Goal: Information Seeking & Learning: Learn about a topic

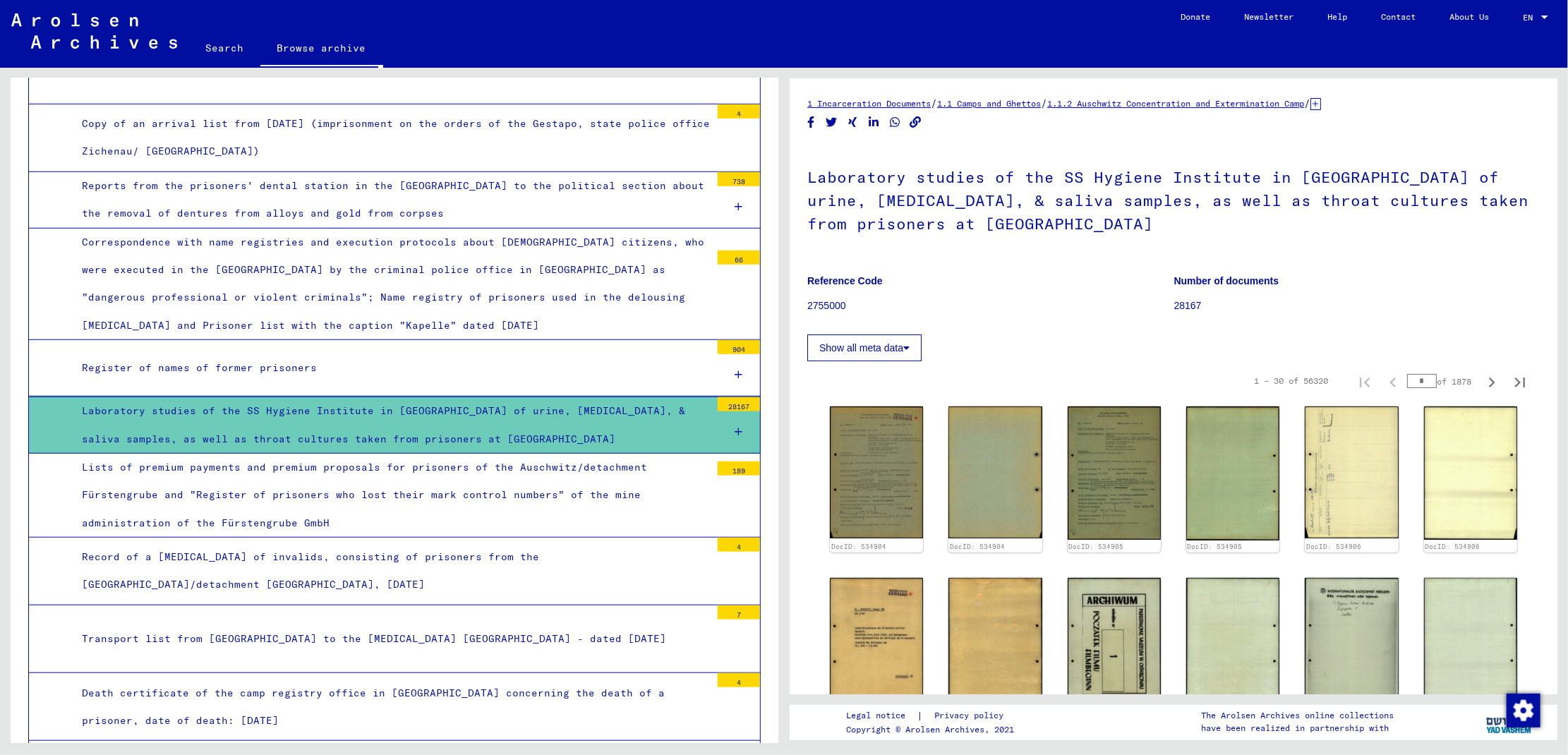
click at [1408, 377] on input "*" at bounding box center [1422, 381] width 30 height 14
type input "**"
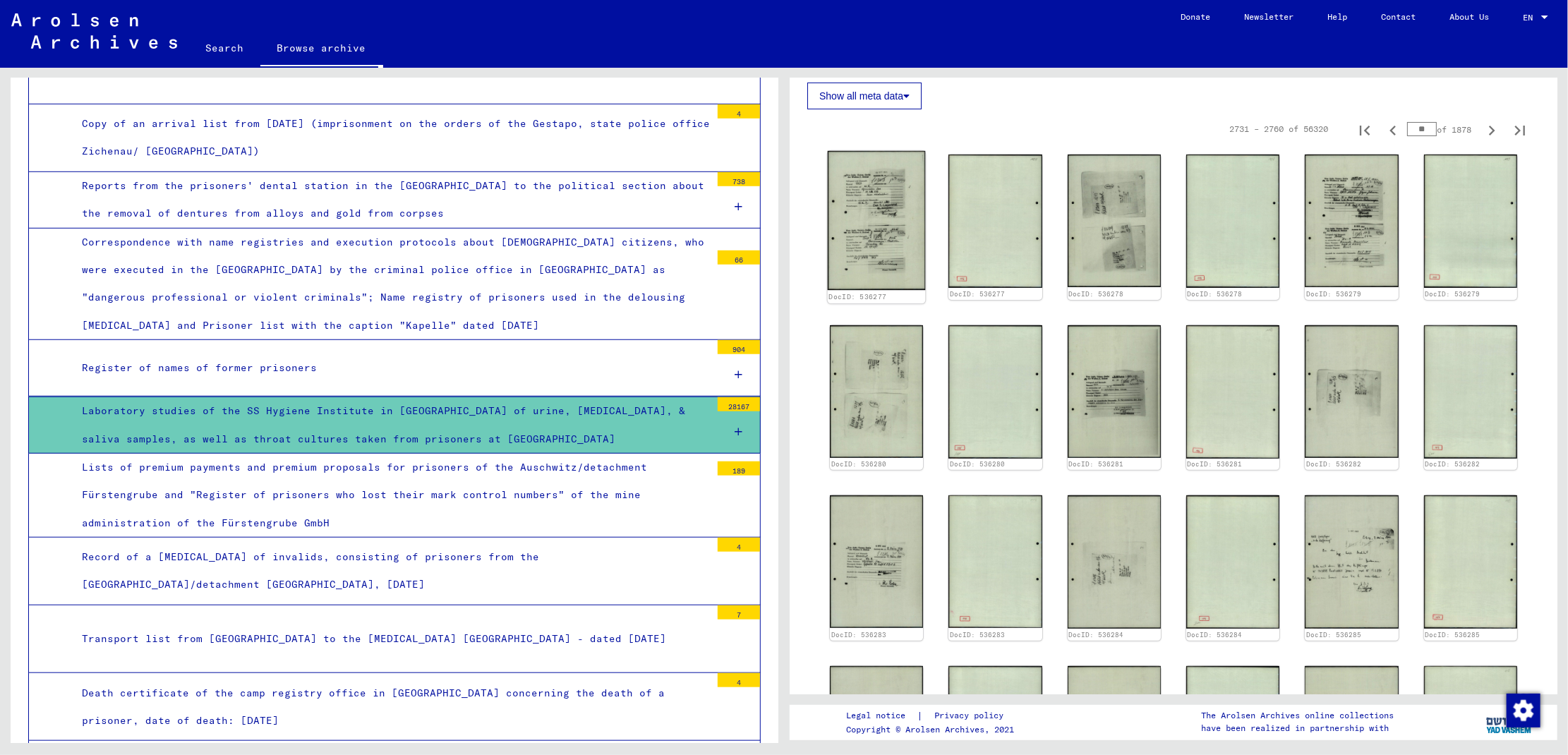
scroll to position [249, 0]
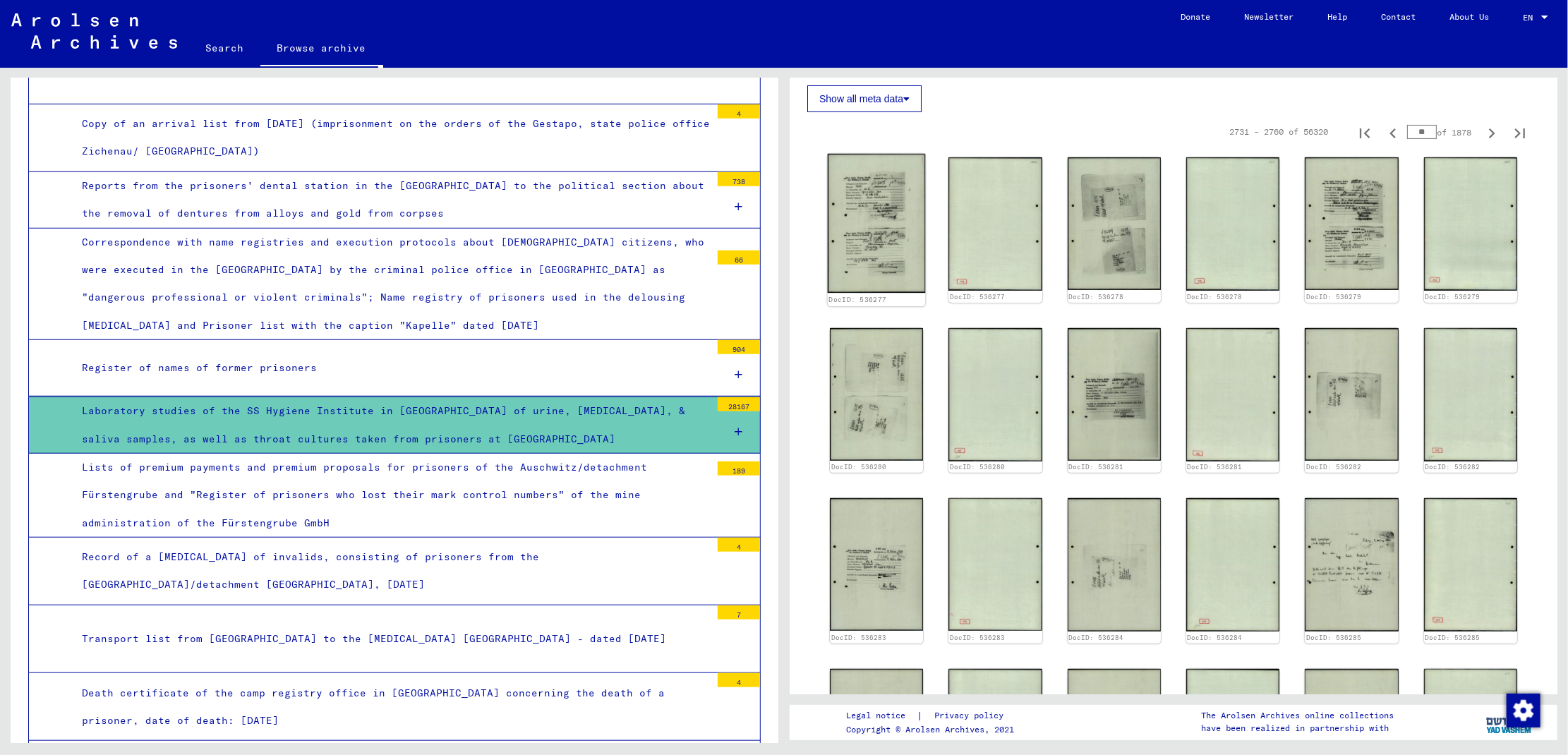
click at [860, 194] on img at bounding box center [877, 223] width 98 height 139
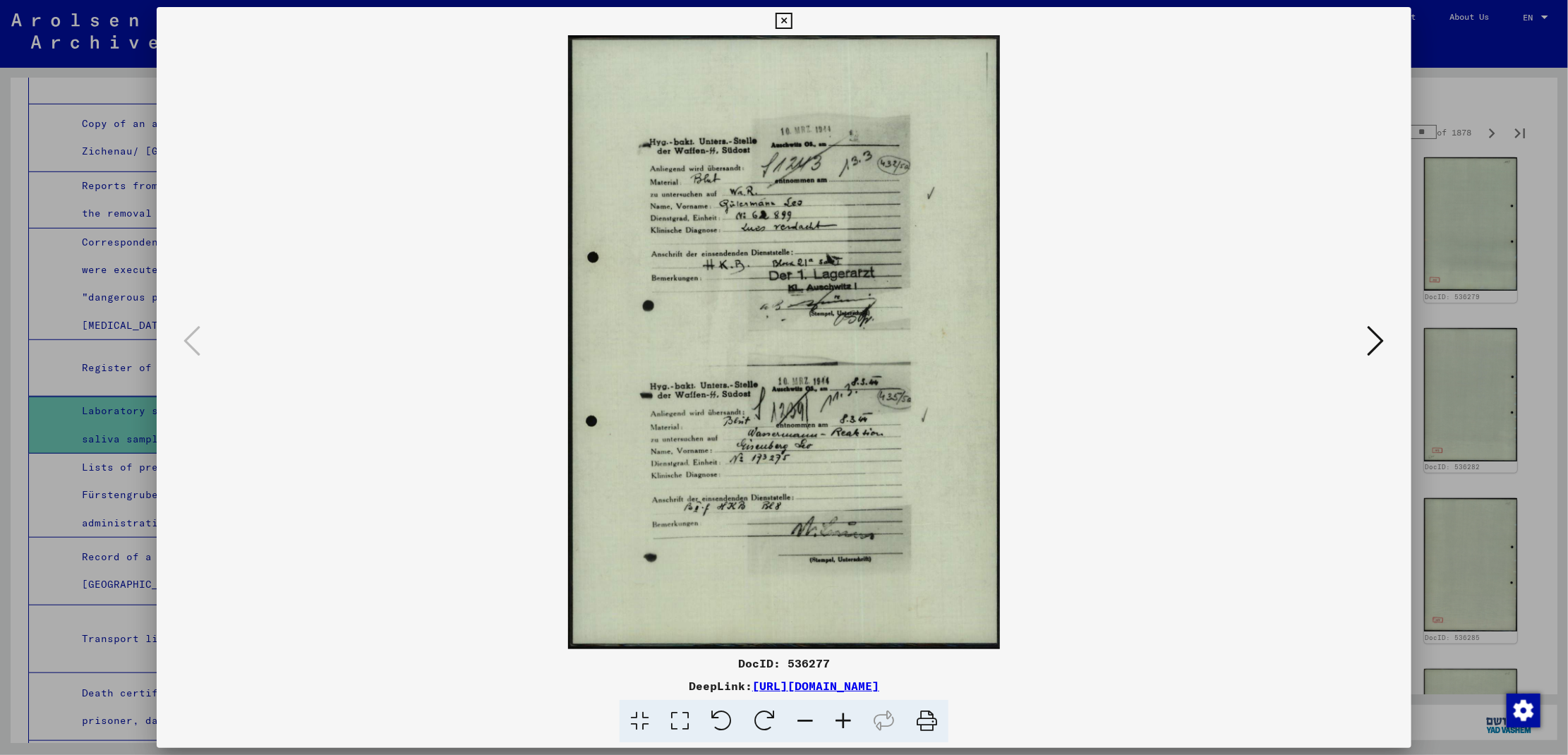
click at [1371, 335] on icon at bounding box center [1376, 340] width 17 height 34
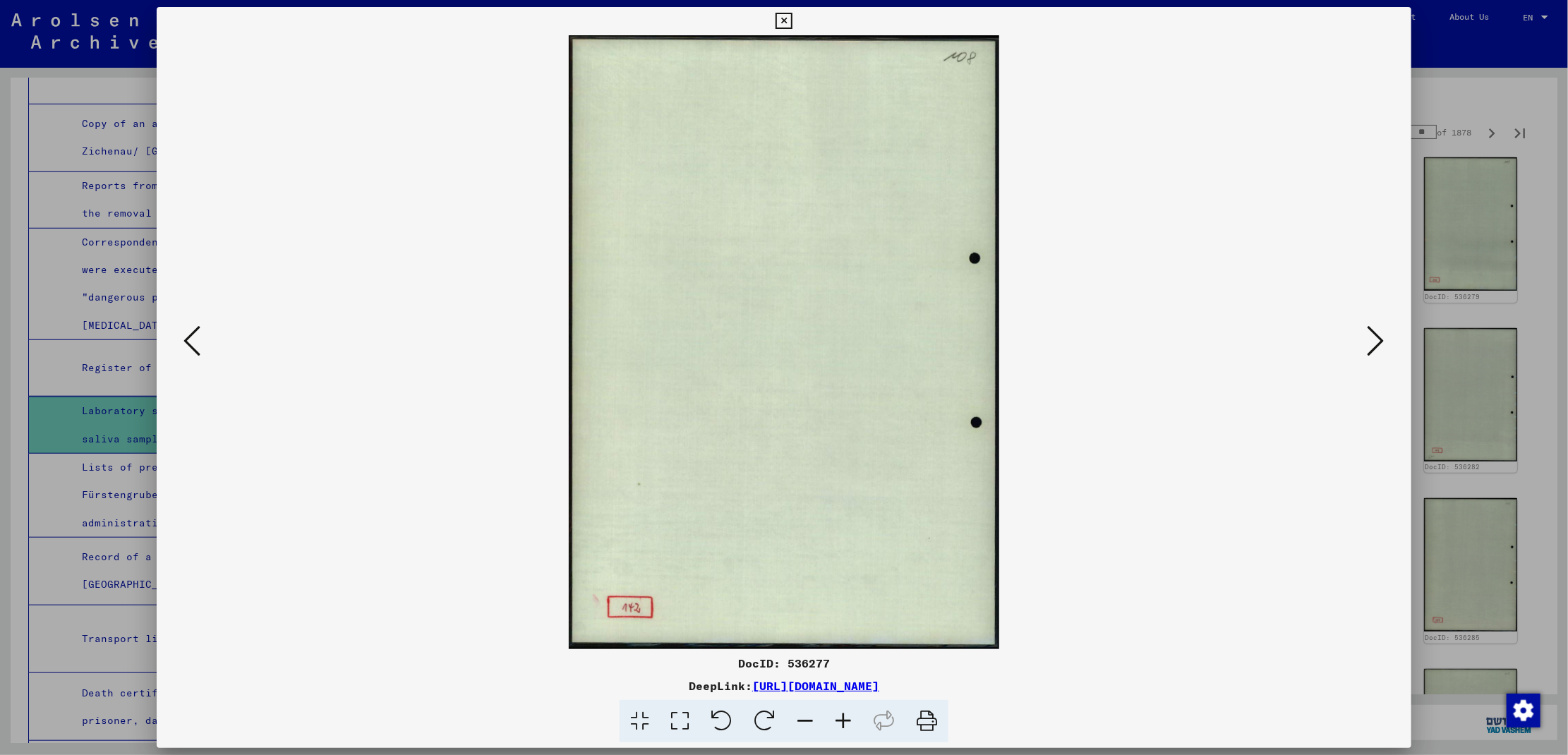
click at [1371, 335] on icon at bounding box center [1376, 340] width 17 height 34
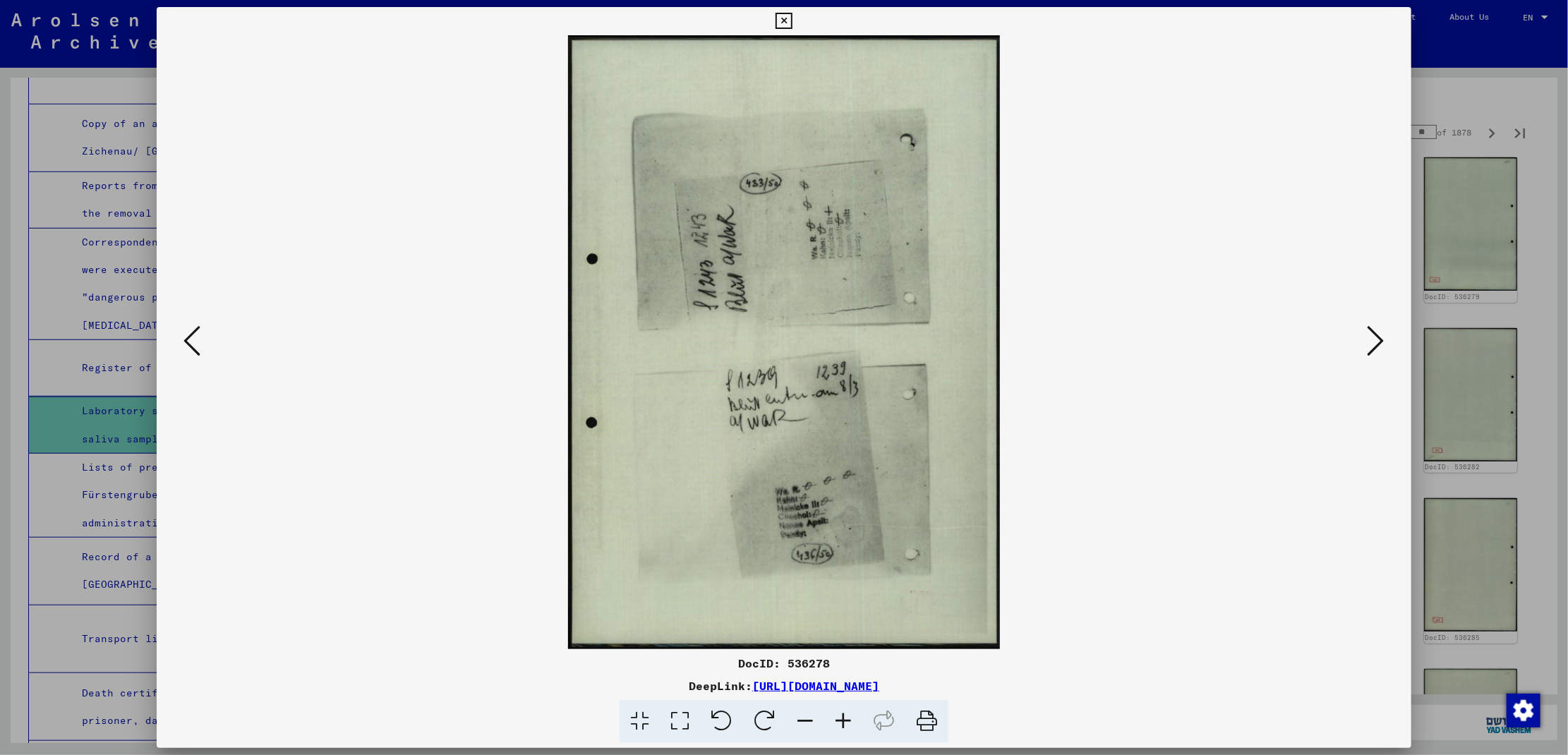
click at [1371, 335] on icon at bounding box center [1376, 340] width 17 height 34
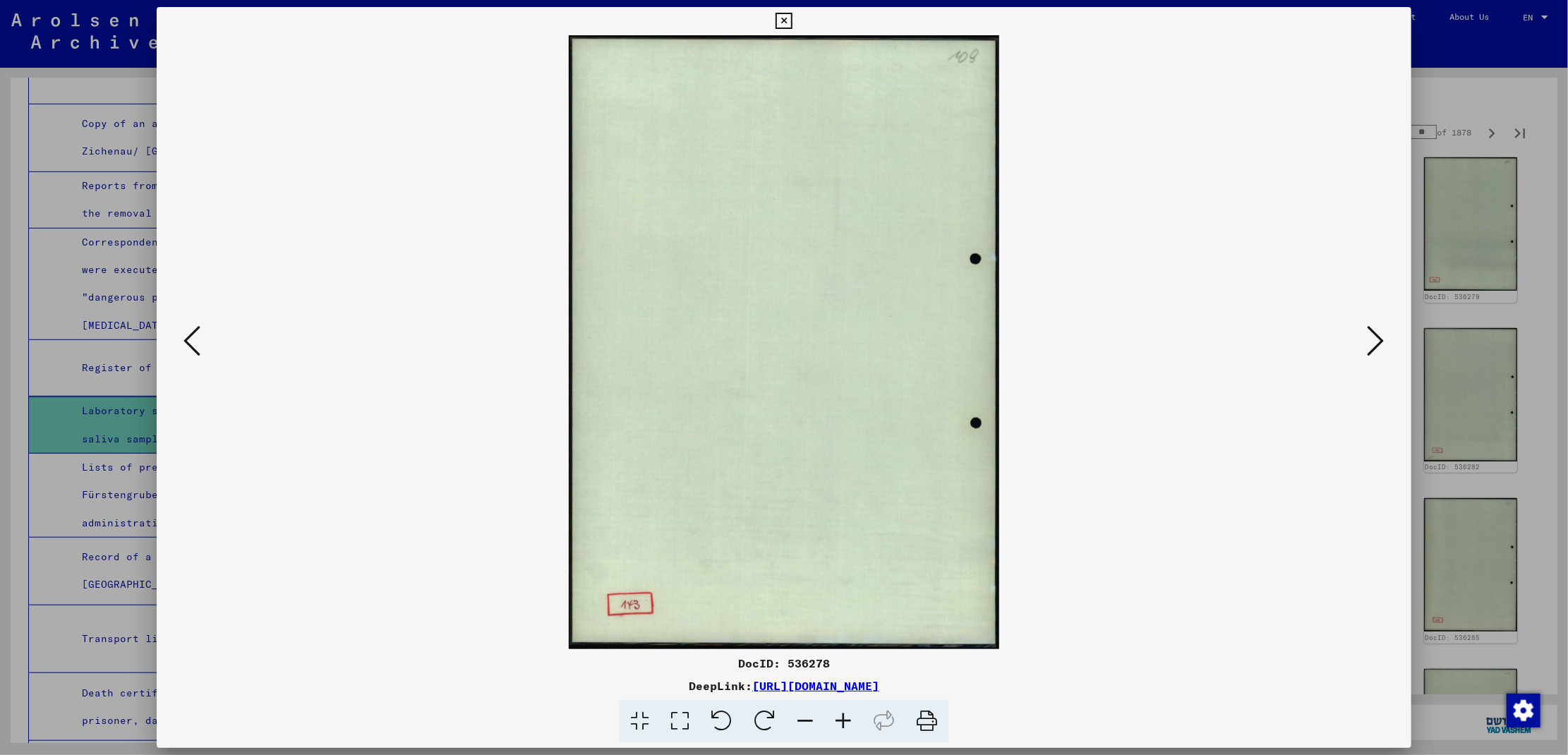
click at [1371, 335] on icon at bounding box center [1376, 340] width 17 height 34
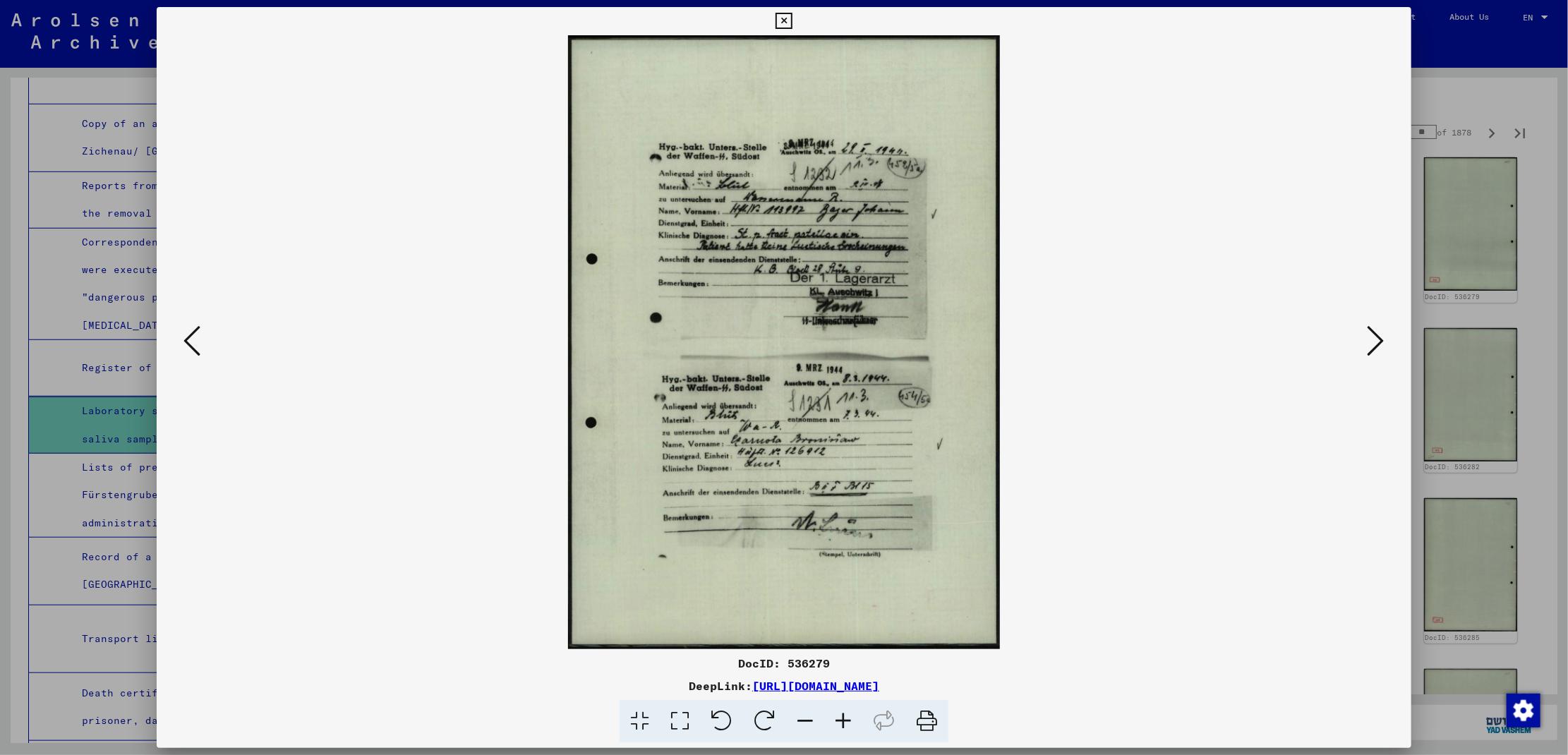
click at [1371, 335] on icon at bounding box center [1376, 340] width 17 height 34
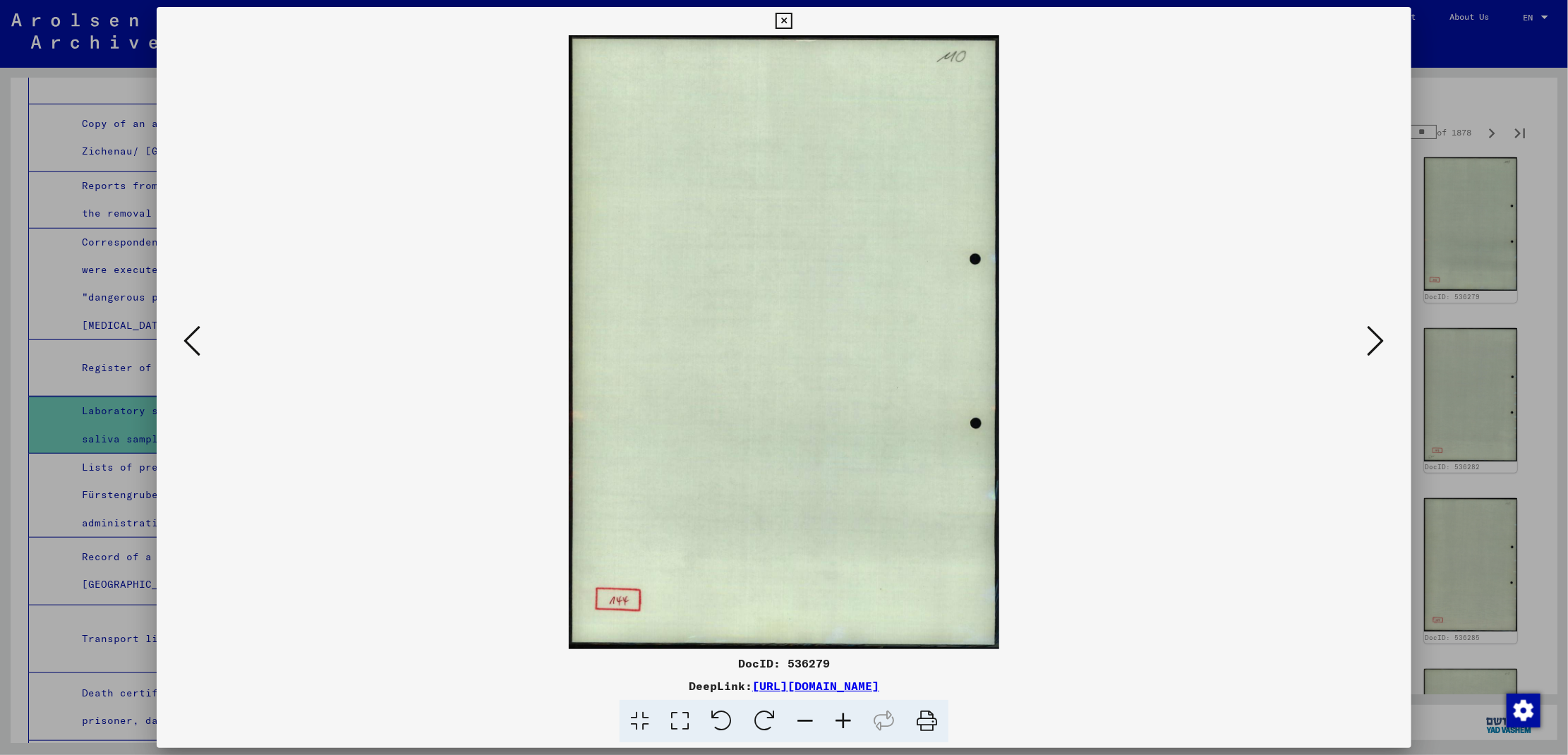
click at [1371, 335] on icon at bounding box center [1376, 340] width 17 height 34
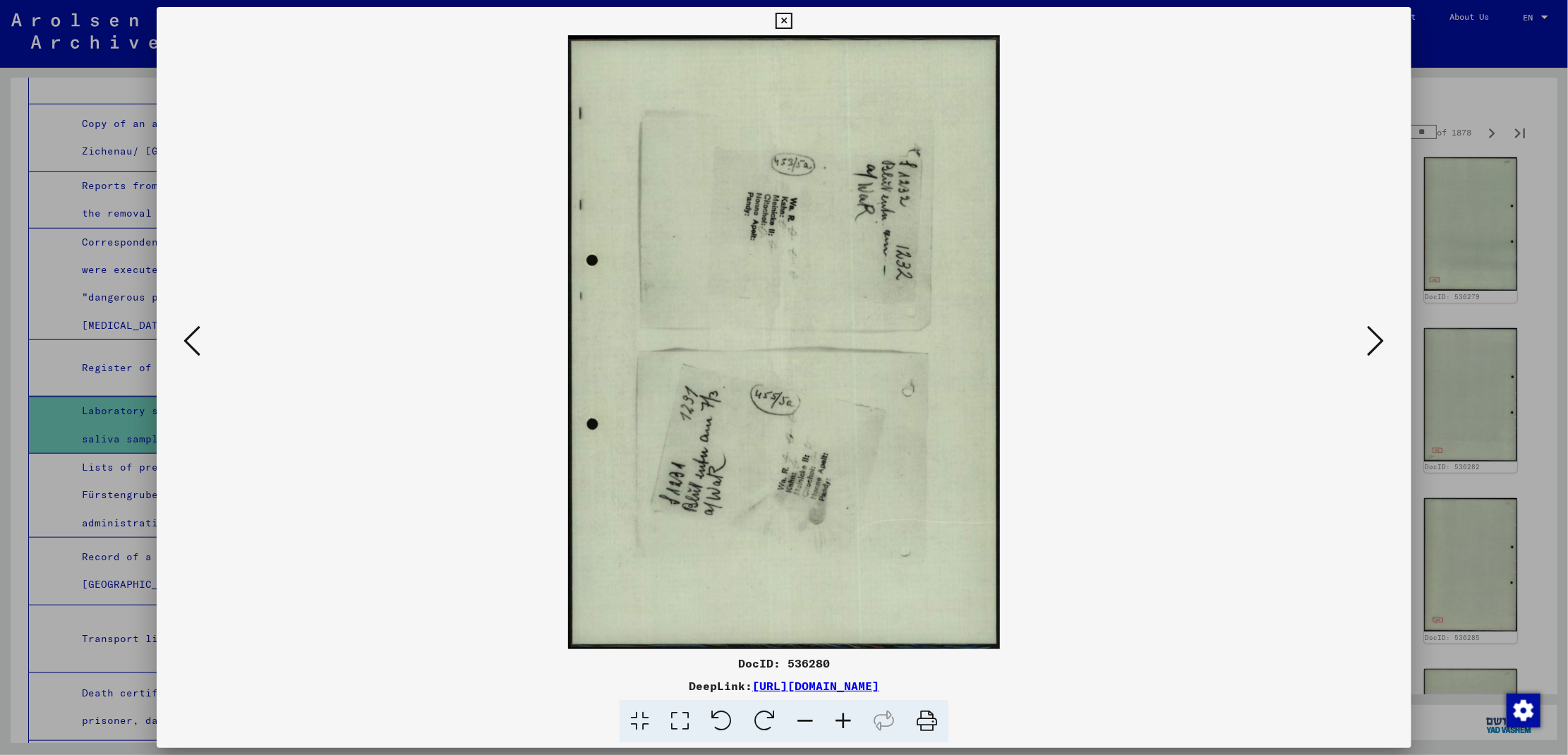
click at [1371, 335] on icon at bounding box center [1376, 340] width 17 height 34
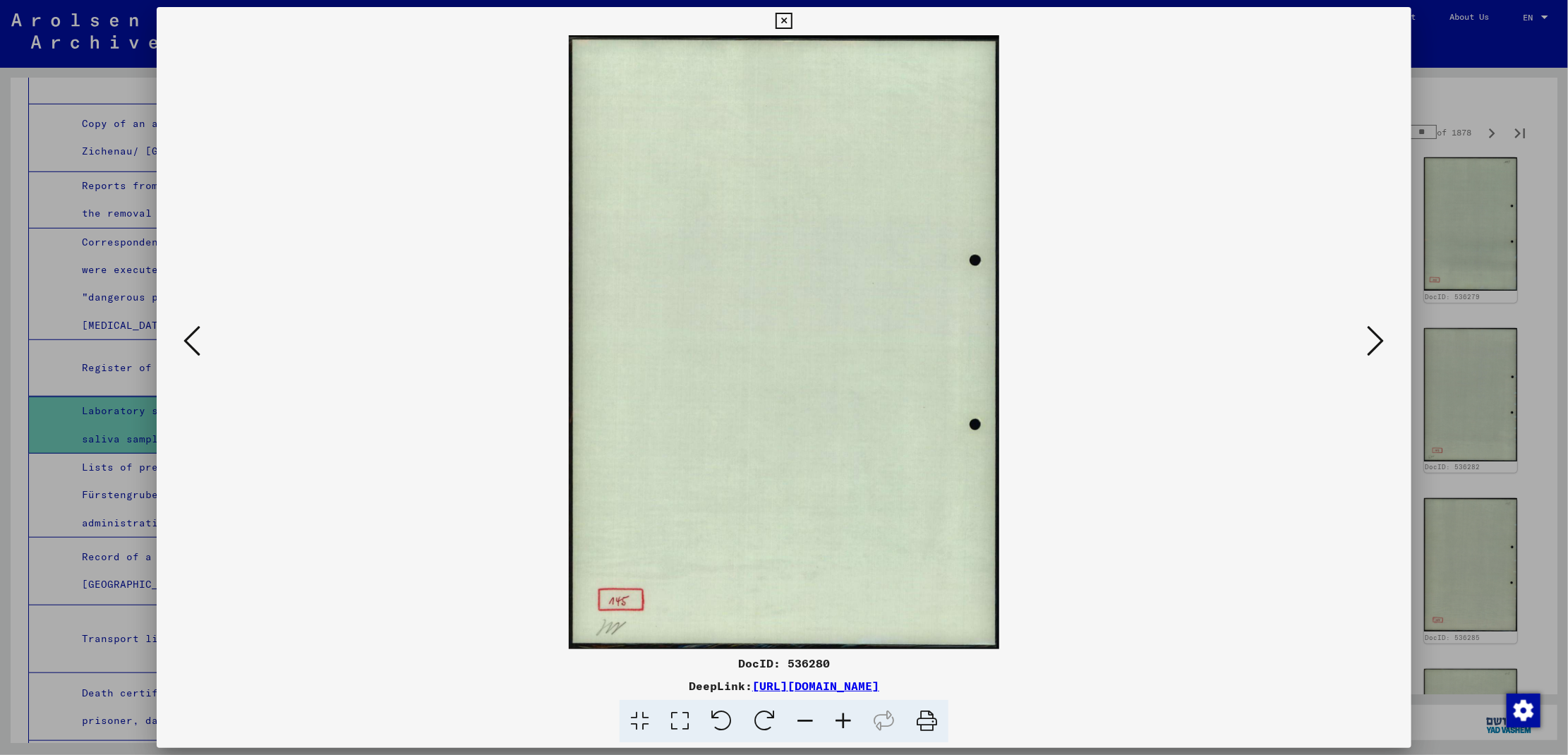
click at [1371, 335] on icon at bounding box center [1376, 340] width 17 height 34
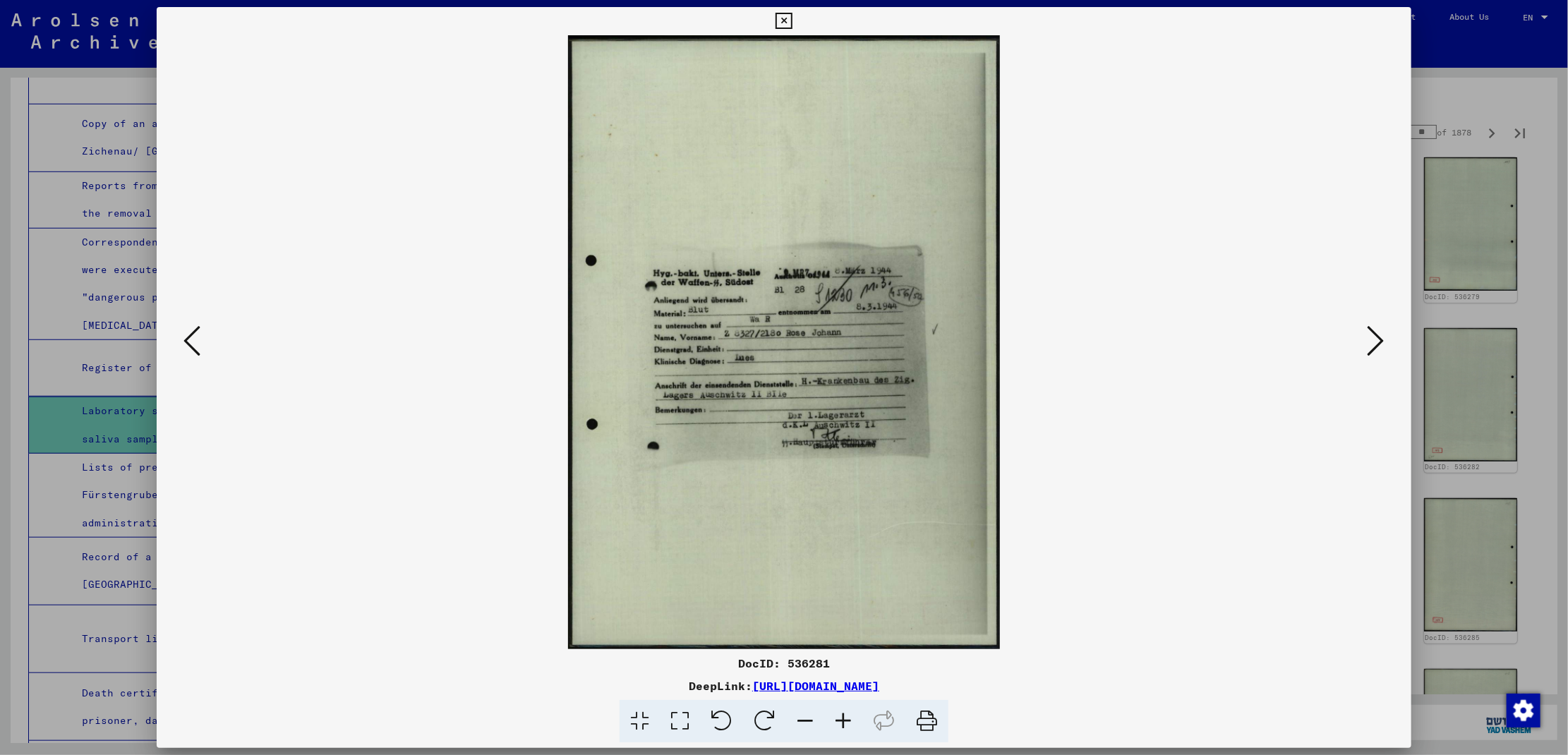
click at [1372, 340] on icon at bounding box center [1376, 340] width 17 height 34
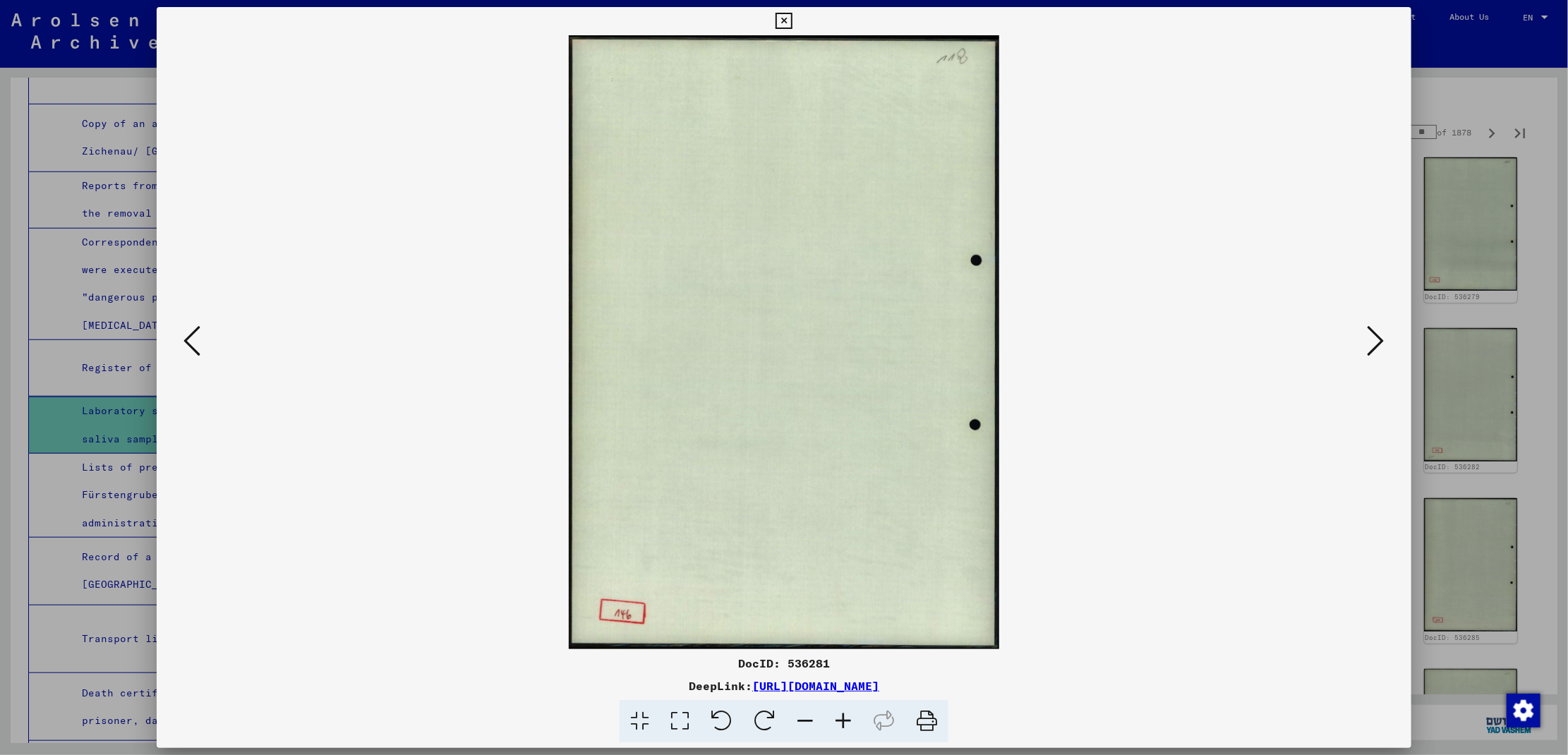
click at [1372, 340] on icon at bounding box center [1376, 340] width 17 height 34
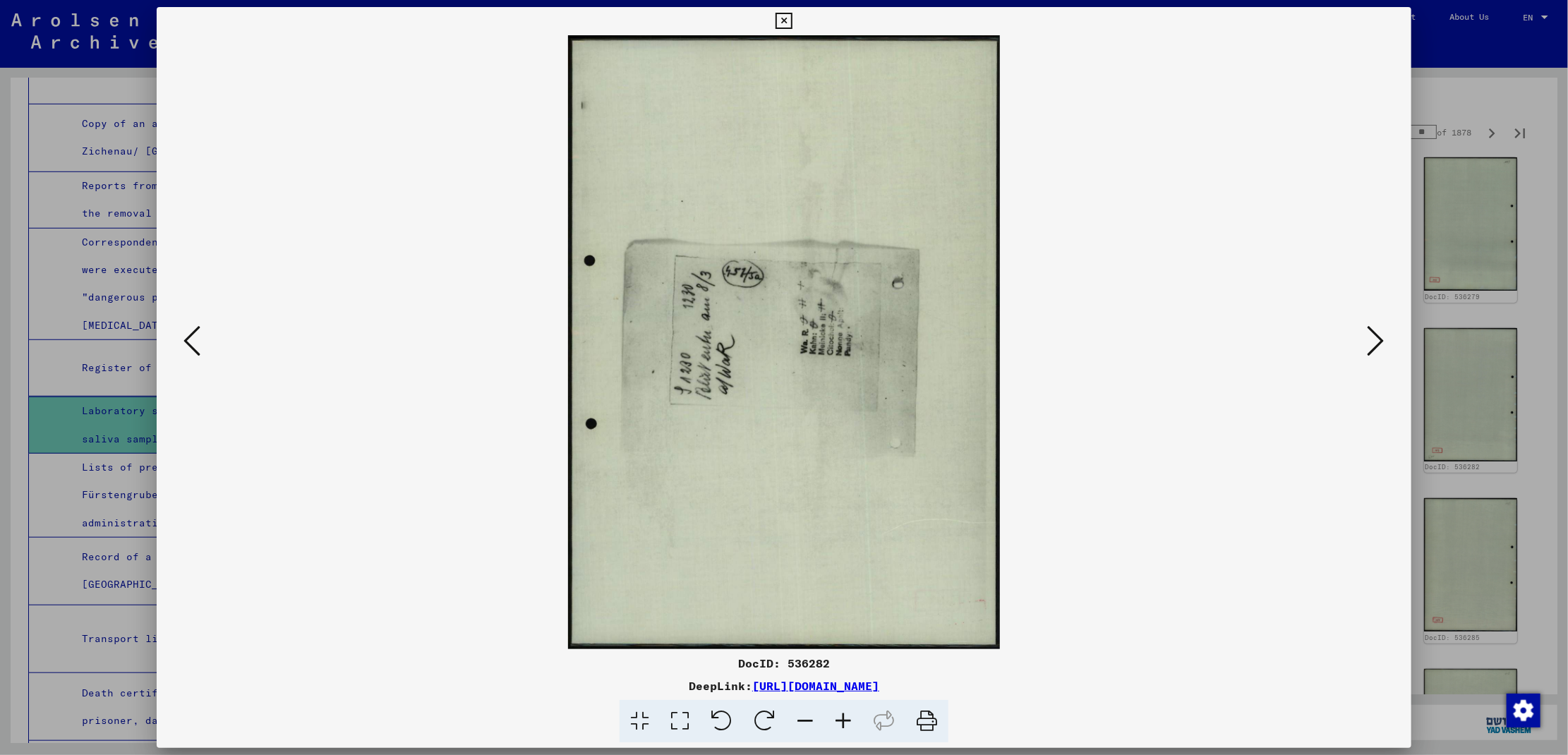
click at [1372, 340] on icon at bounding box center [1376, 340] width 17 height 34
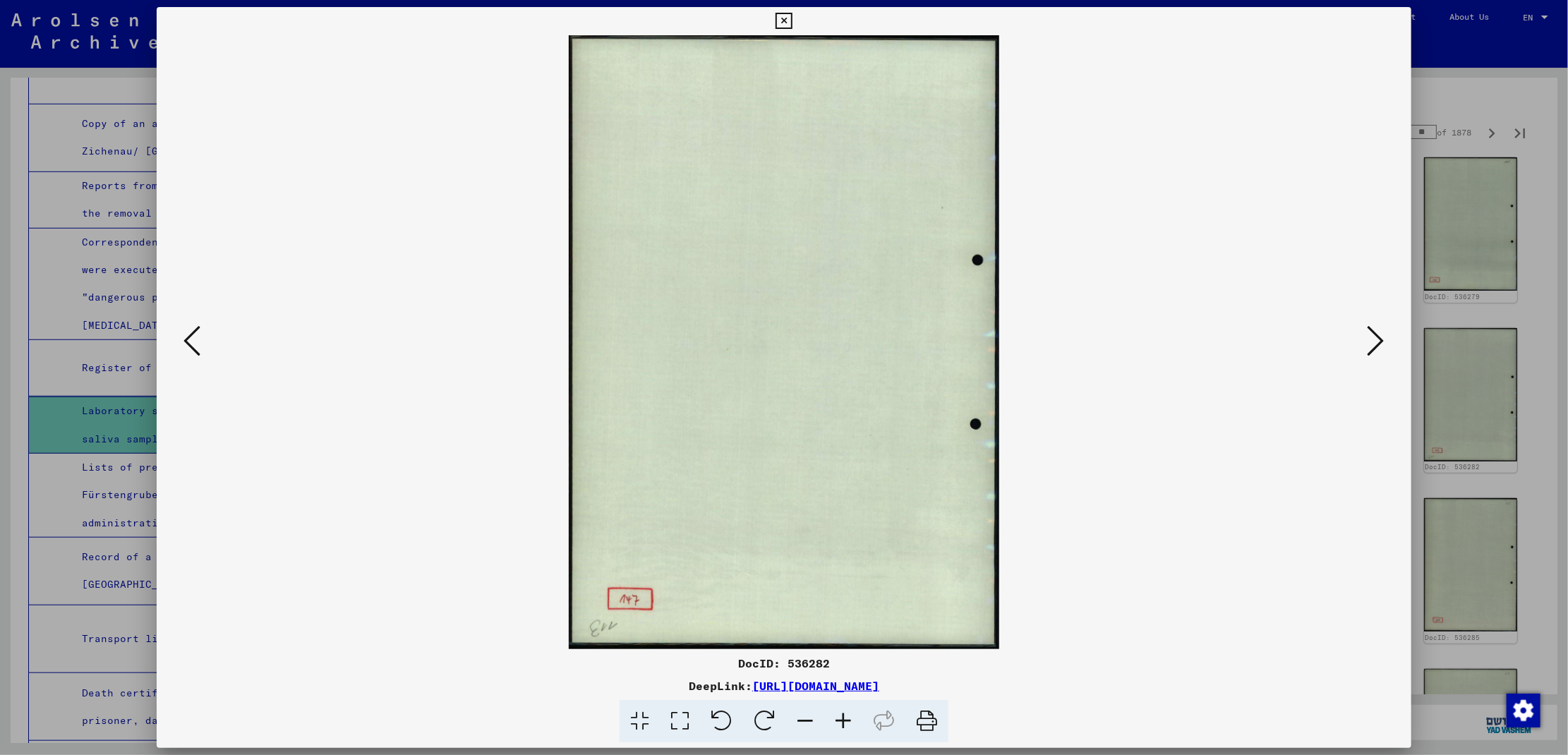
click at [1372, 340] on icon at bounding box center [1376, 340] width 17 height 34
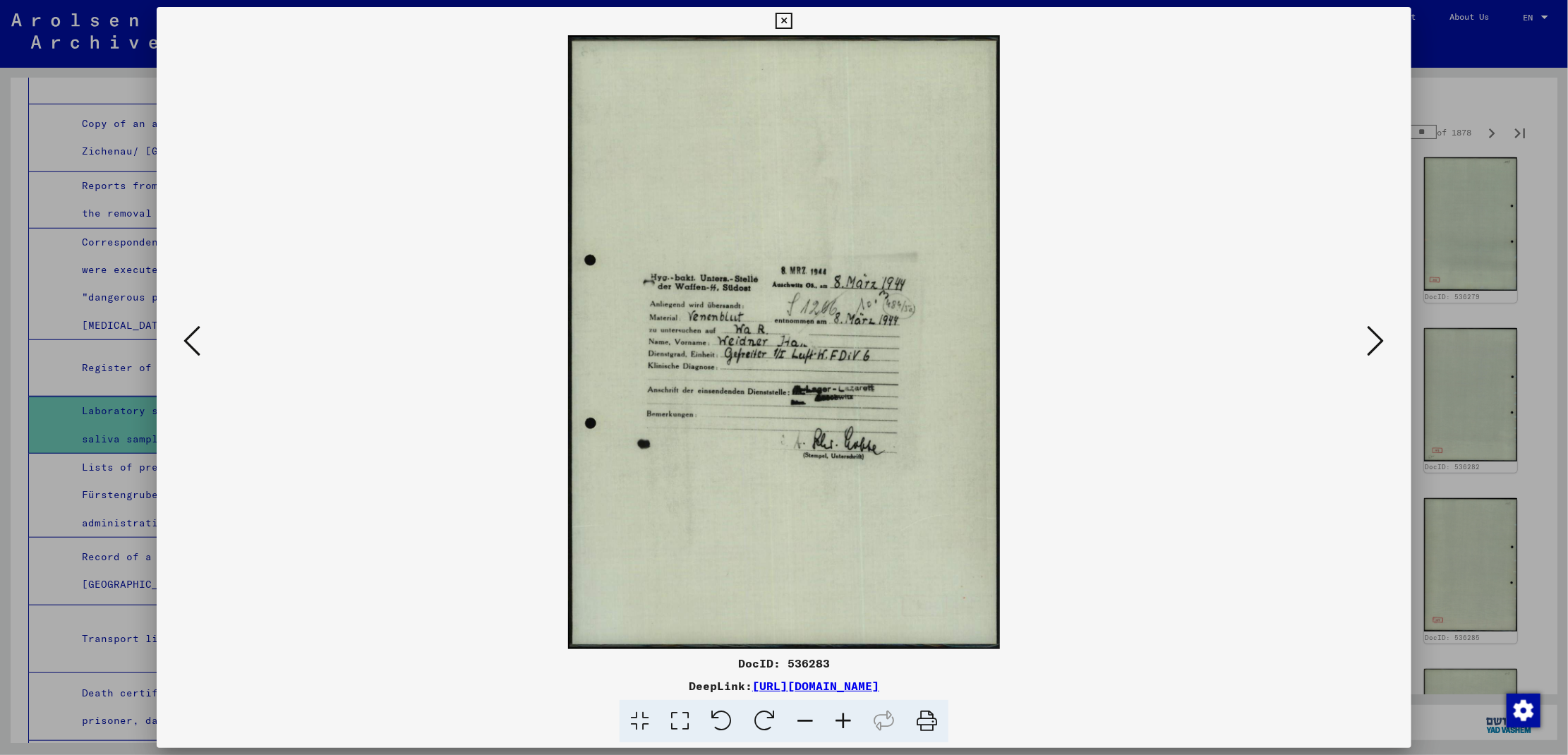
click at [1372, 340] on icon at bounding box center [1376, 340] width 17 height 34
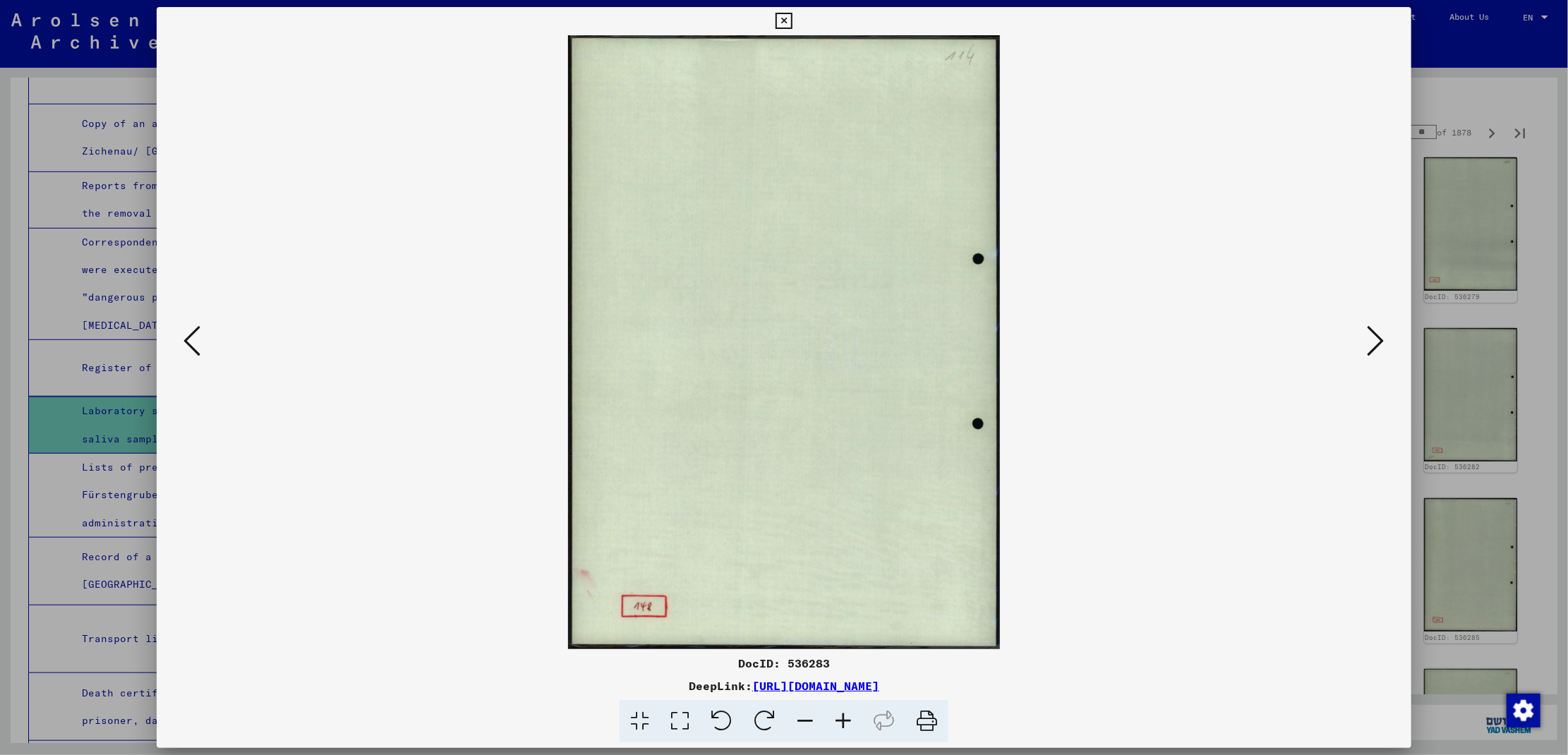
click at [1372, 340] on icon at bounding box center [1376, 340] width 17 height 34
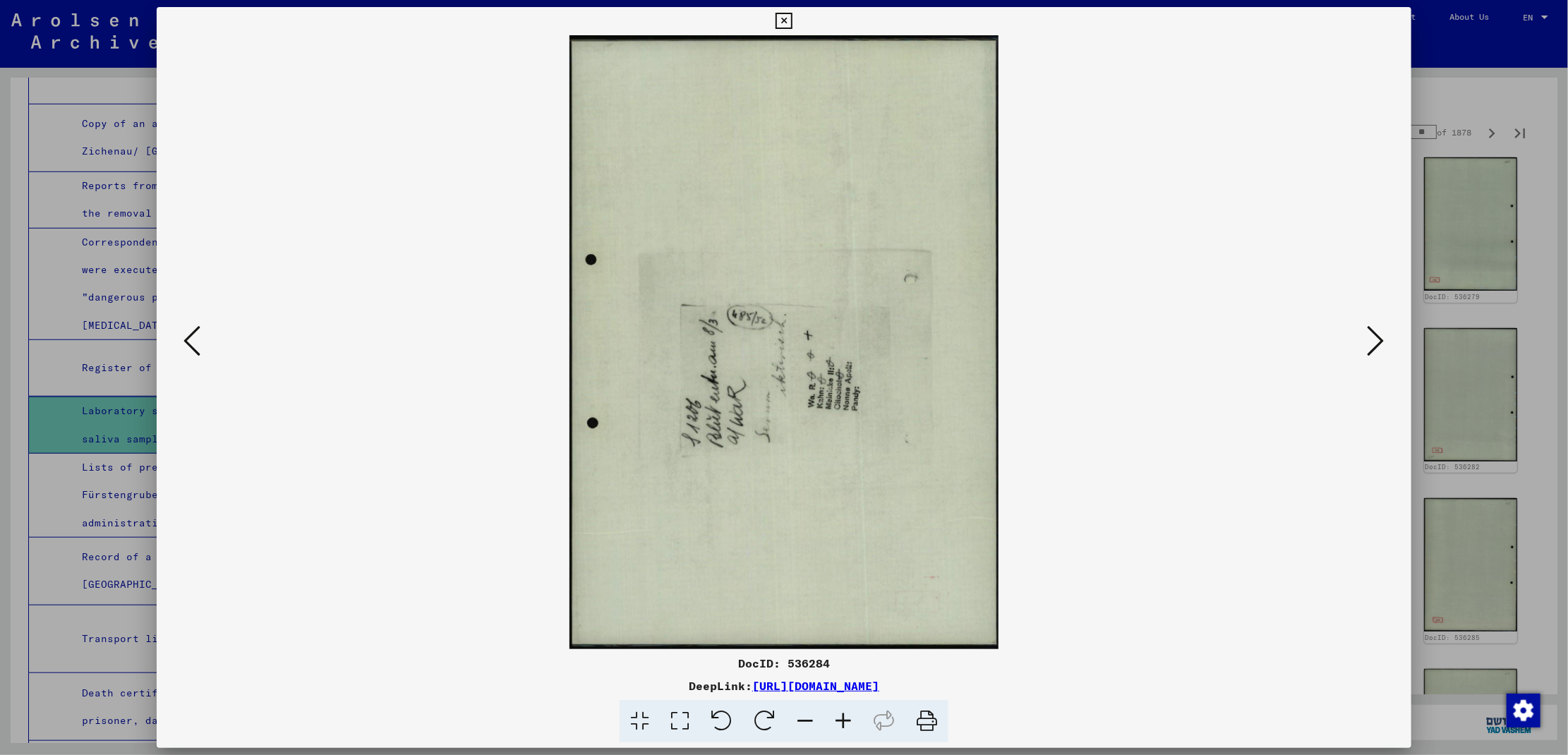
click at [1372, 340] on icon at bounding box center [1376, 340] width 17 height 34
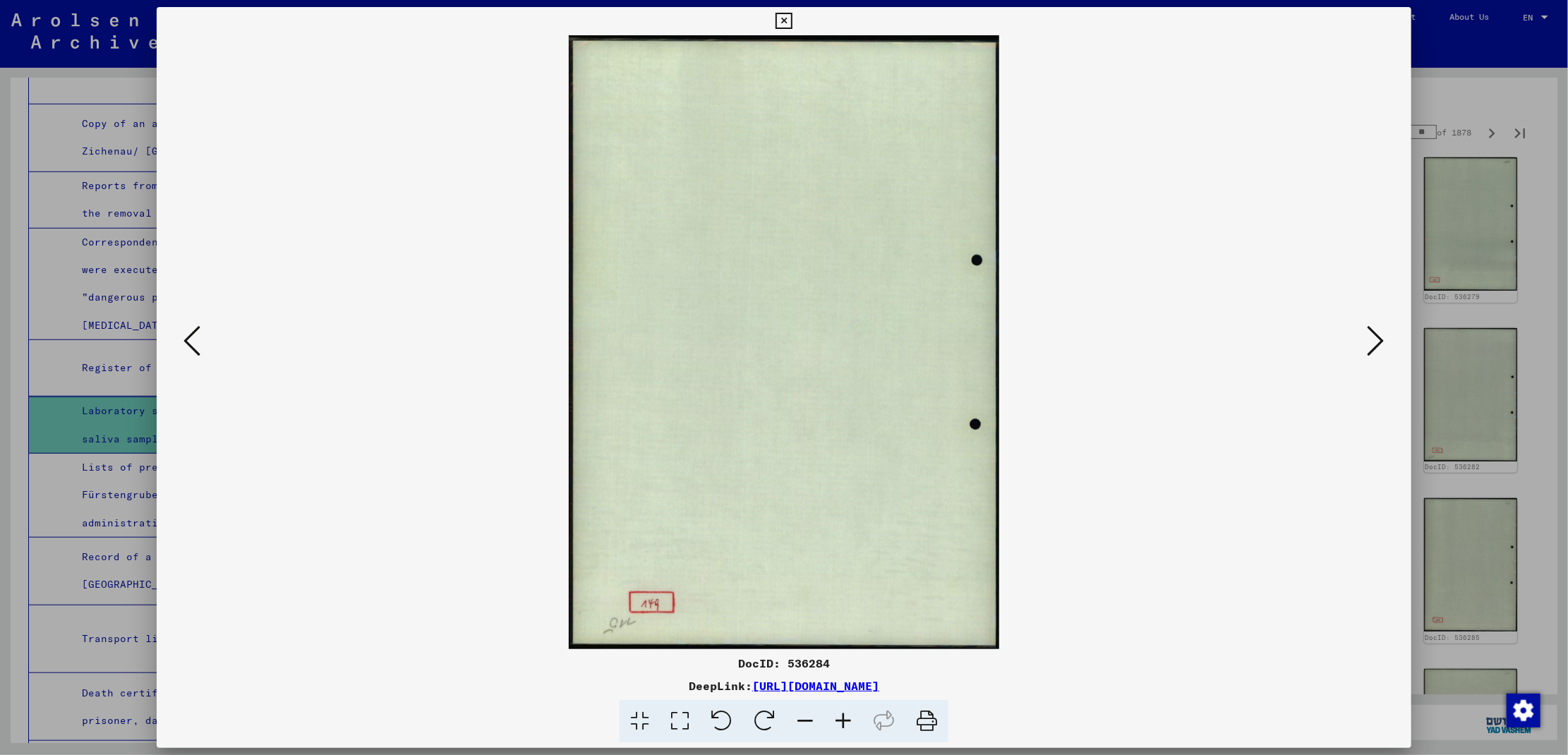
click at [1372, 340] on icon at bounding box center [1376, 340] width 17 height 34
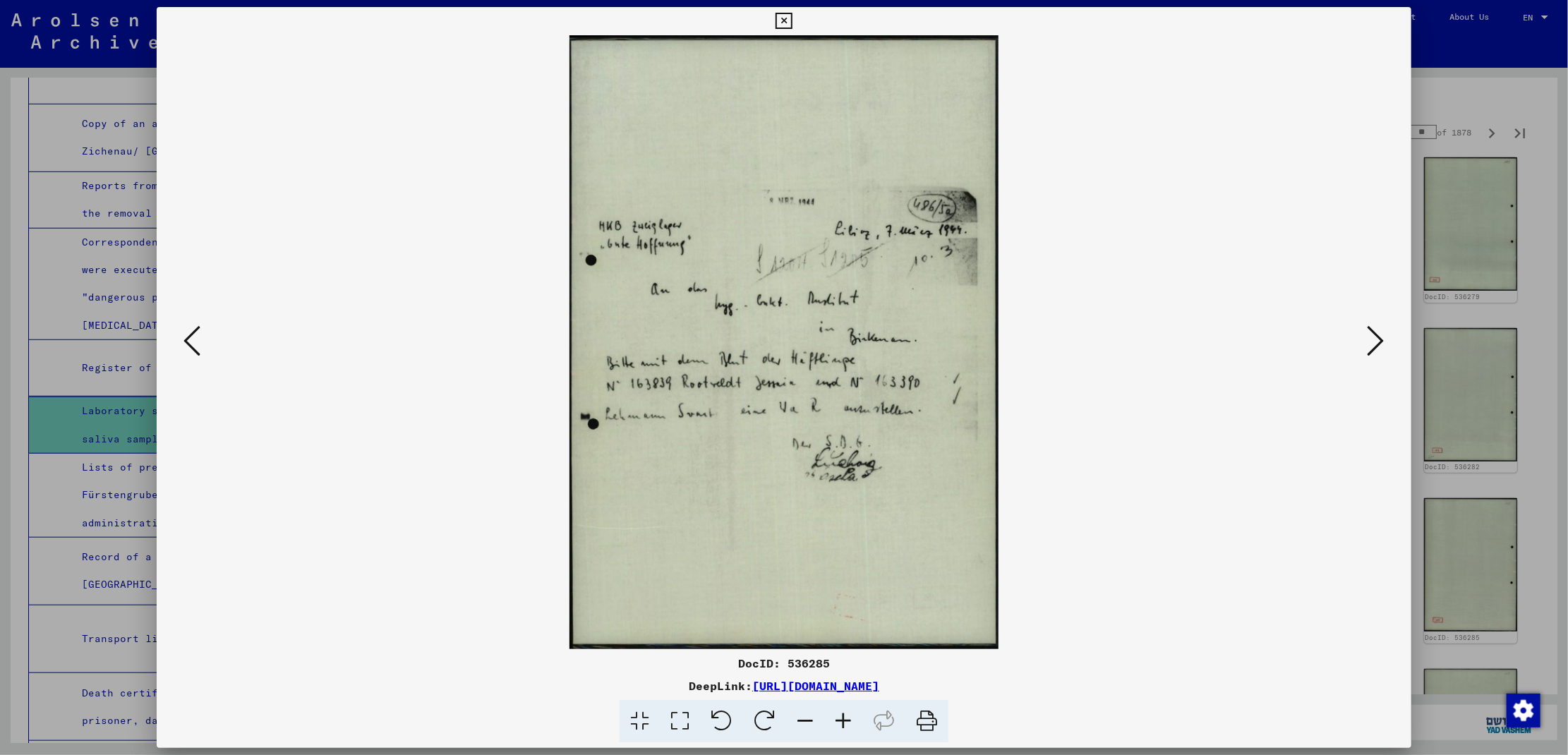
click at [1372, 340] on icon at bounding box center [1376, 340] width 17 height 34
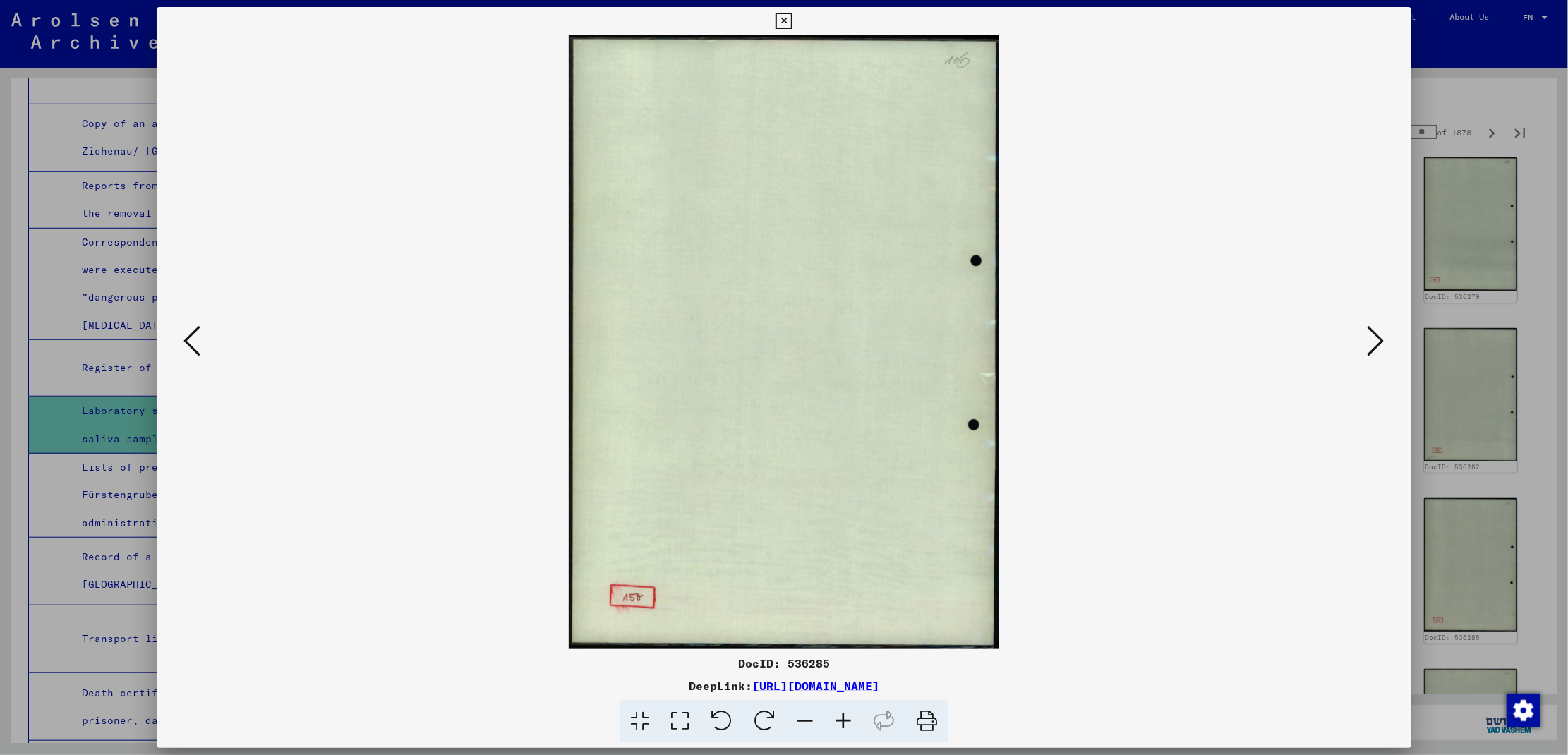
click at [1372, 340] on icon at bounding box center [1376, 340] width 17 height 34
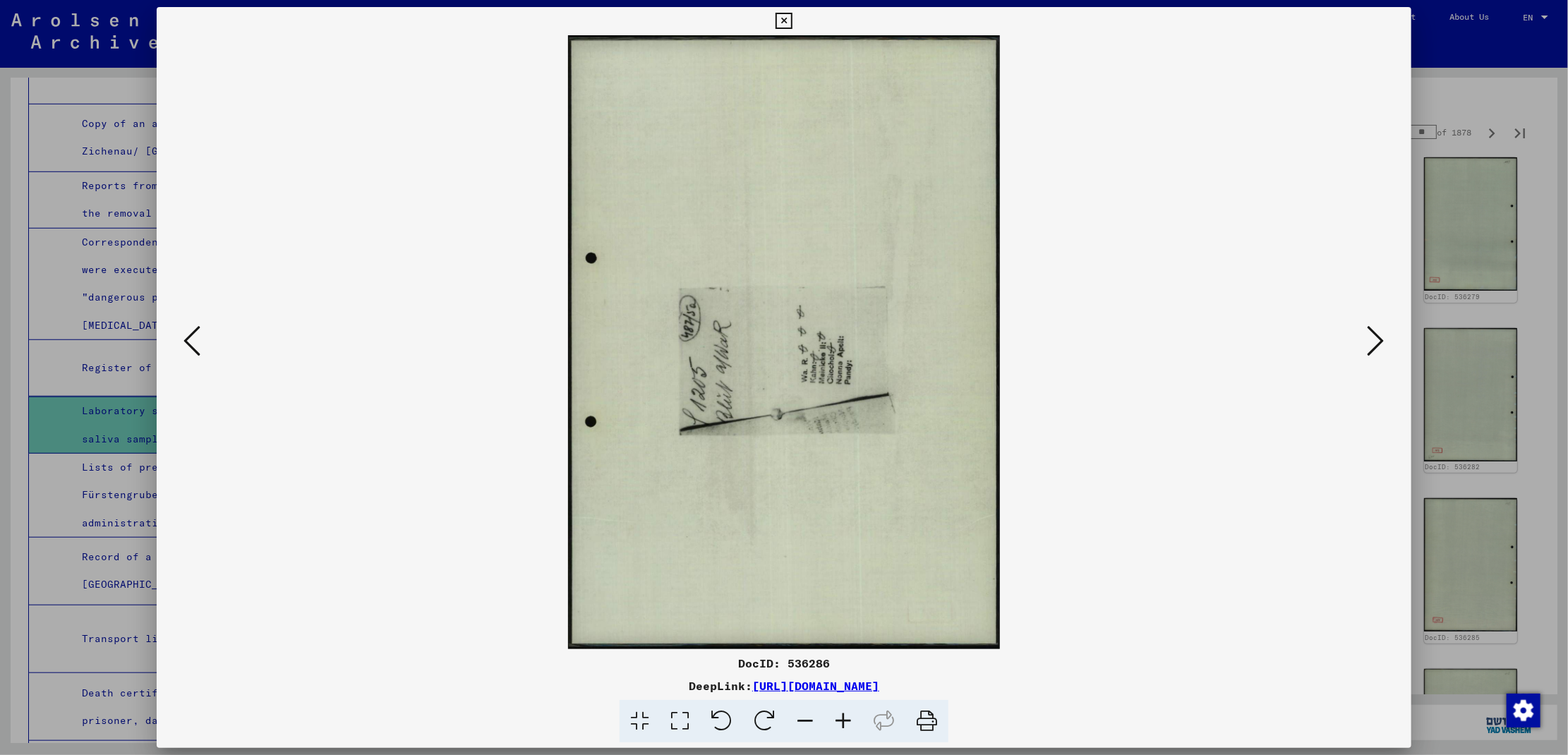
click at [1372, 340] on icon at bounding box center [1376, 340] width 17 height 34
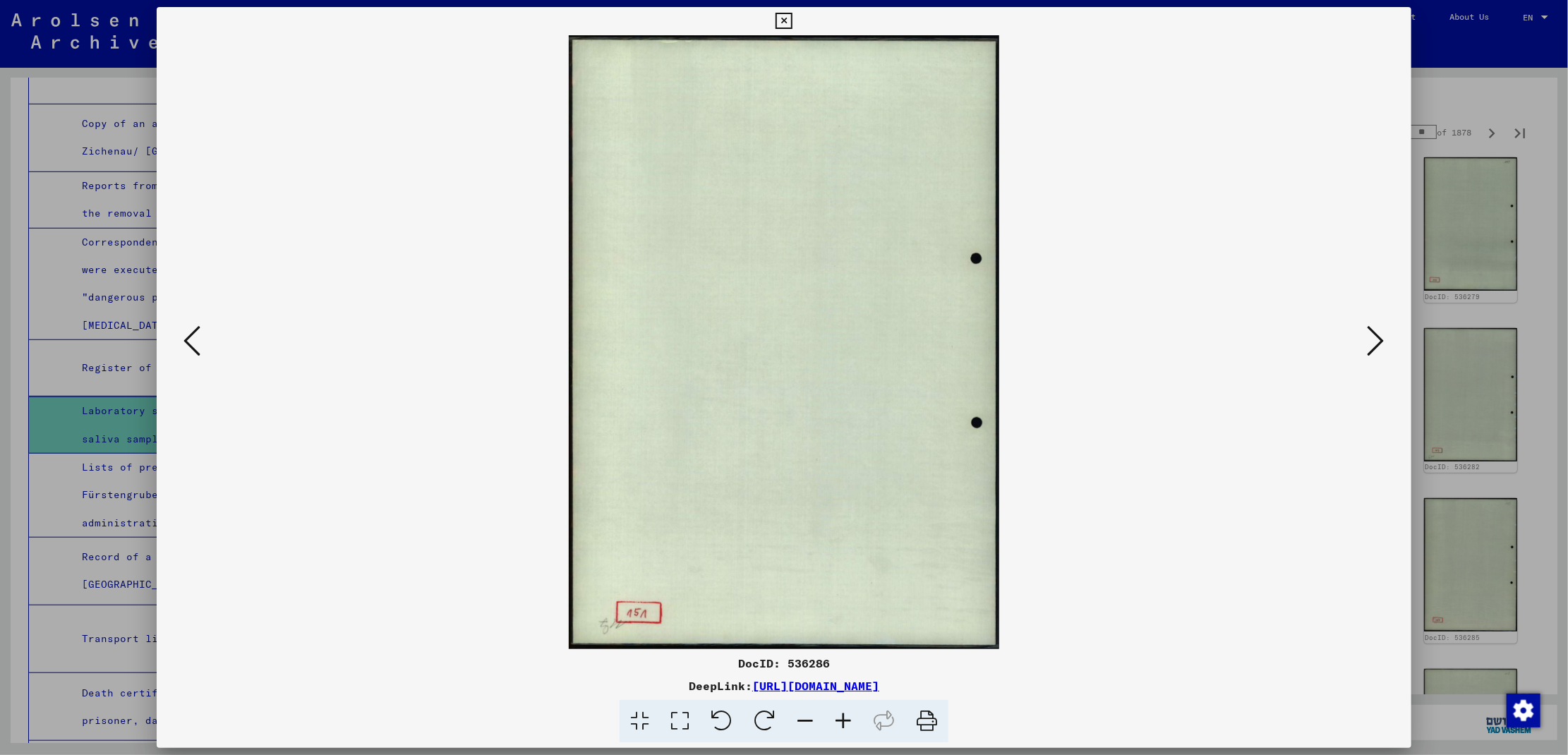
click at [1372, 340] on icon at bounding box center [1376, 340] width 17 height 34
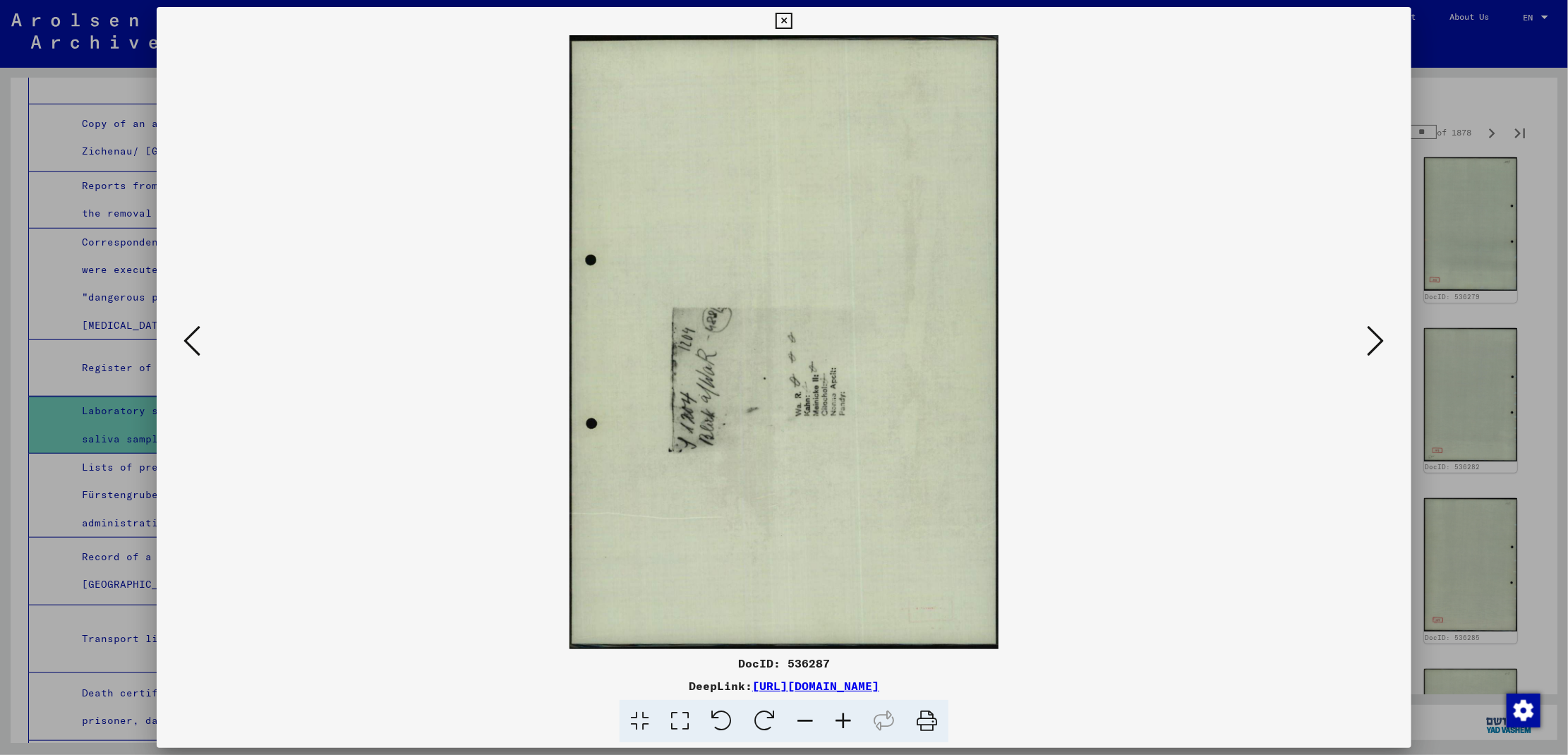
click at [1372, 340] on icon at bounding box center [1376, 340] width 17 height 34
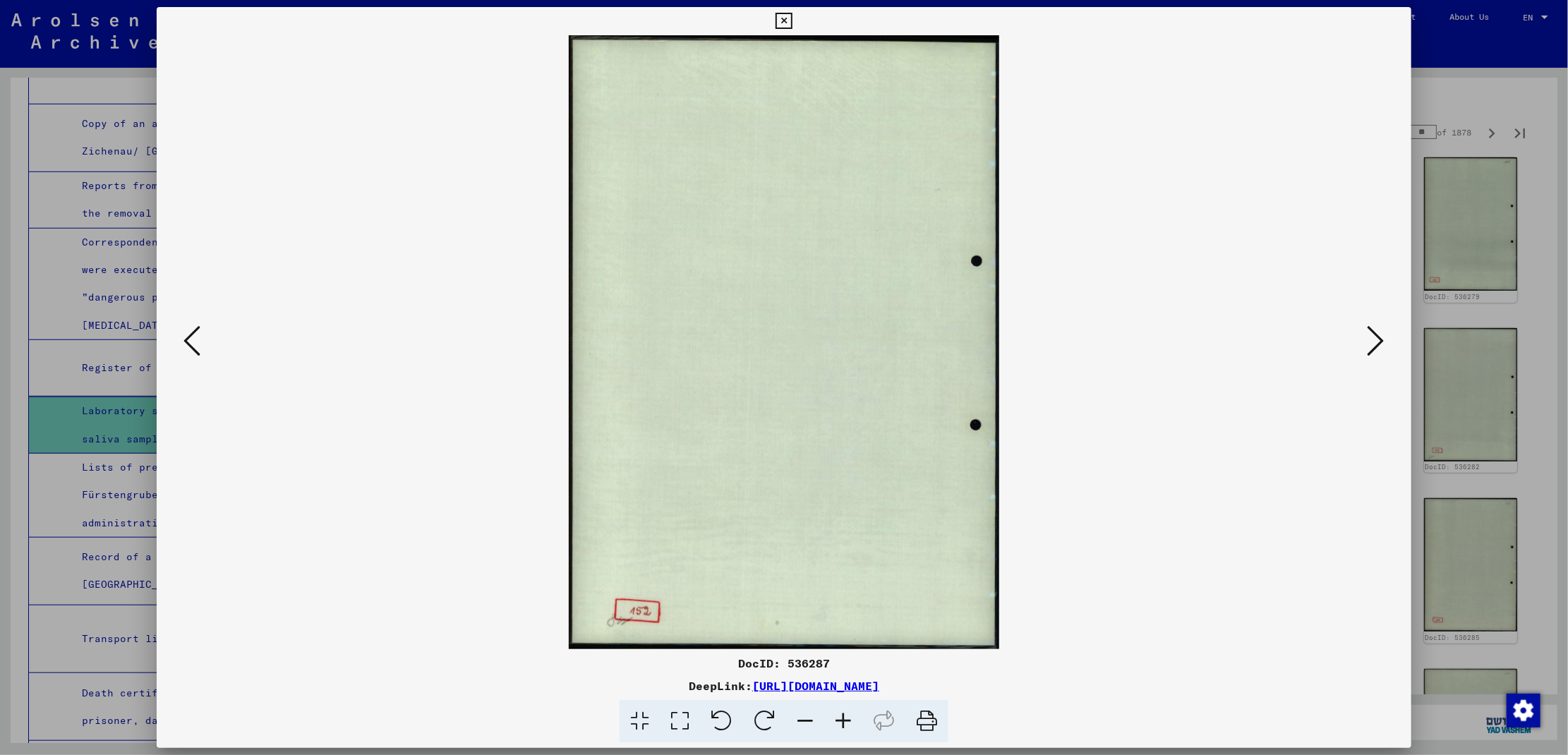
click at [1372, 340] on icon at bounding box center [1376, 340] width 17 height 34
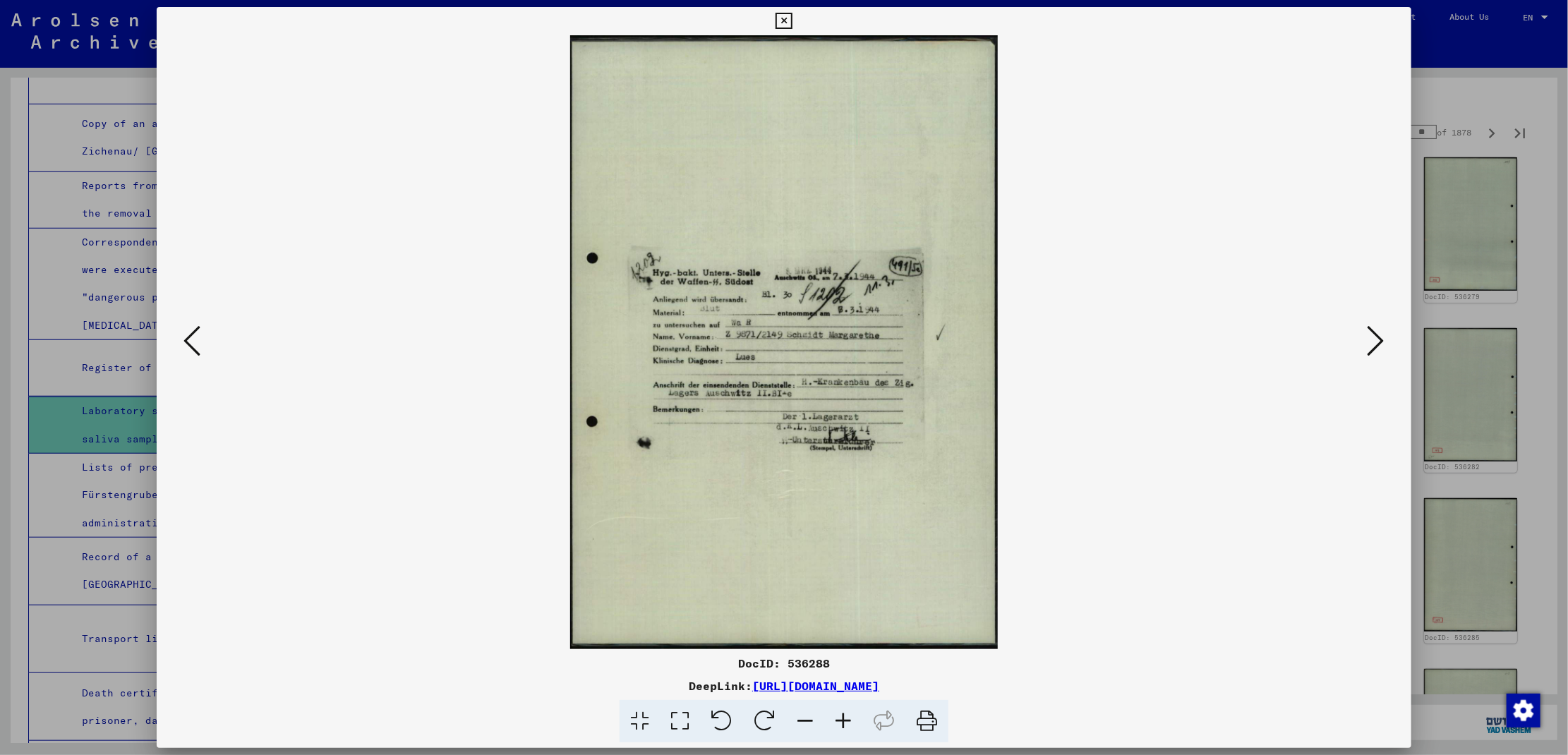
click at [1384, 348] on icon at bounding box center [1376, 340] width 17 height 34
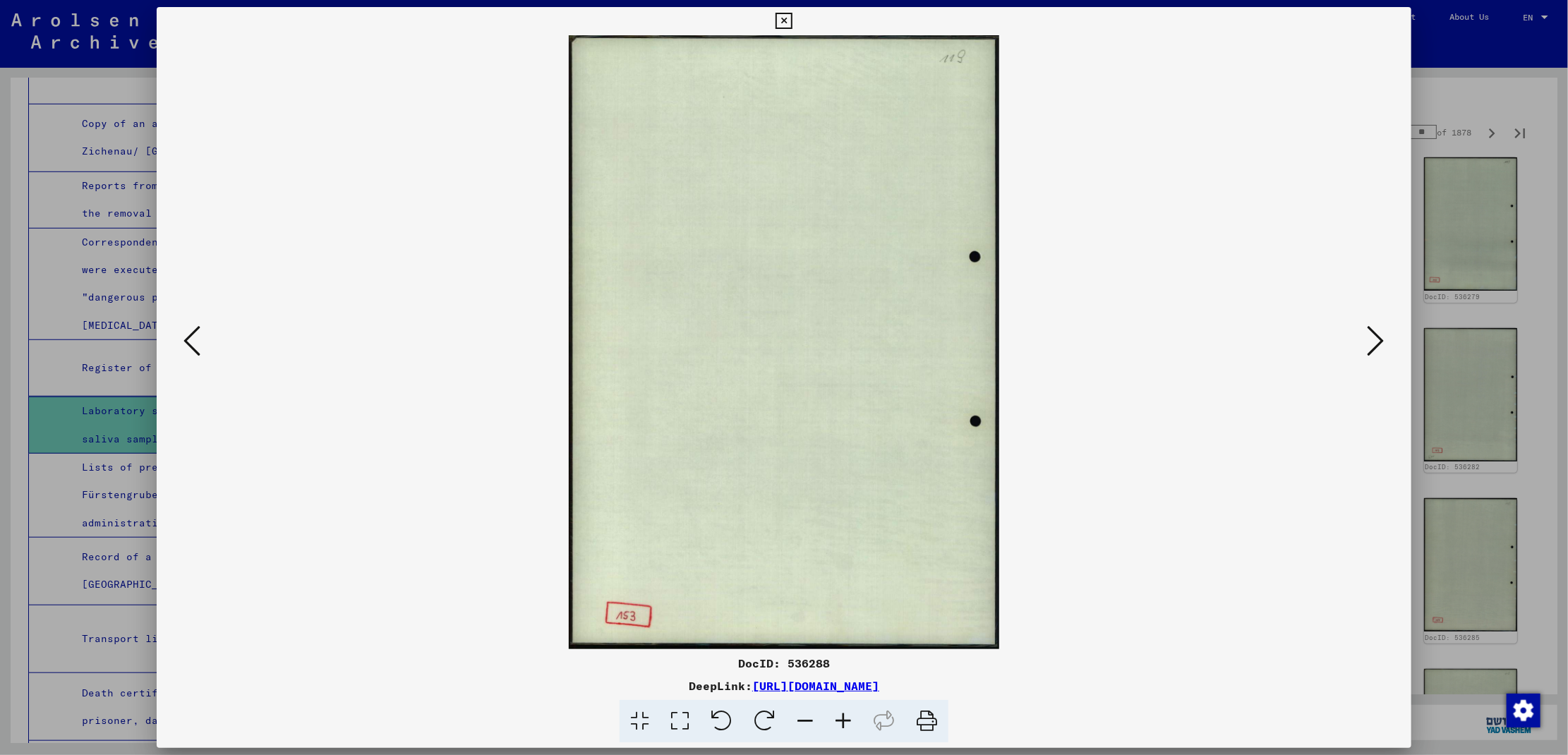
click at [1384, 348] on icon at bounding box center [1376, 340] width 17 height 34
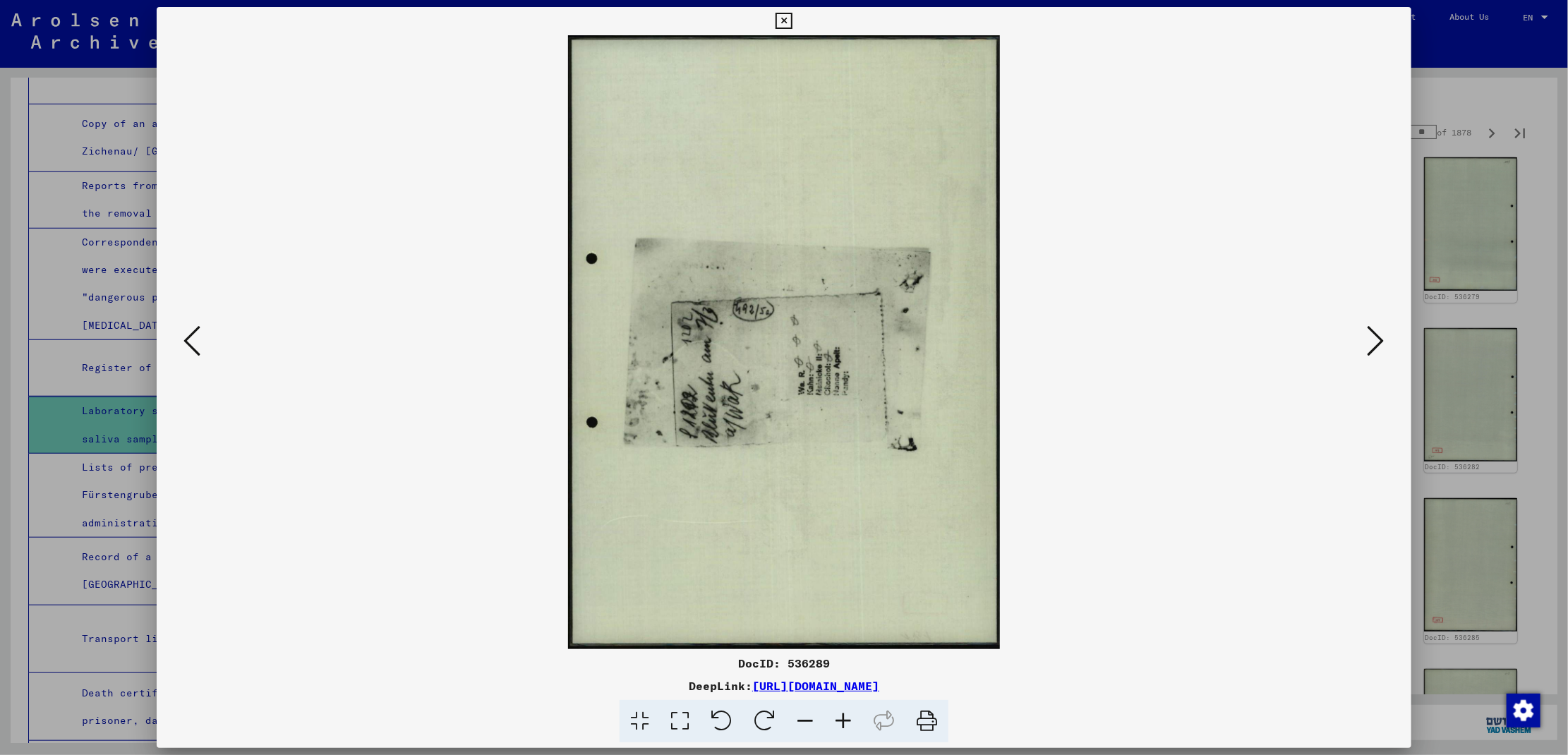
click at [1372, 353] on icon at bounding box center [1376, 340] width 17 height 34
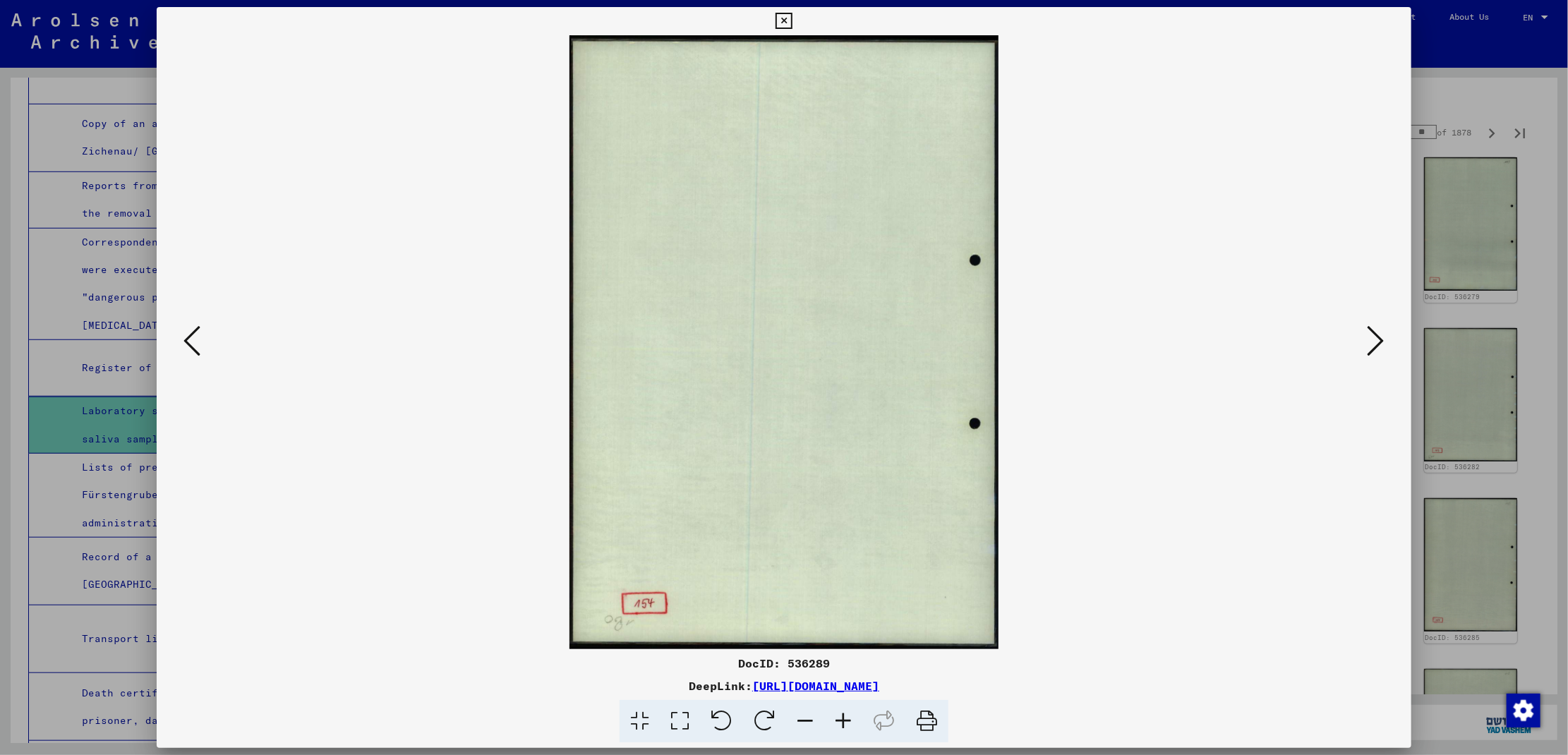
click at [1372, 353] on icon at bounding box center [1376, 340] width 17 height 34
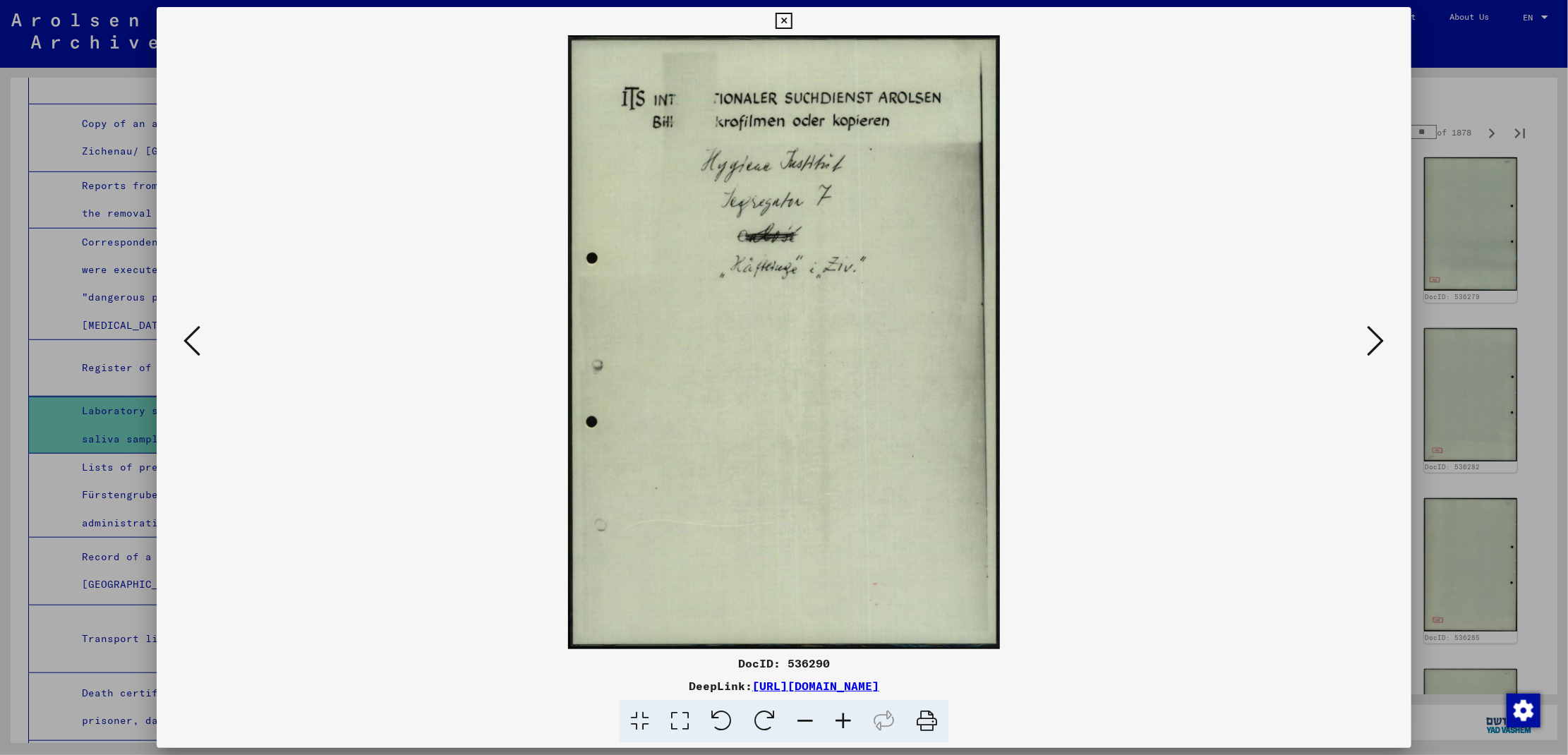
click at [1372, 353] on icon at bounding box center [1376, 340] width 17 height 34
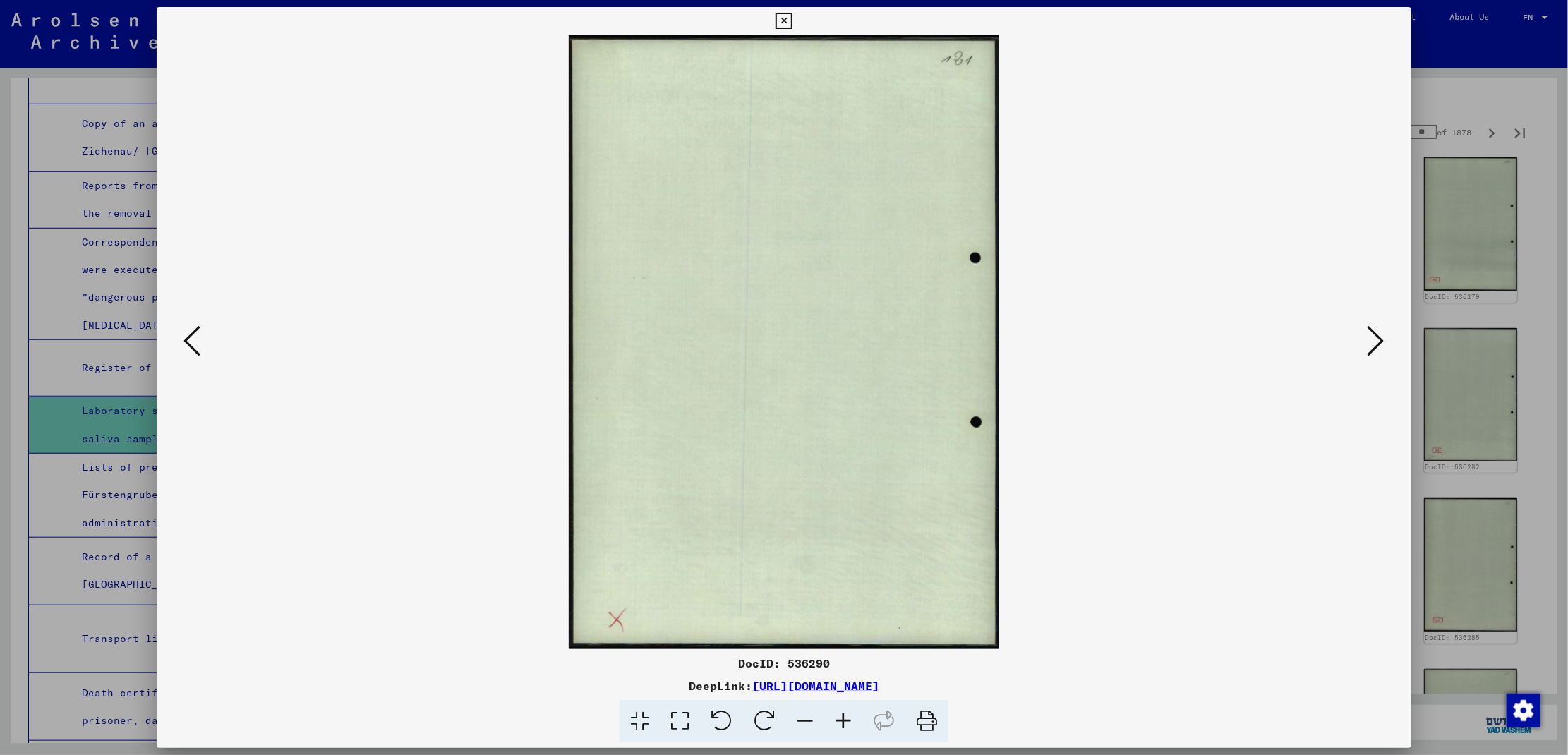
click at [1372, 353] on icon at bounding box center [1376, 340] width 17 height 34
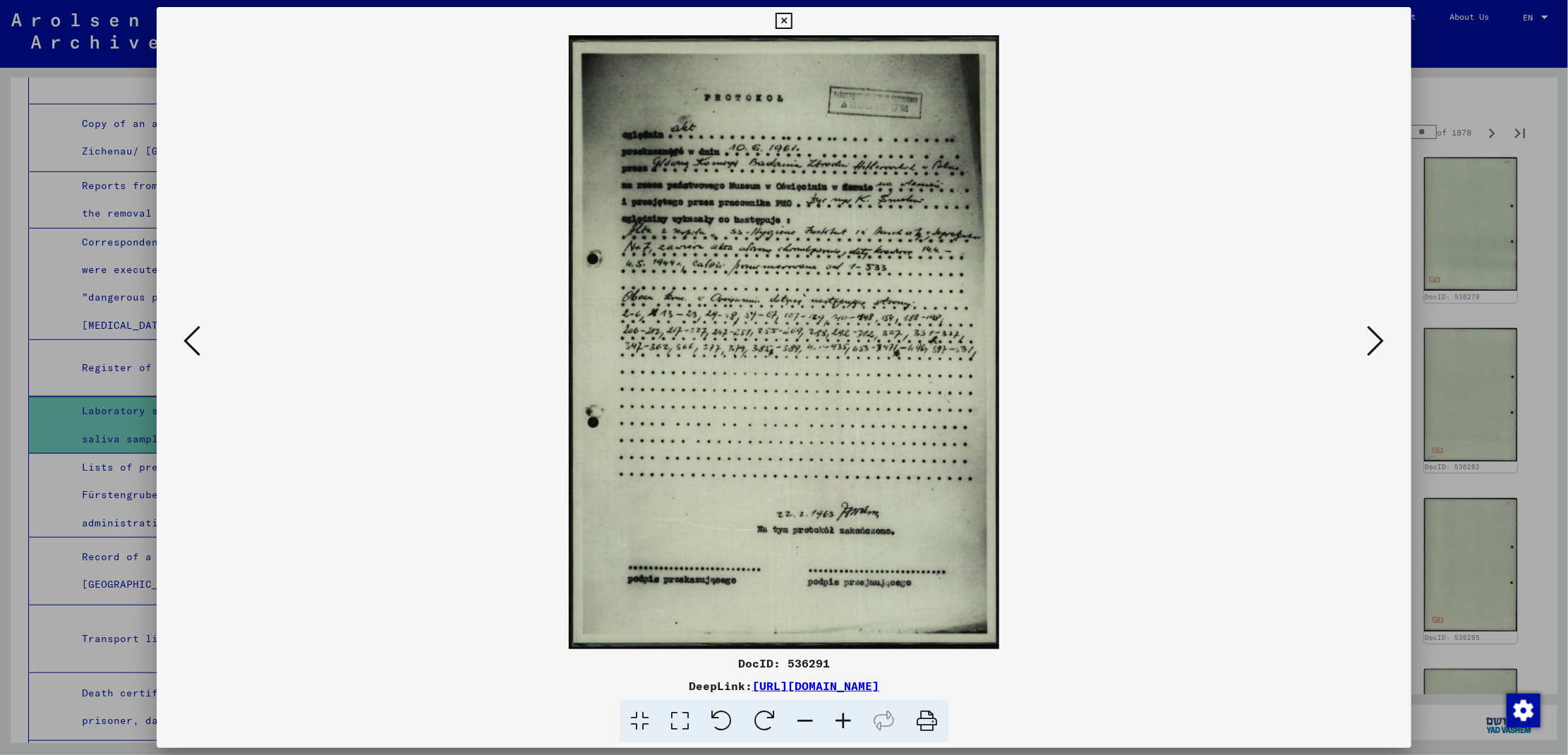
click at [1372, 353] on icon at bounding box center [1376, 340] width 17 height 34
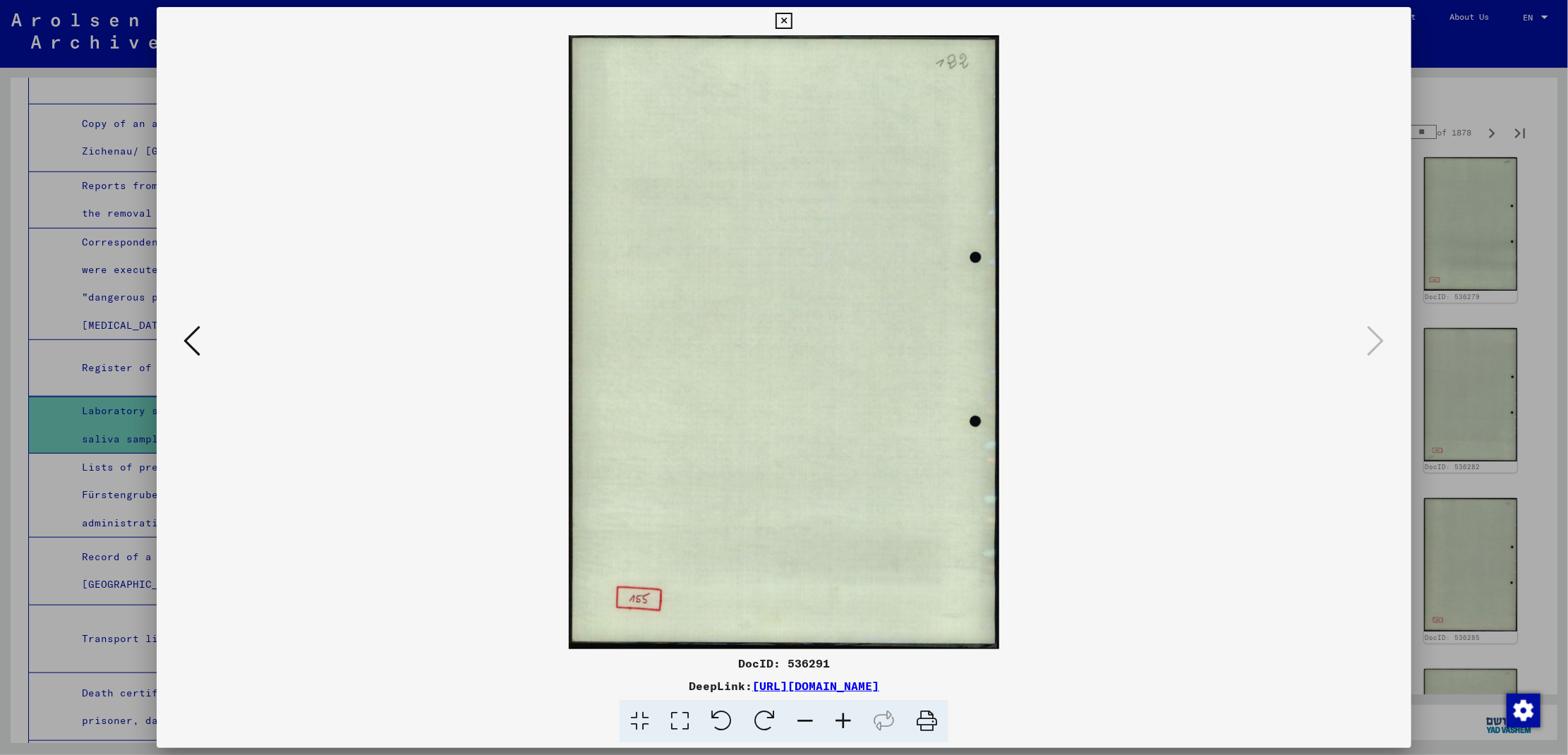
click at [1437, 89] on div at bounding box center [784, 377] width 1568 height 755
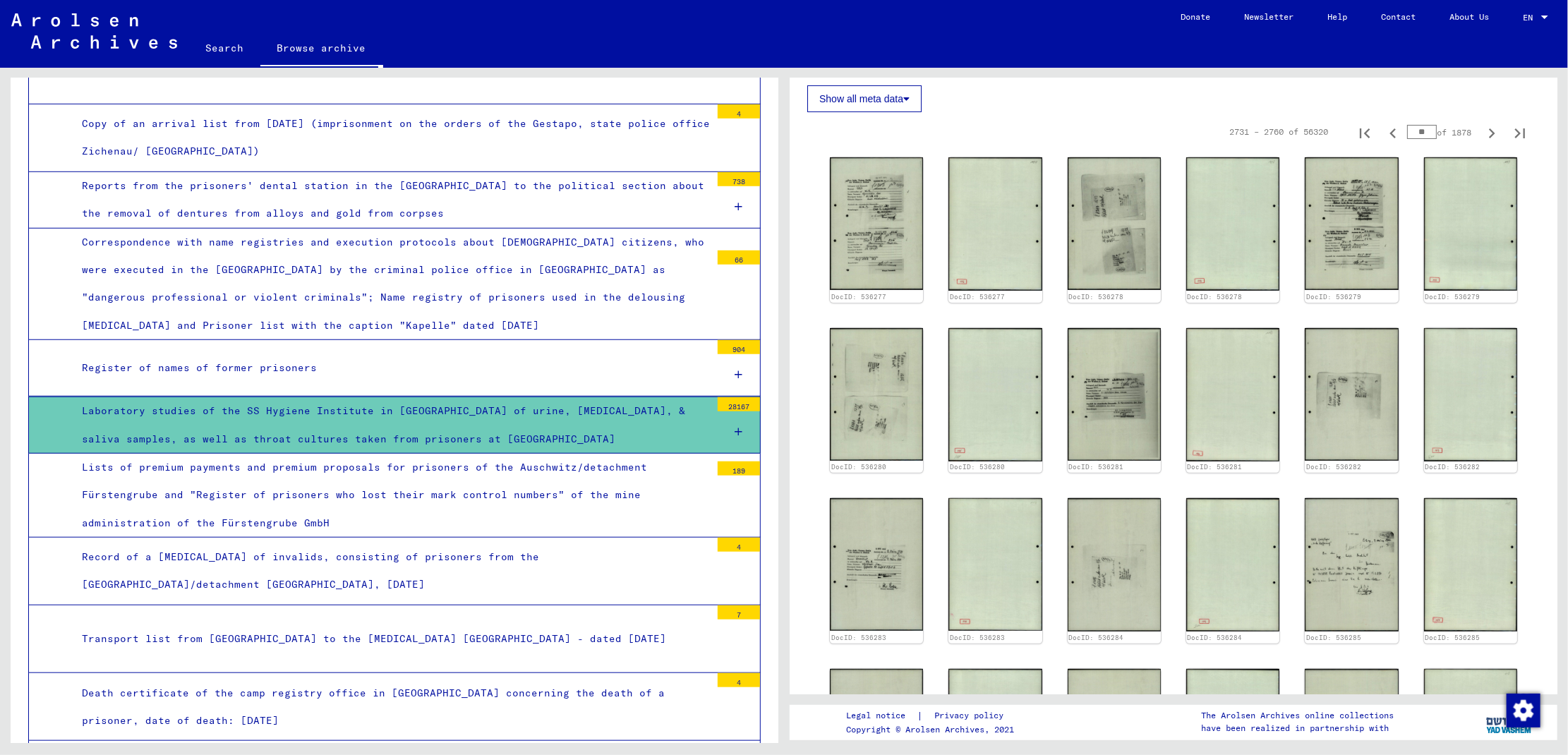
click at [1412, 127] on input "**" at bounding box center [1422, 132] width 30 height 14
type input "*"
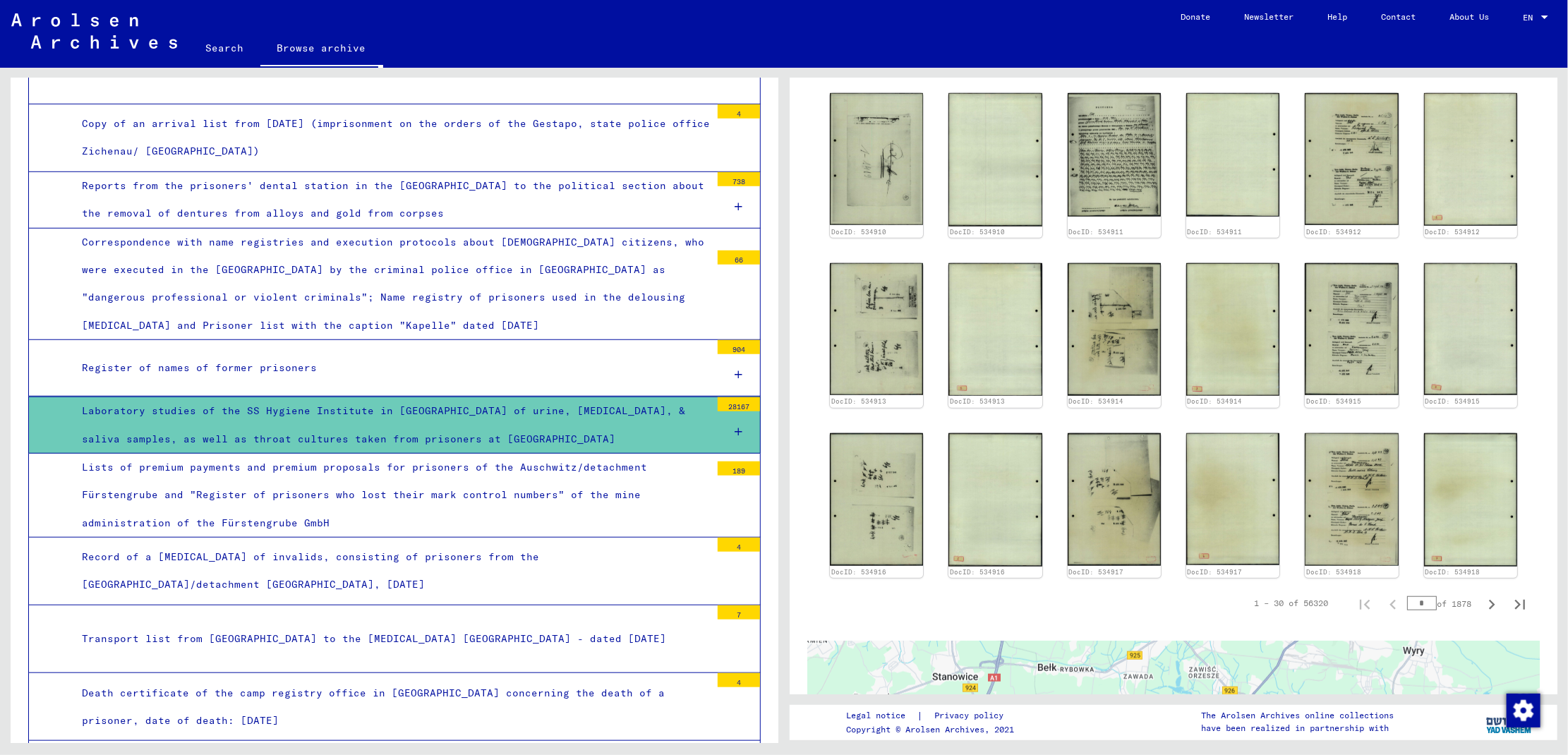
scroll to position [717, 0]
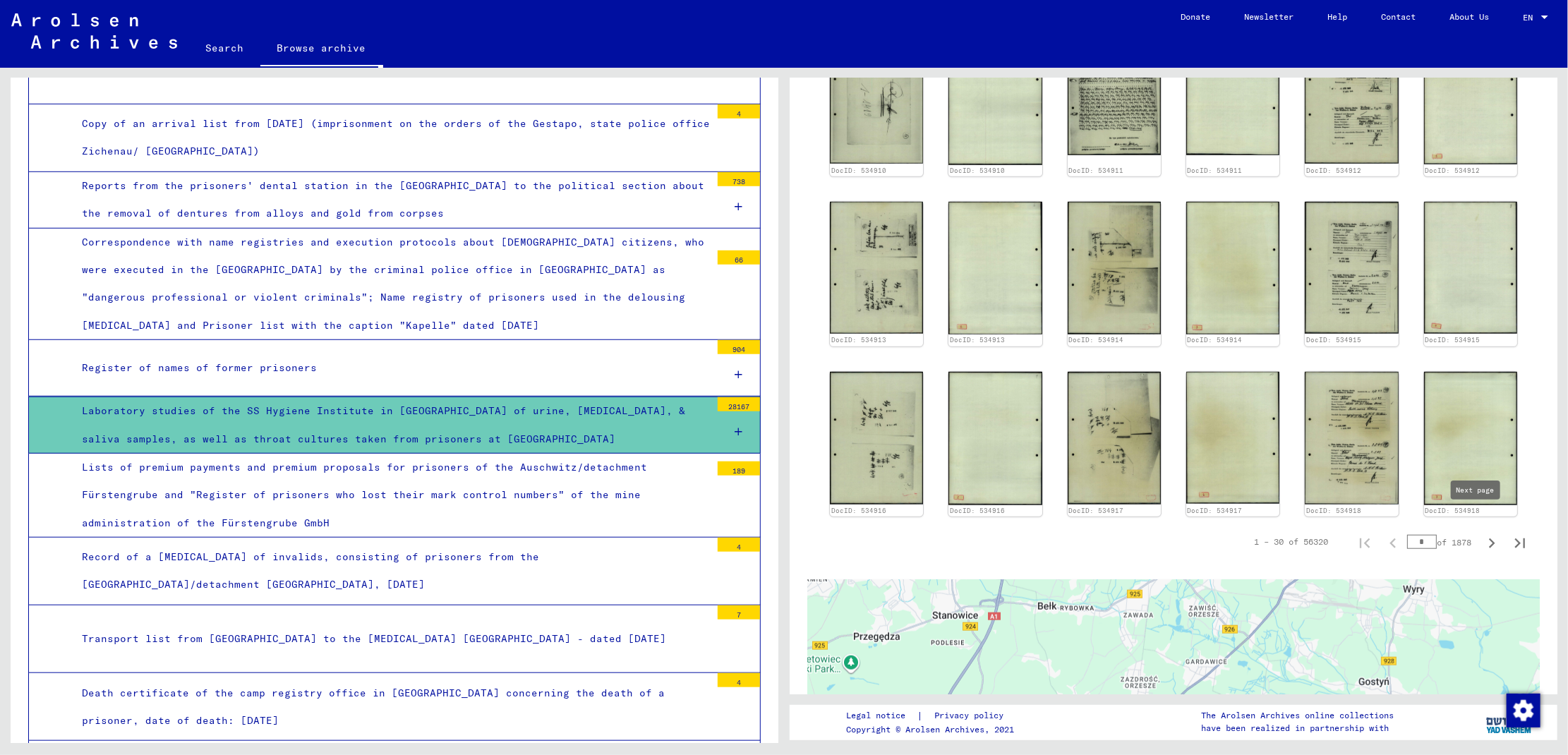
click at [1482, 533] on icon "Next page" at bounding box center [1491, 543] width 19 height 19
type input "*"
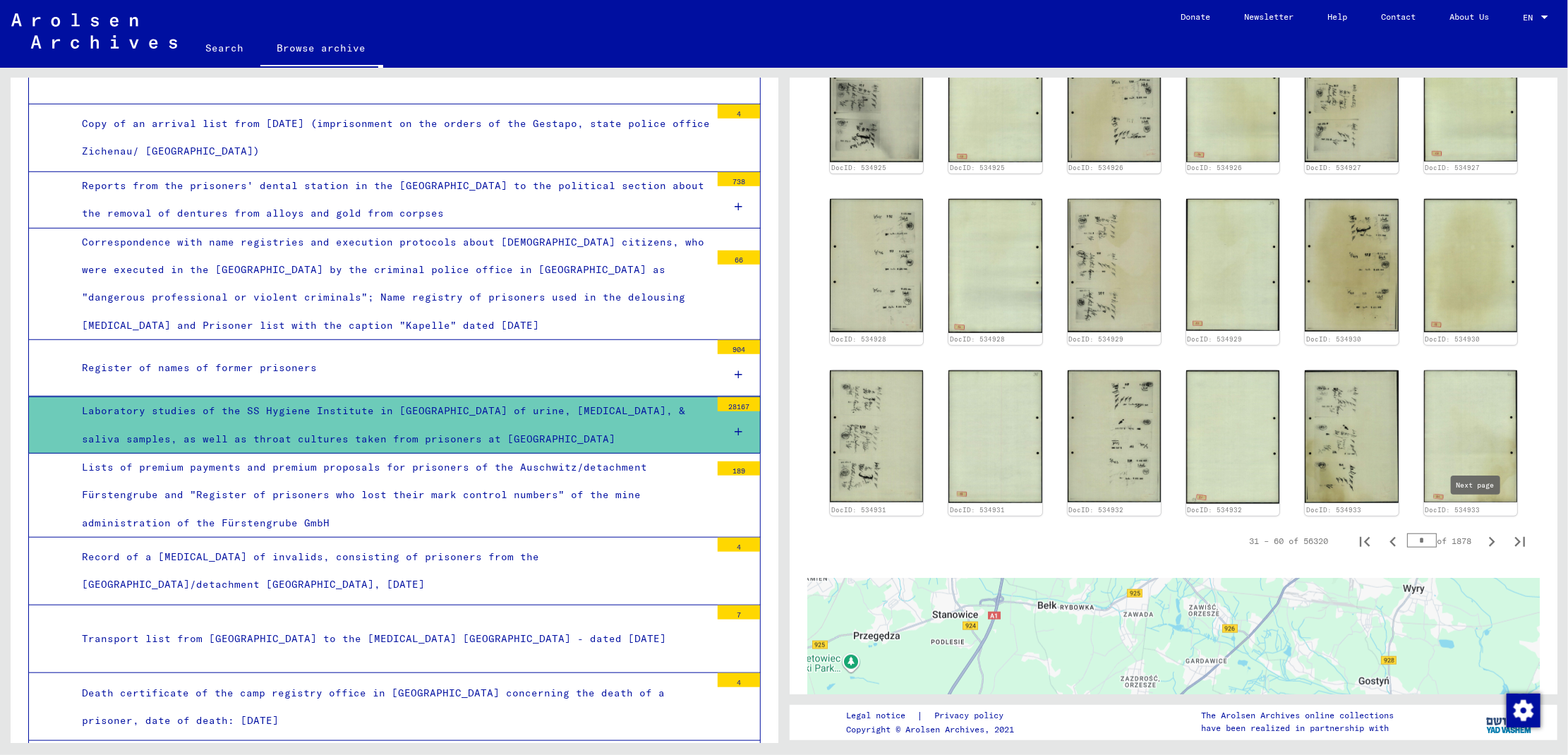
click at [1482, 532] on icon "Next page" at bounding box center [1491, 541] width 19 height 19
type input "*"
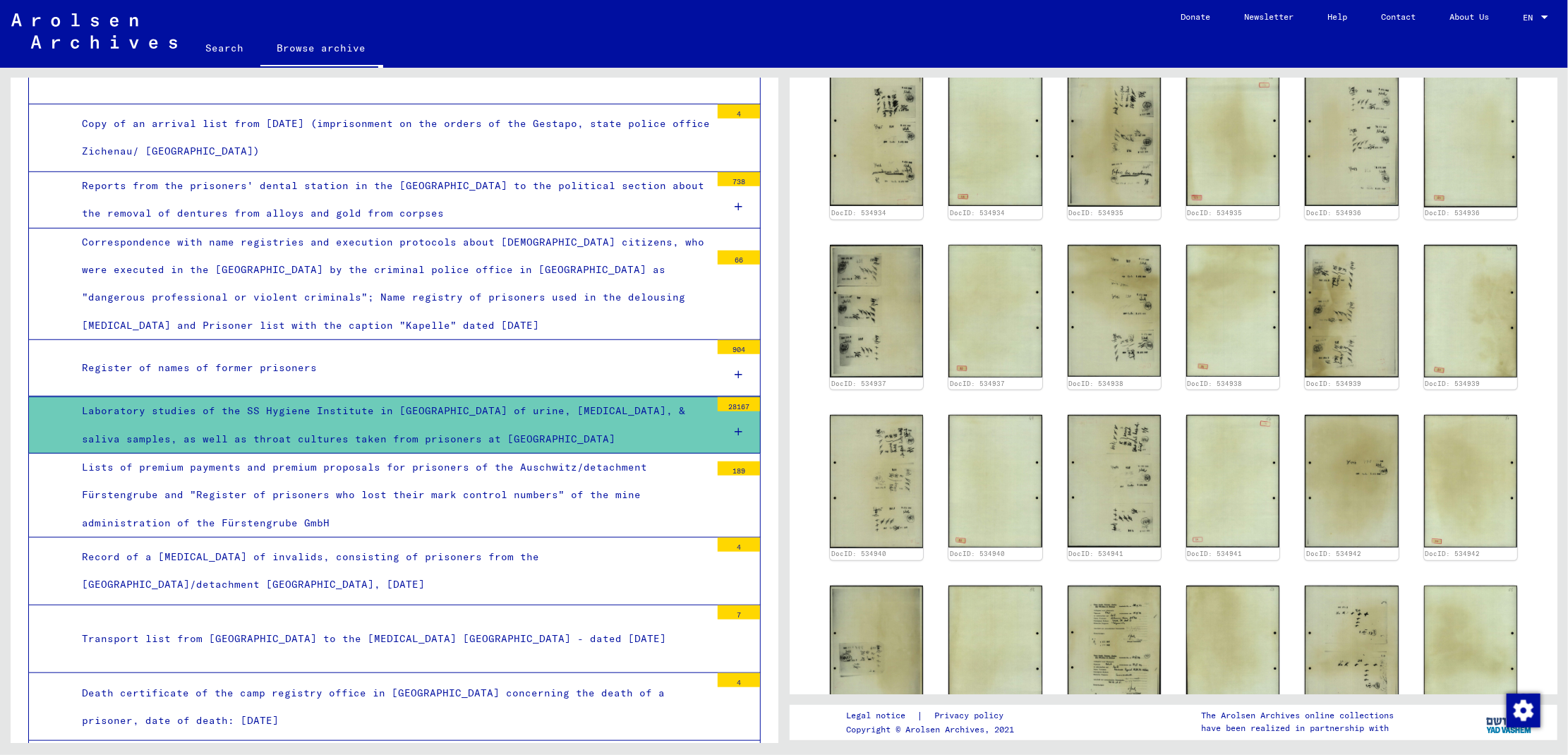
scroll to position [0, 0]
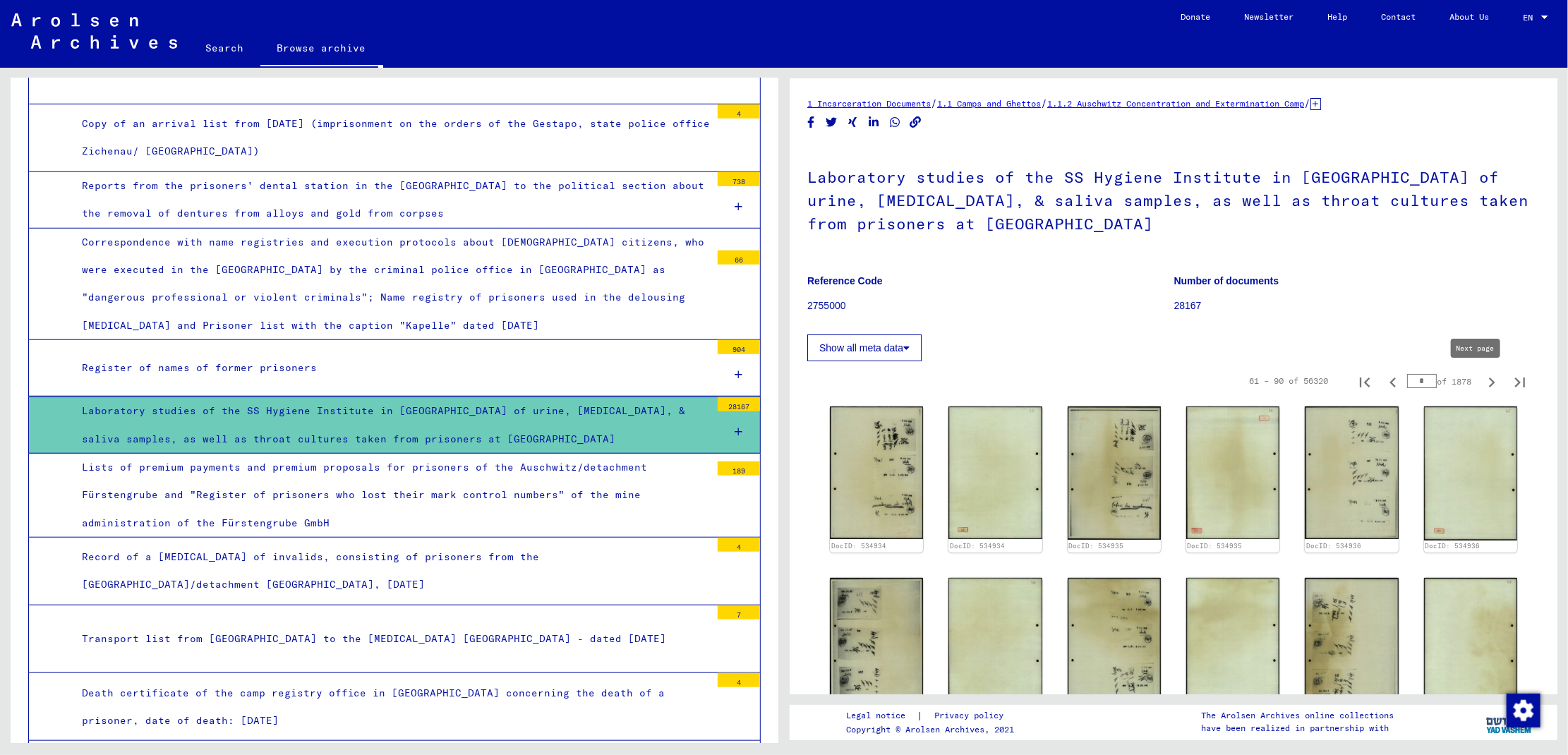
click at [1482, 381] on icon "Next page" at bounding box center [1491, 382] width 19 height 19
type input "*"
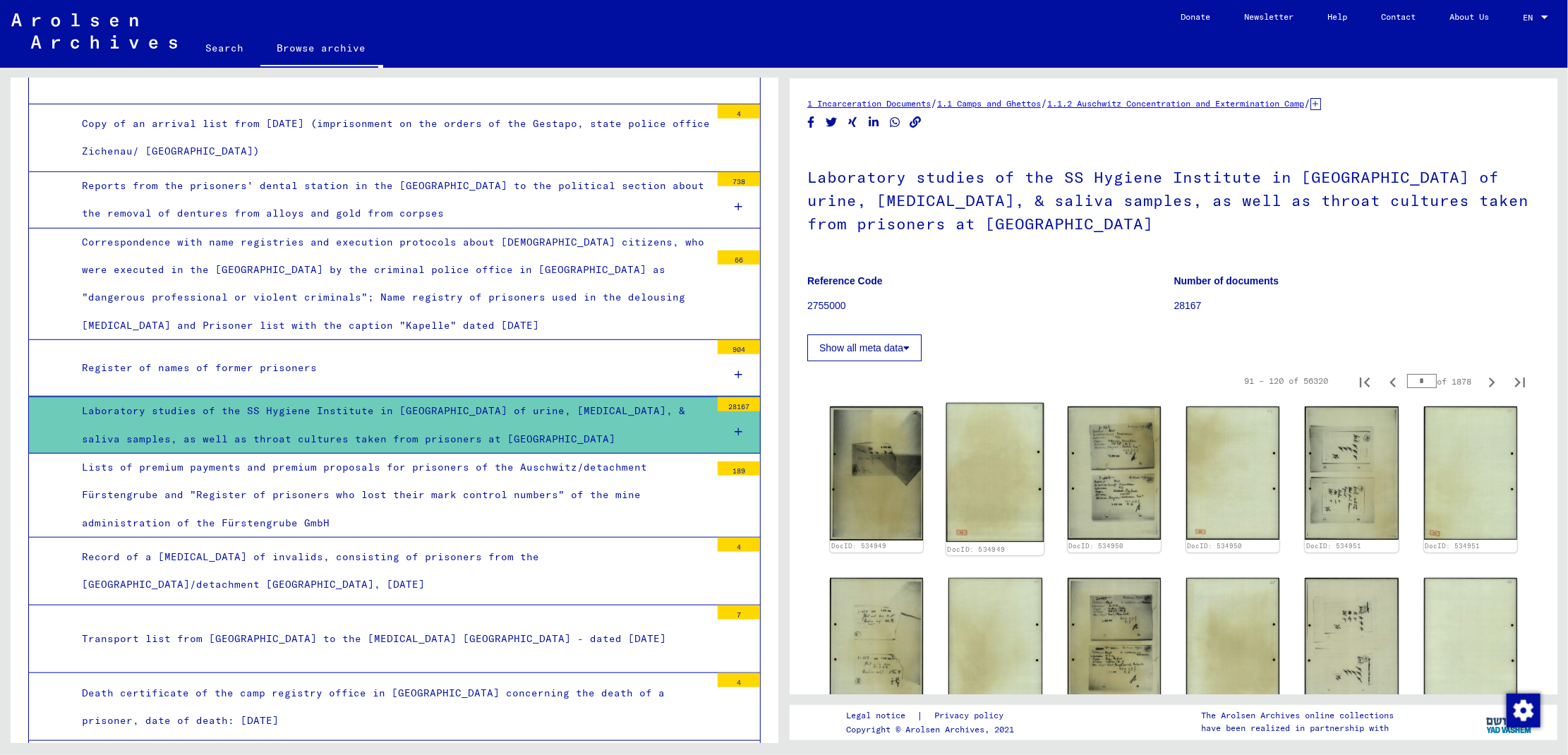
click at [988, 471] on img at bounding box center [995, 472] width 98 height 139
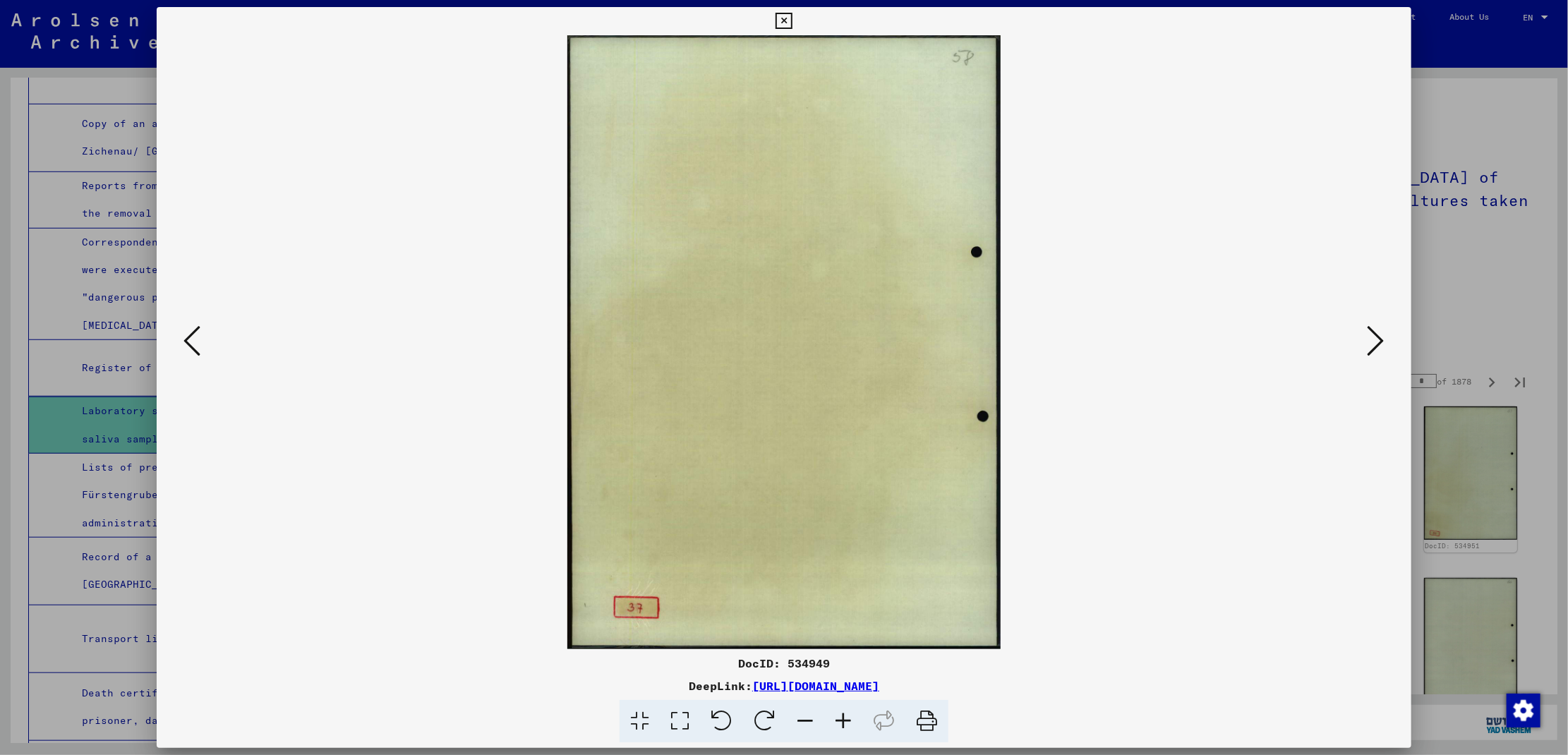
click at [1377, 343] on icon at bounding box center [1376, 340] width 17 height 34
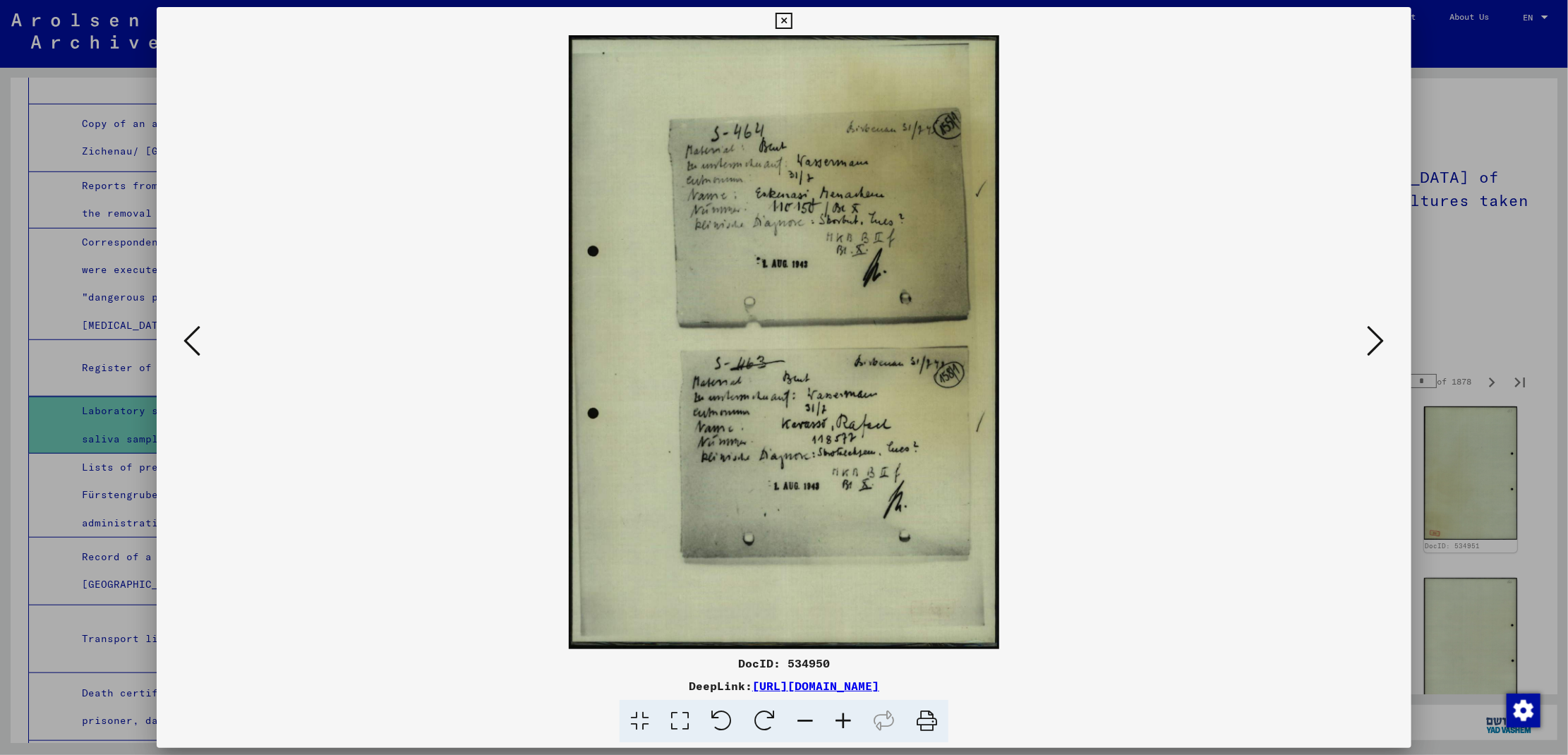
click at [1377, 343] on icon at bounding box center [1376, 340] width 17 height 34
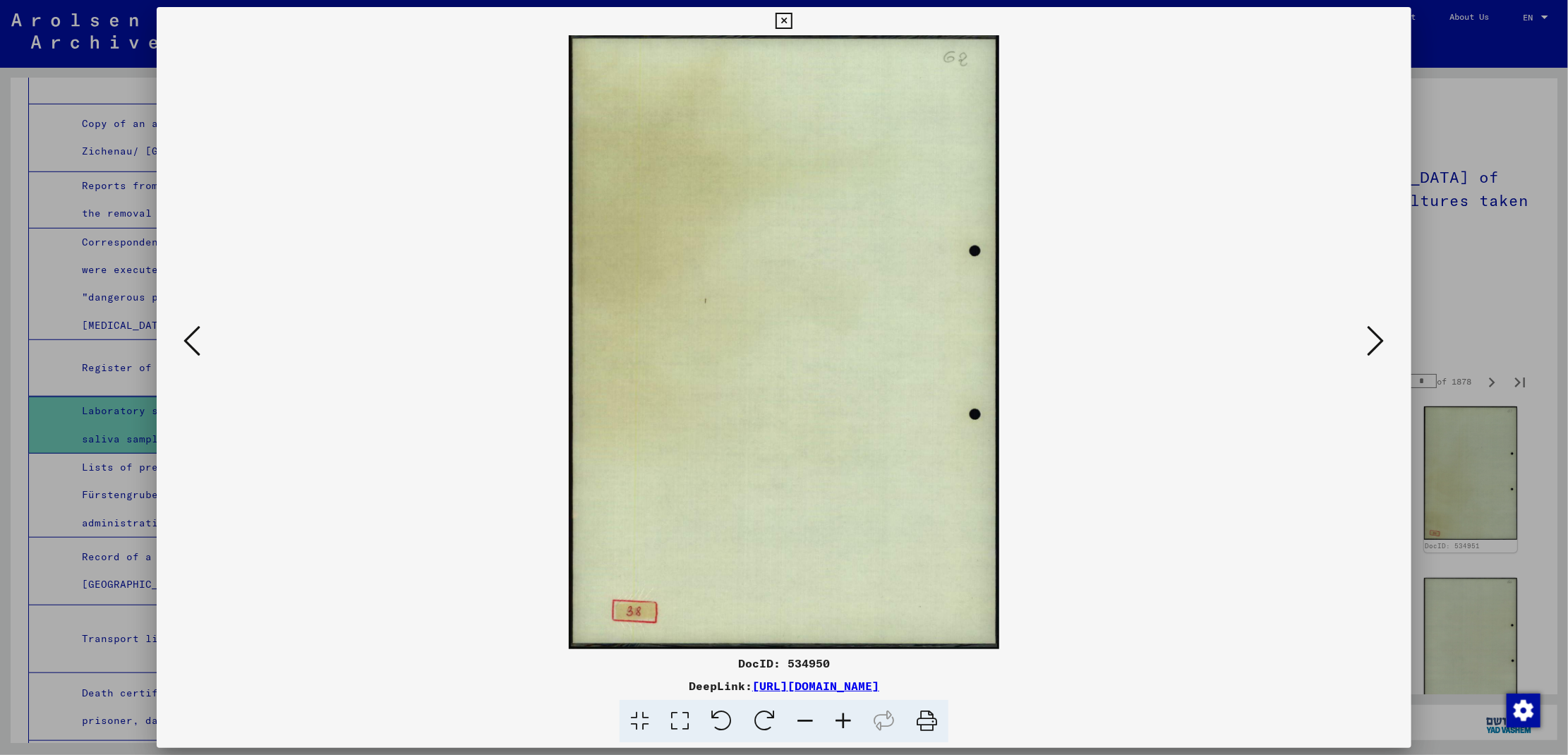
click at [1377, 343] on icon at bounding box center [1376, 340] width 17 height 34
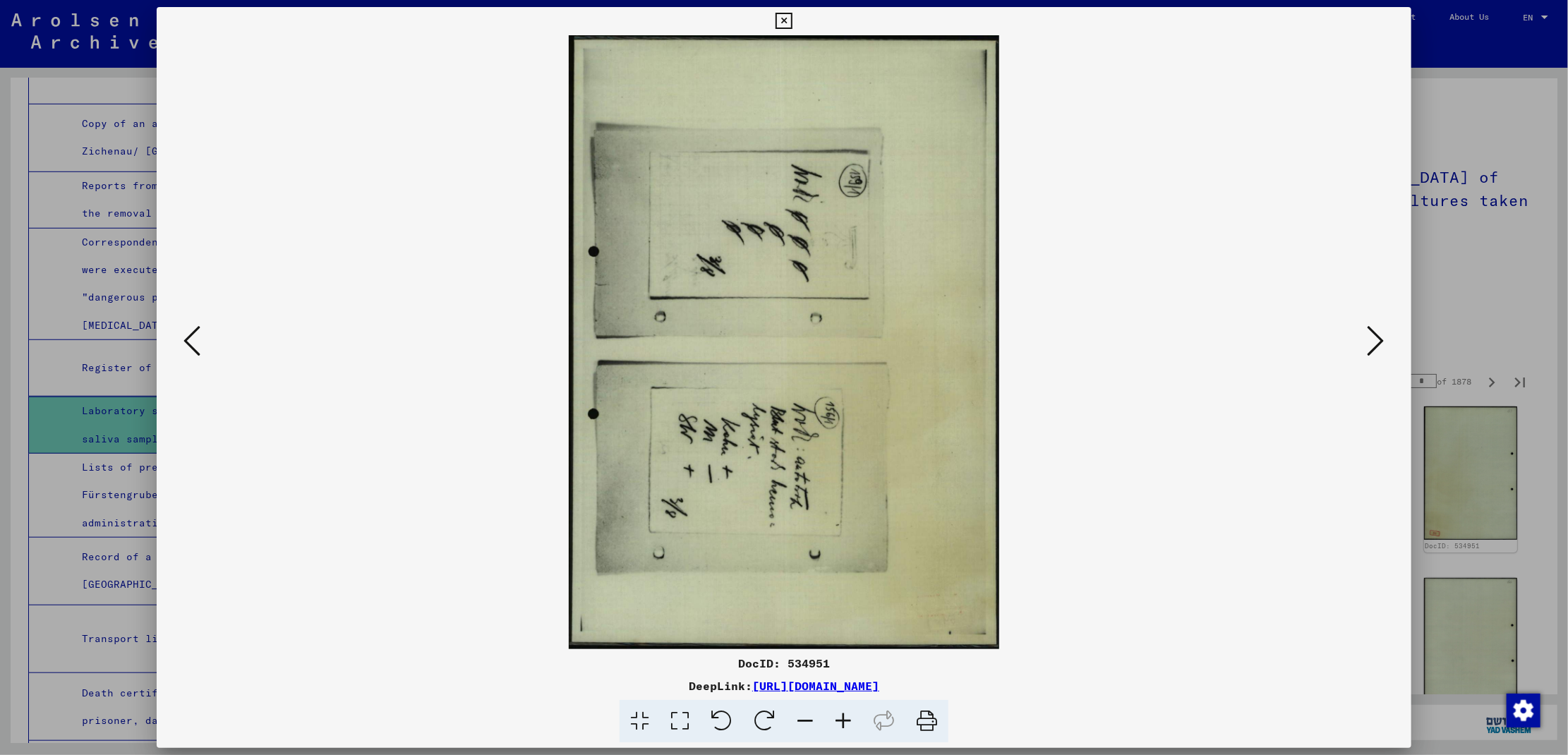
click at [1377, 343] on icon at bounding box center [1376, 340] width 17 height 34
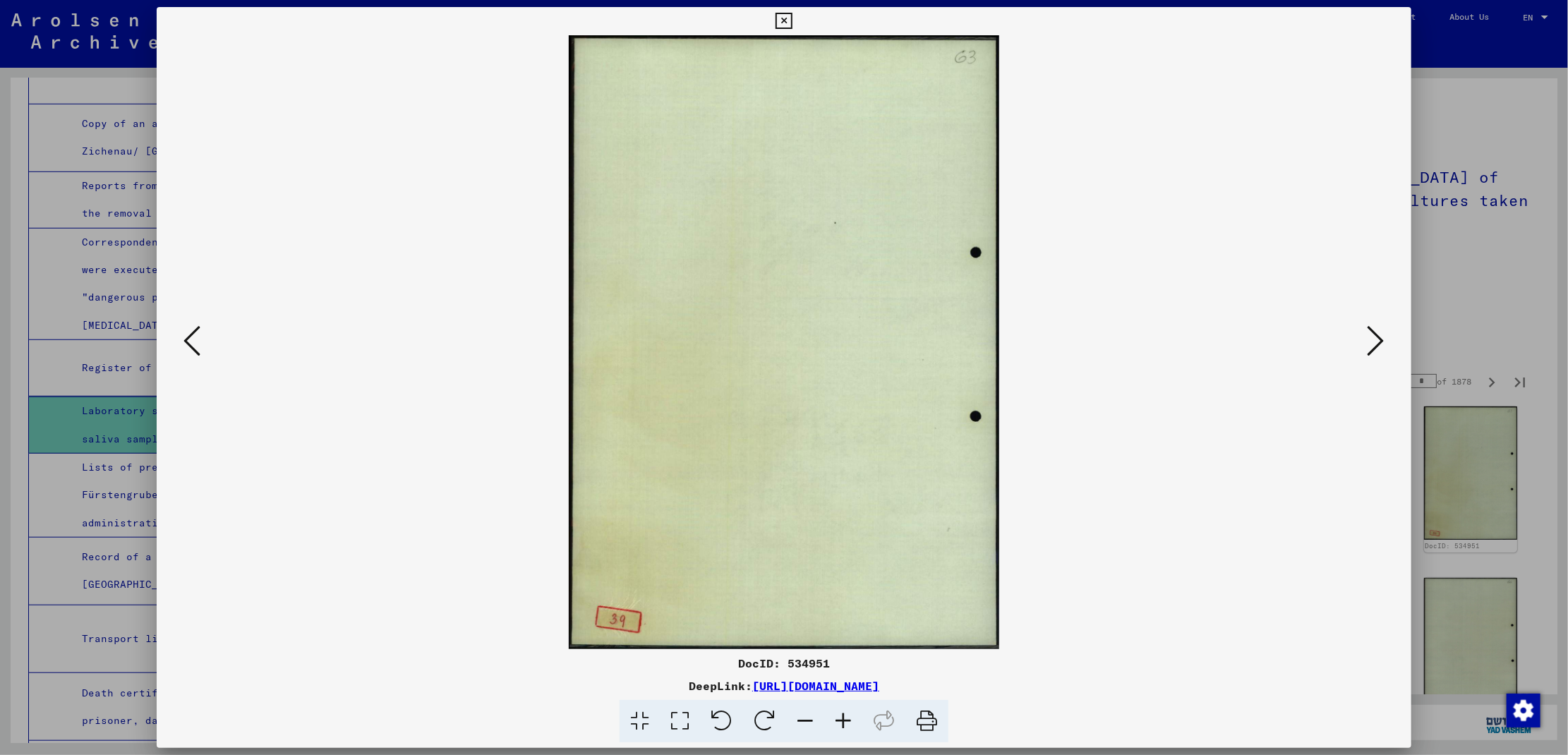
click at [1377, 343] on icon at bounding box center [1376, 340] width 17 height 34
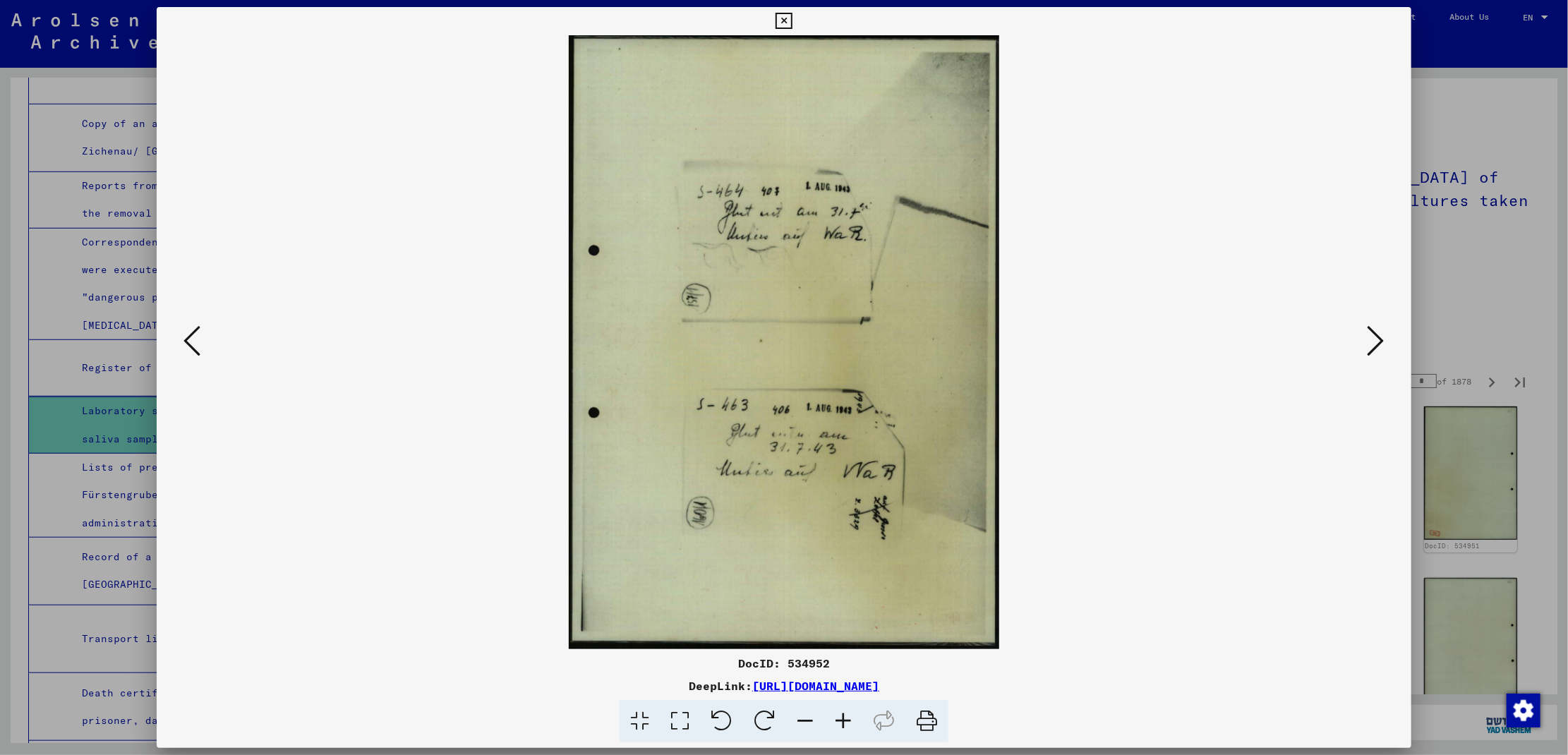
click at [1377, 343] on icon at bounding box center [1376, 340] width 17 height 34
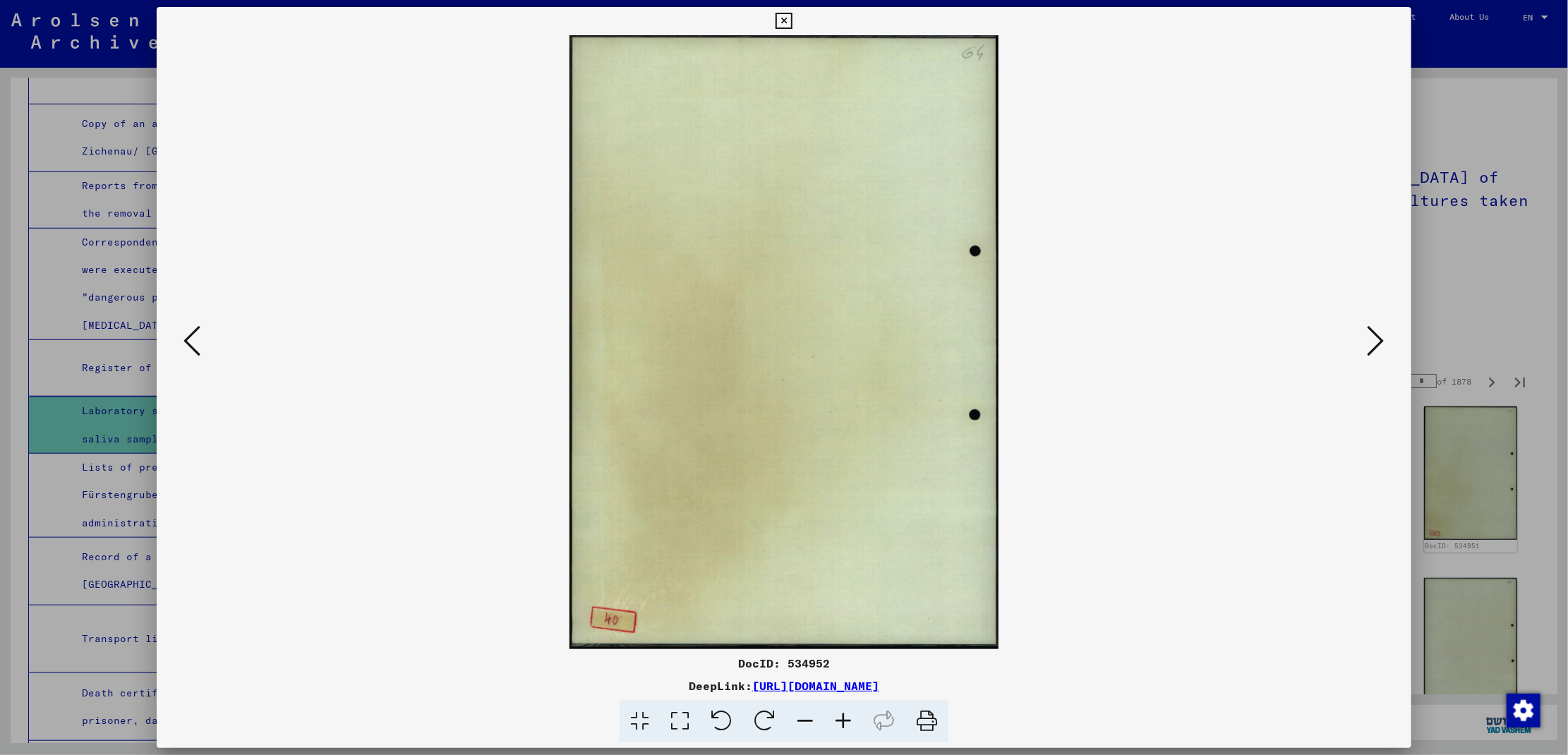
click at [1377, 343] on icon at bounding box center [1376, 340] width 17 height 34
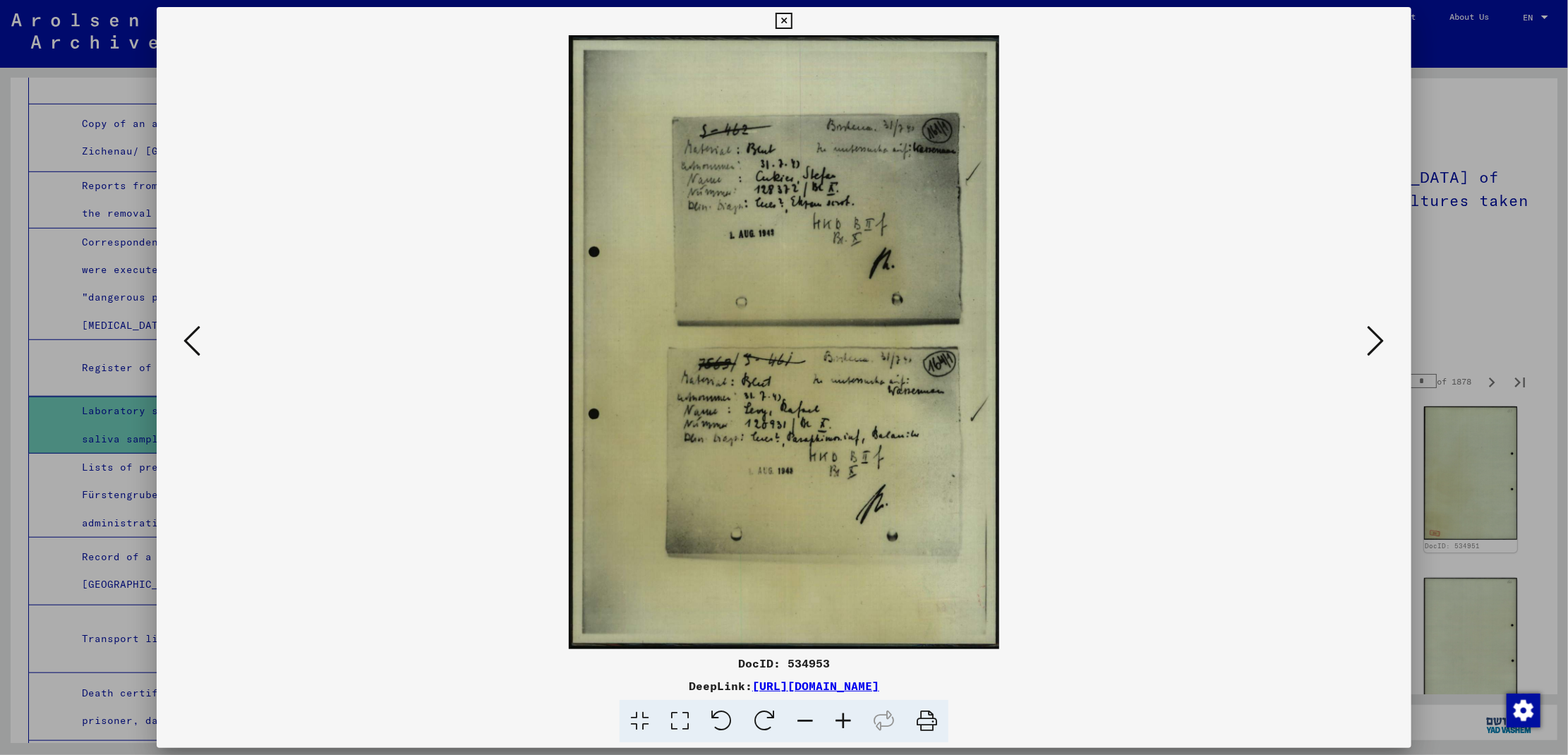
click at [1377, 343] on icon at bounding box center [1376, 340] width 17 height 34
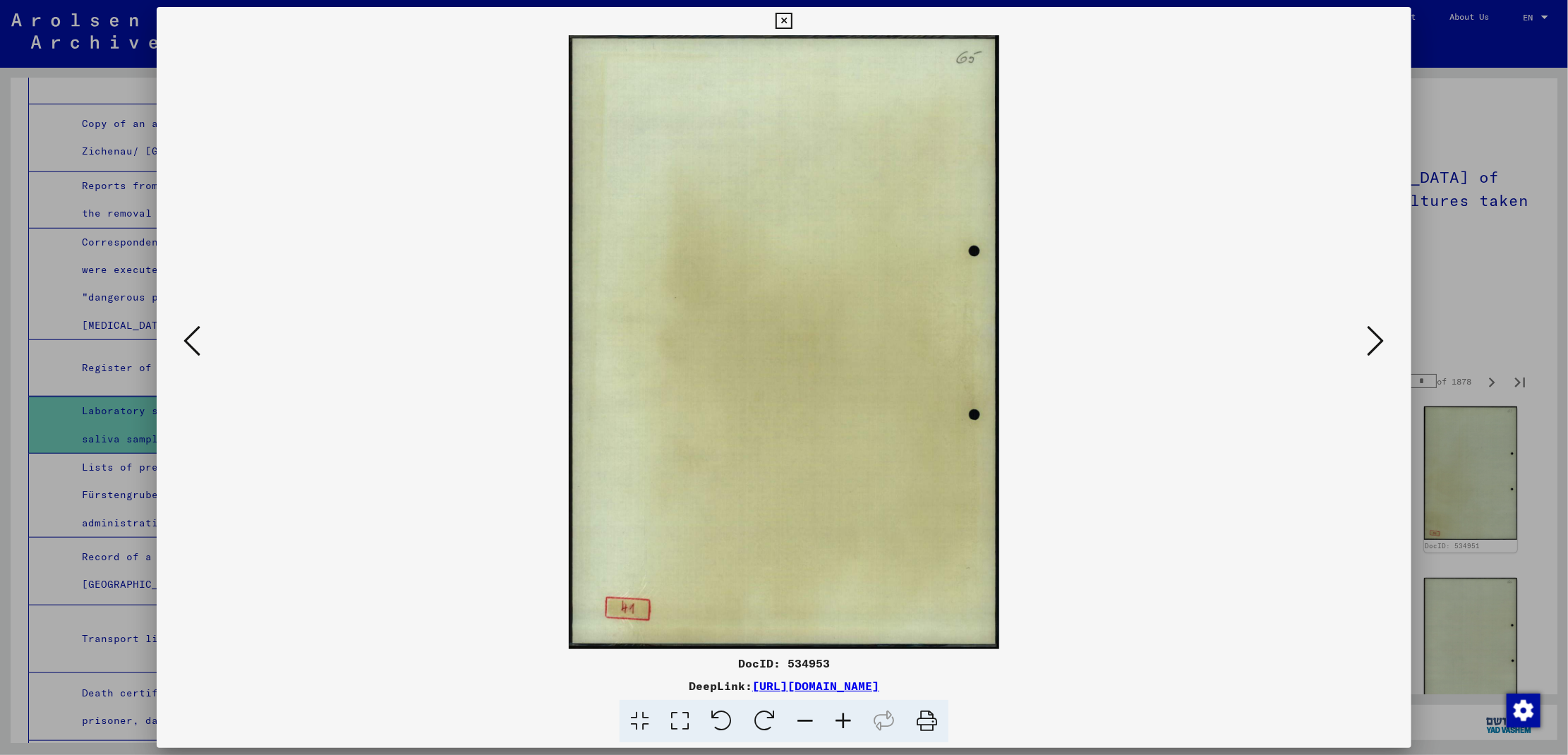
click at [1377, 343] on icon at bounding box center [1376, 340] width 17 height 34
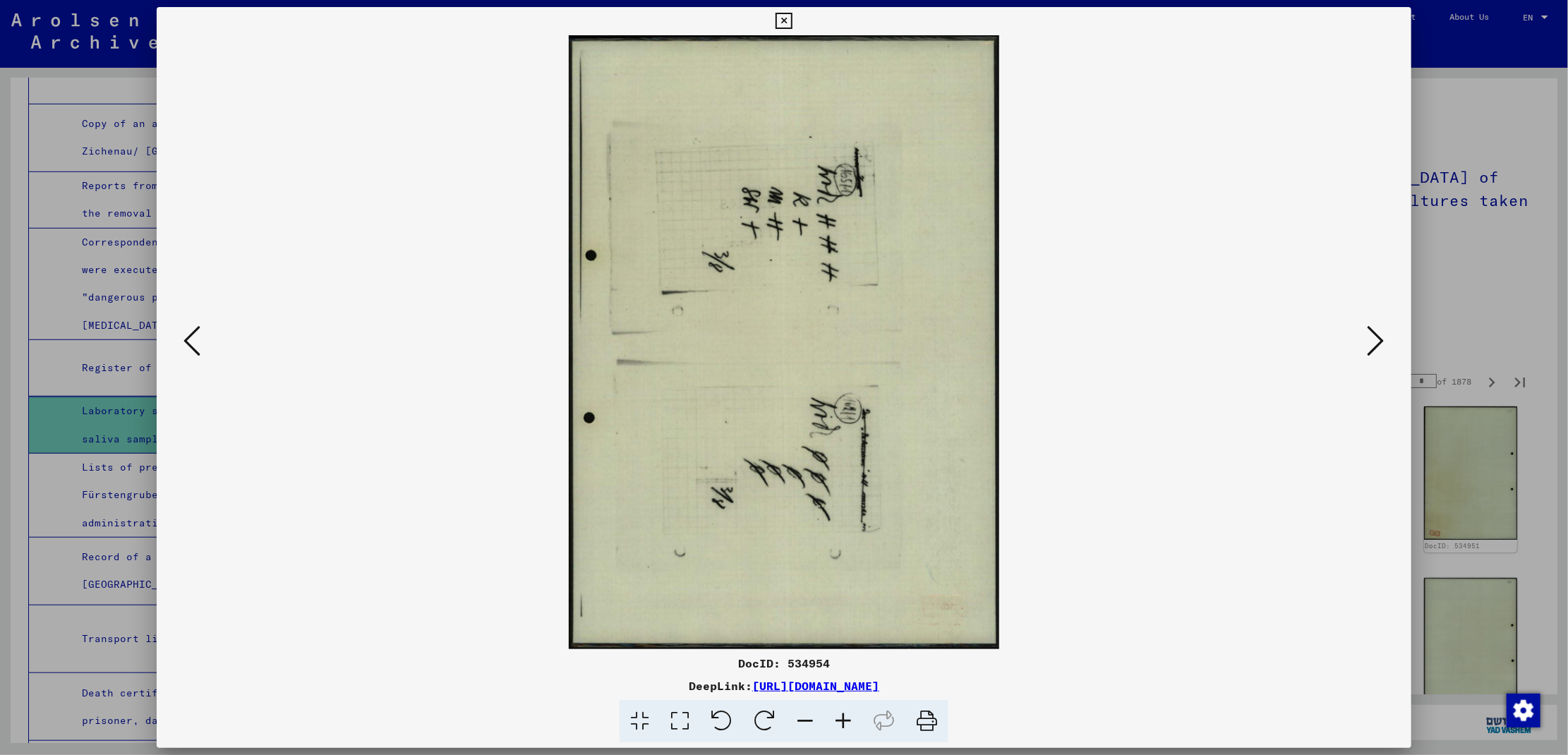
click at [1377, 343] on icon at bounding box center [1376, 340] width 17 height 34
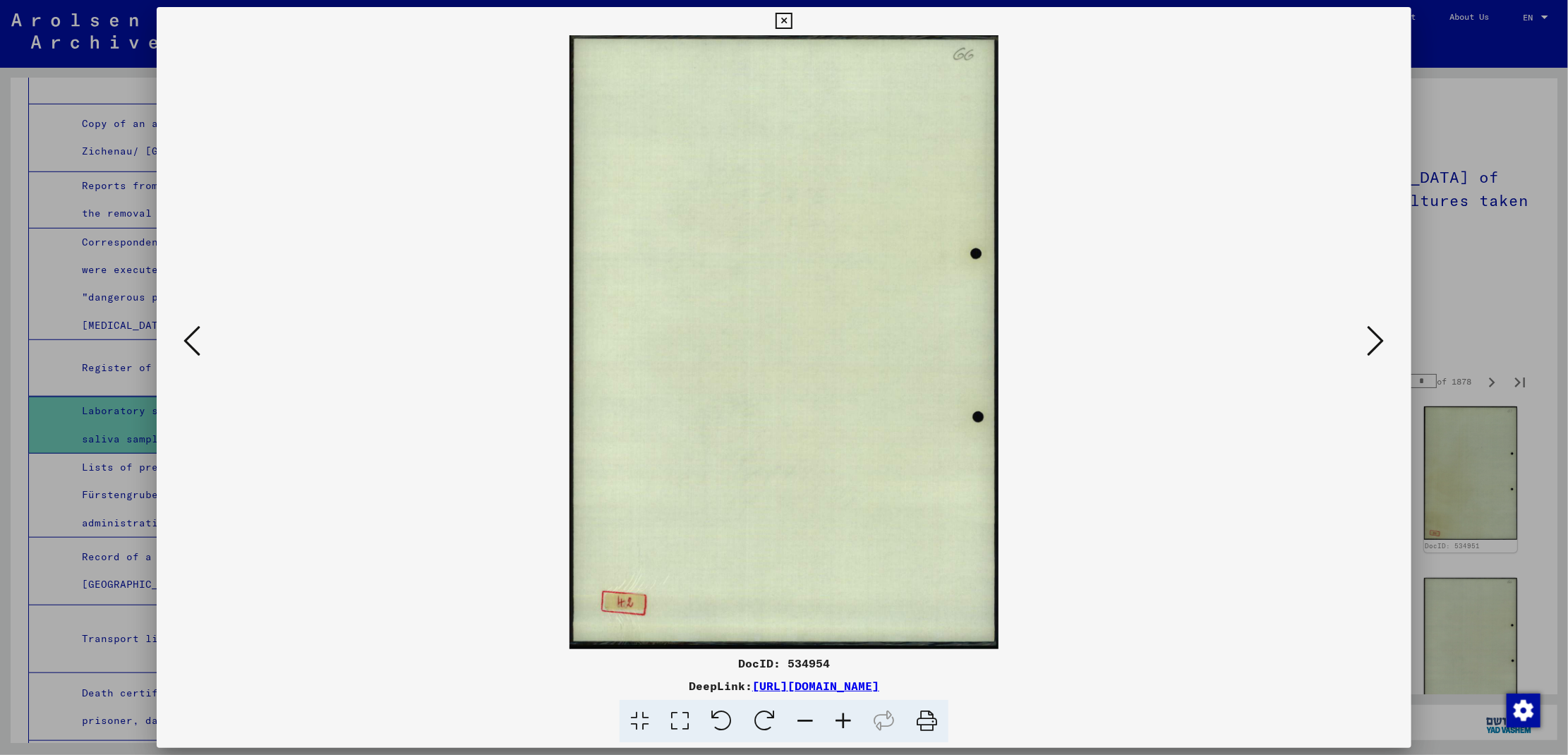
click at [1377, 343] on icon at bounding box center [1376, 340] width 17 height 34
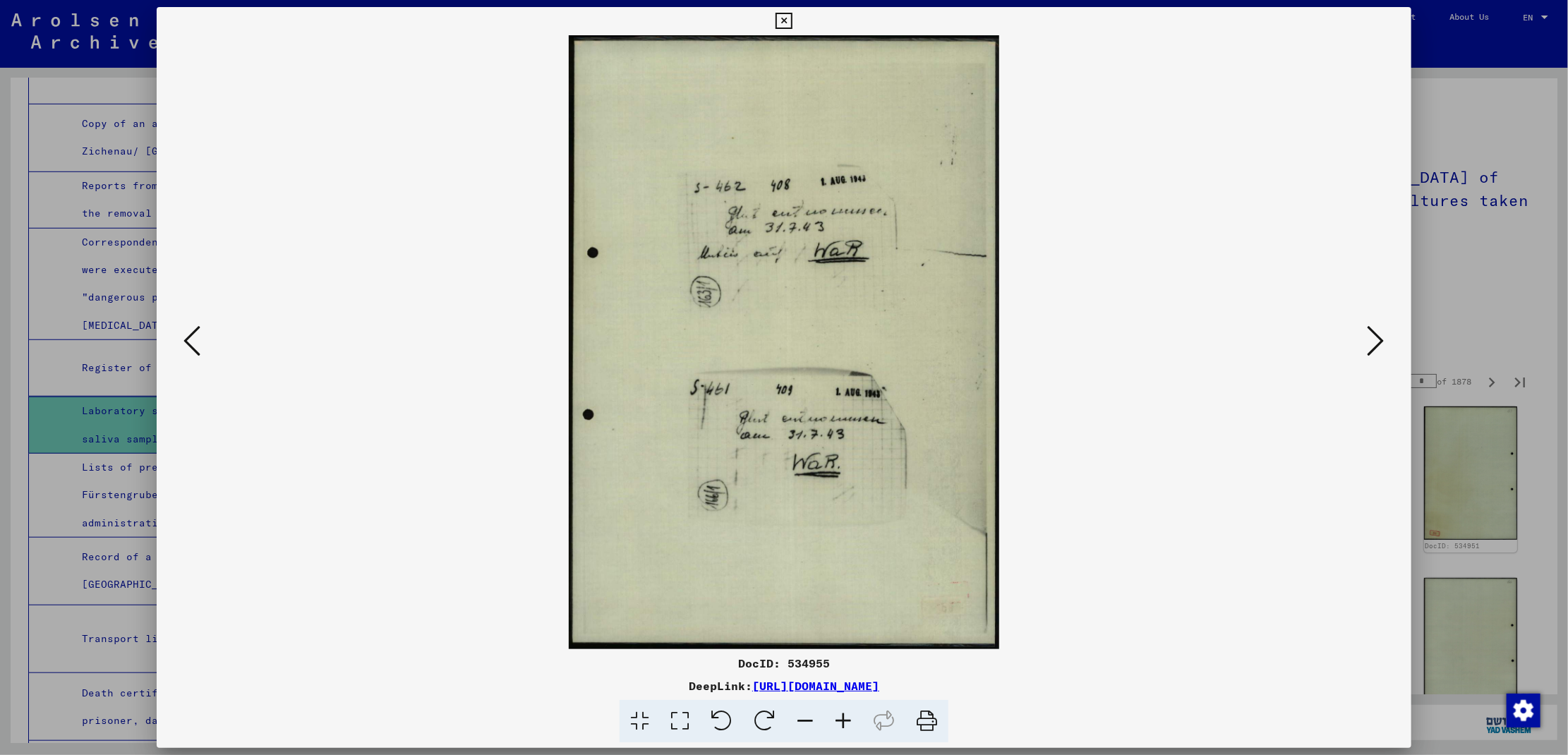
click at [1377, 343] on icon at bounding box center [1376, 340] width 17 height 34
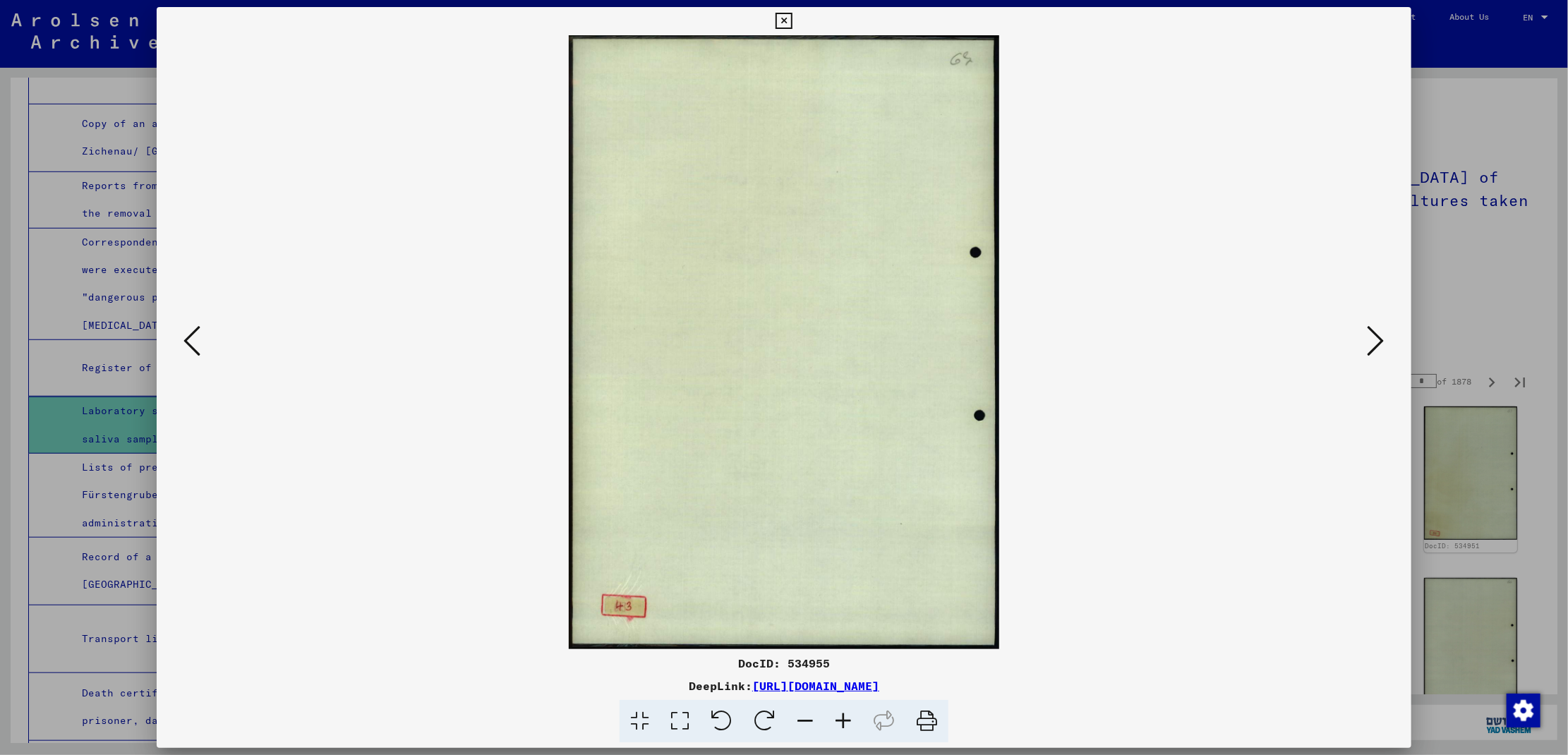
click at [1377, 343] on icon at bounding box center [1376, 340] width 17 height 34
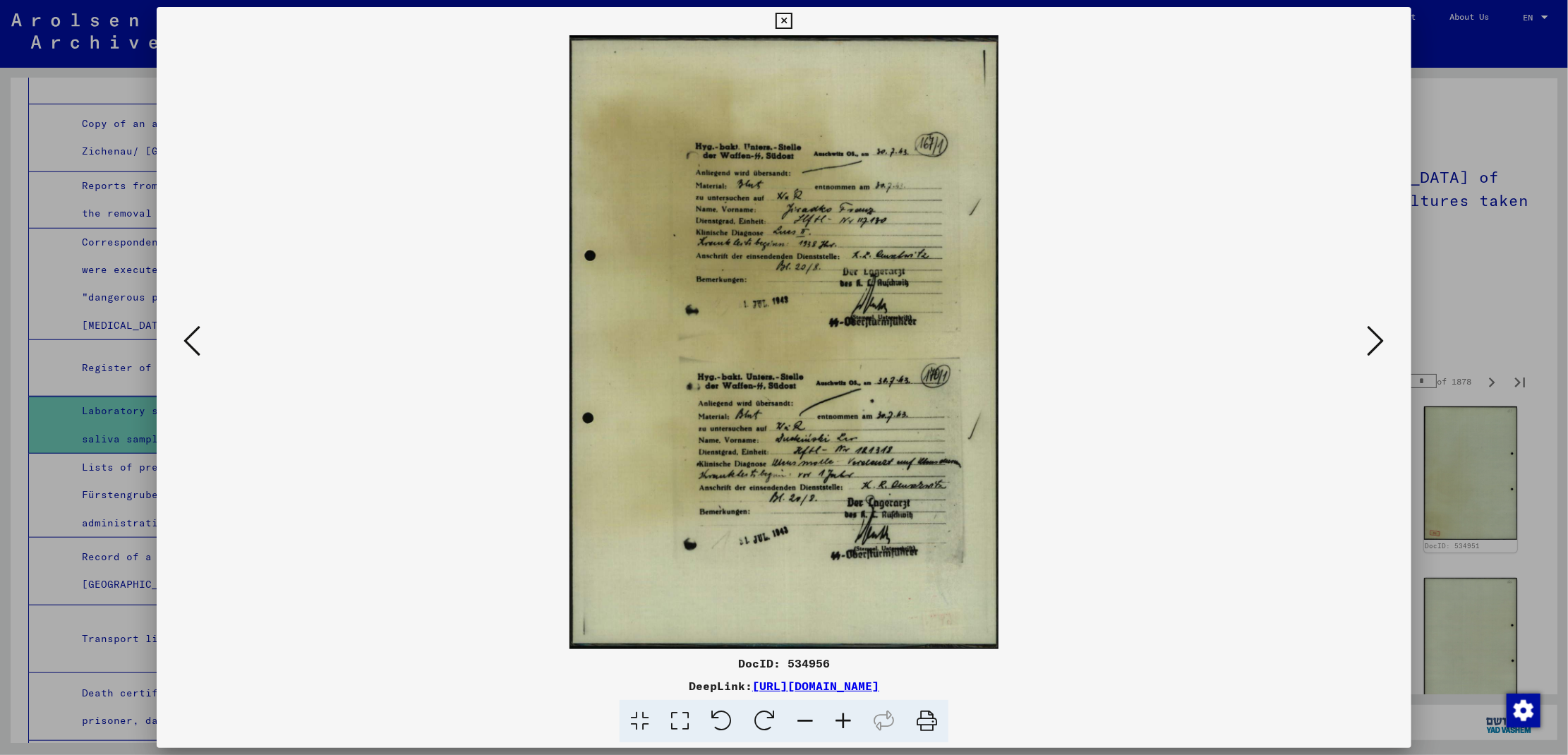
click at [1377, 343] on icon at bounding box center [1376, 340] width 17 height 34
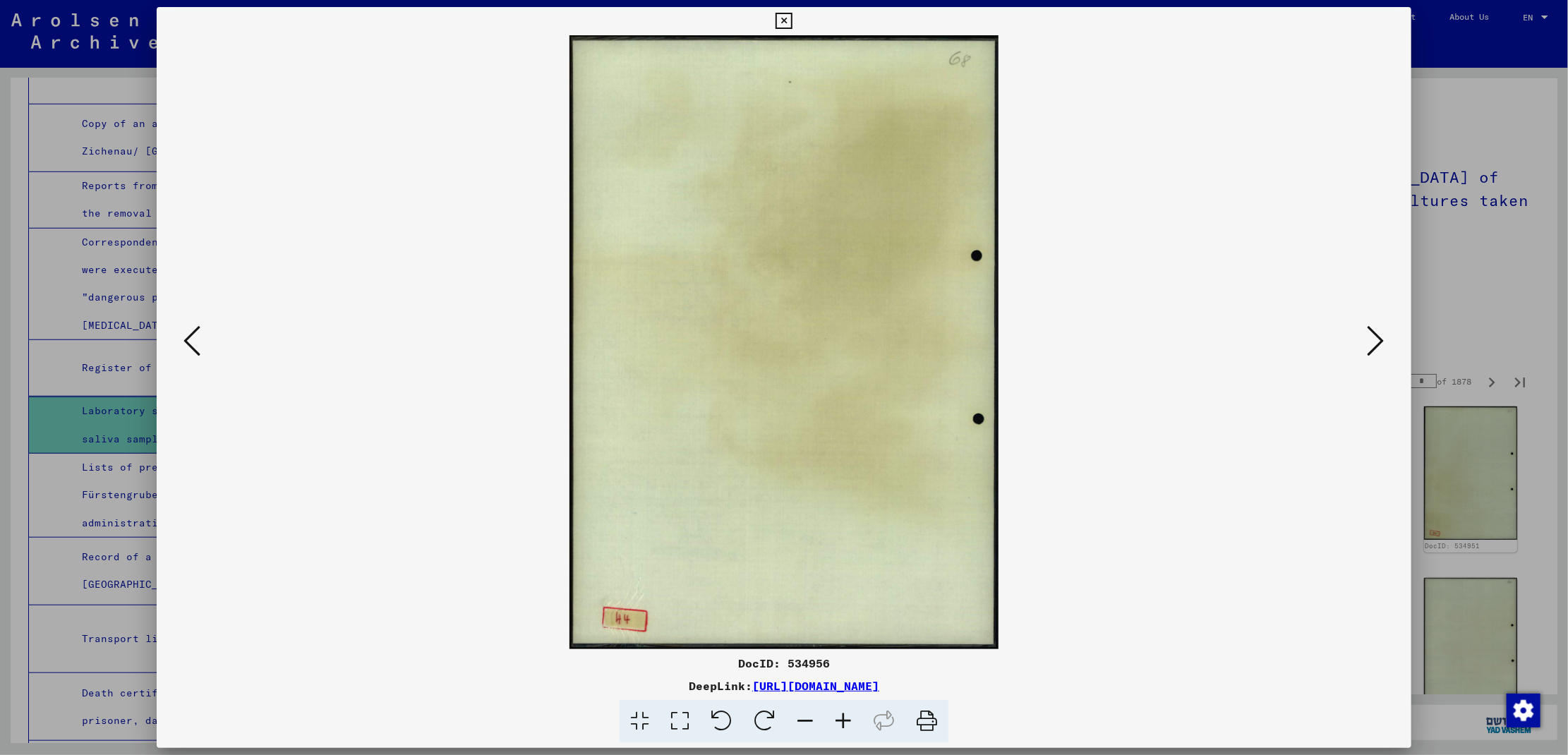
click at [1377, 343] on icon at bounding box center [1376, 340] width 17 height 34
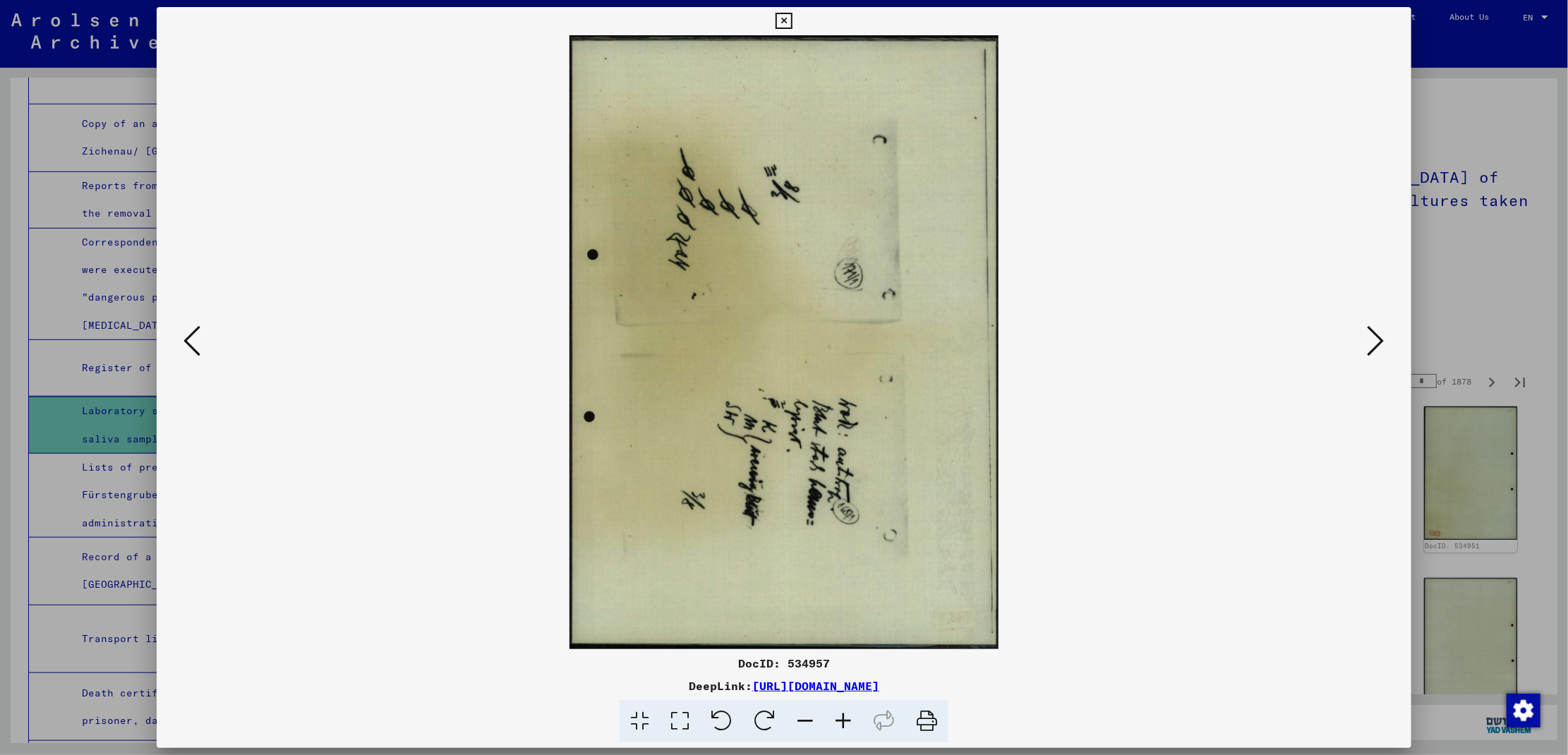
click at [1377, 343] on icon at bounding box center [1376, 340] width 17 height 34
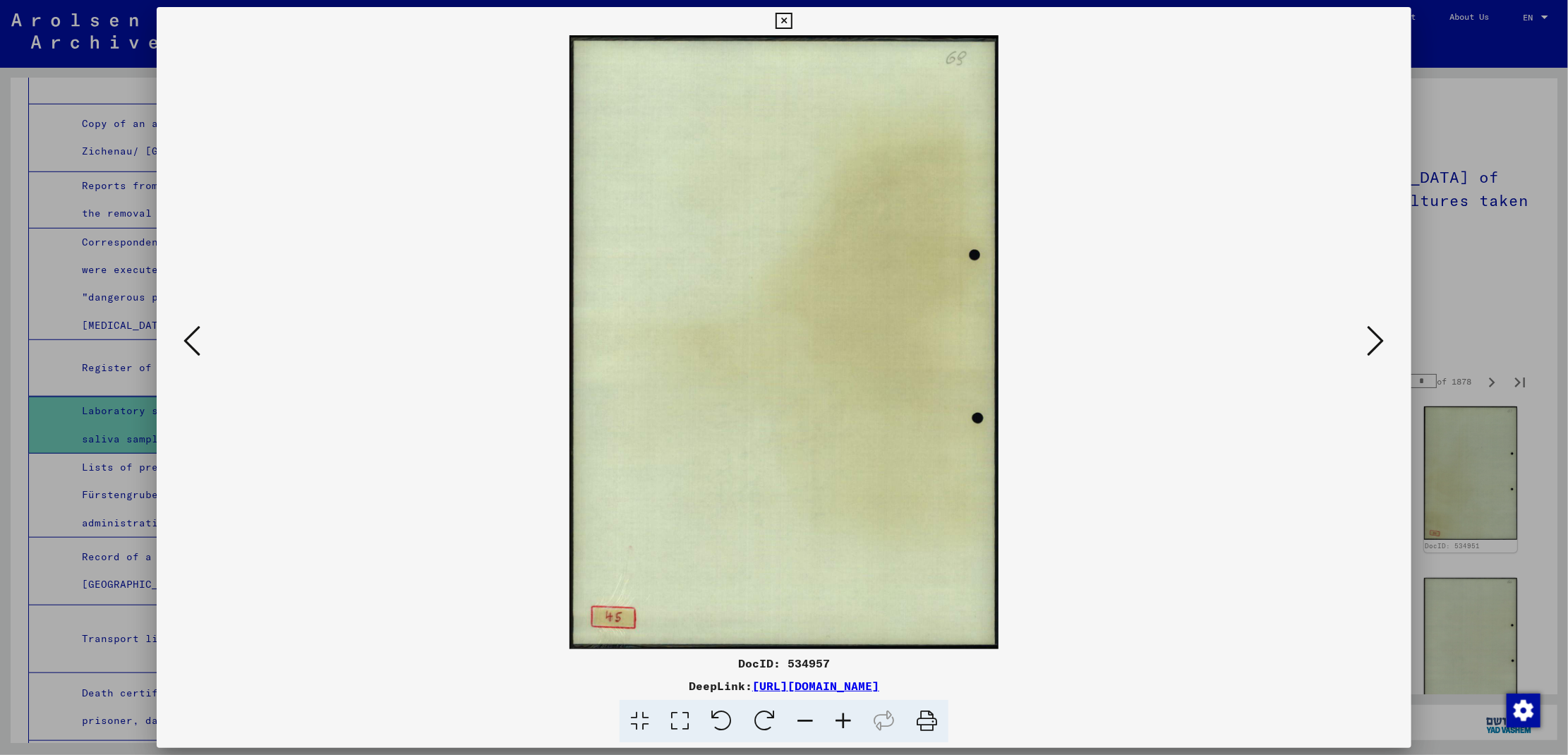
click at [1377, 343] on icon at bounding box center [1376, 340] width 17 height 34
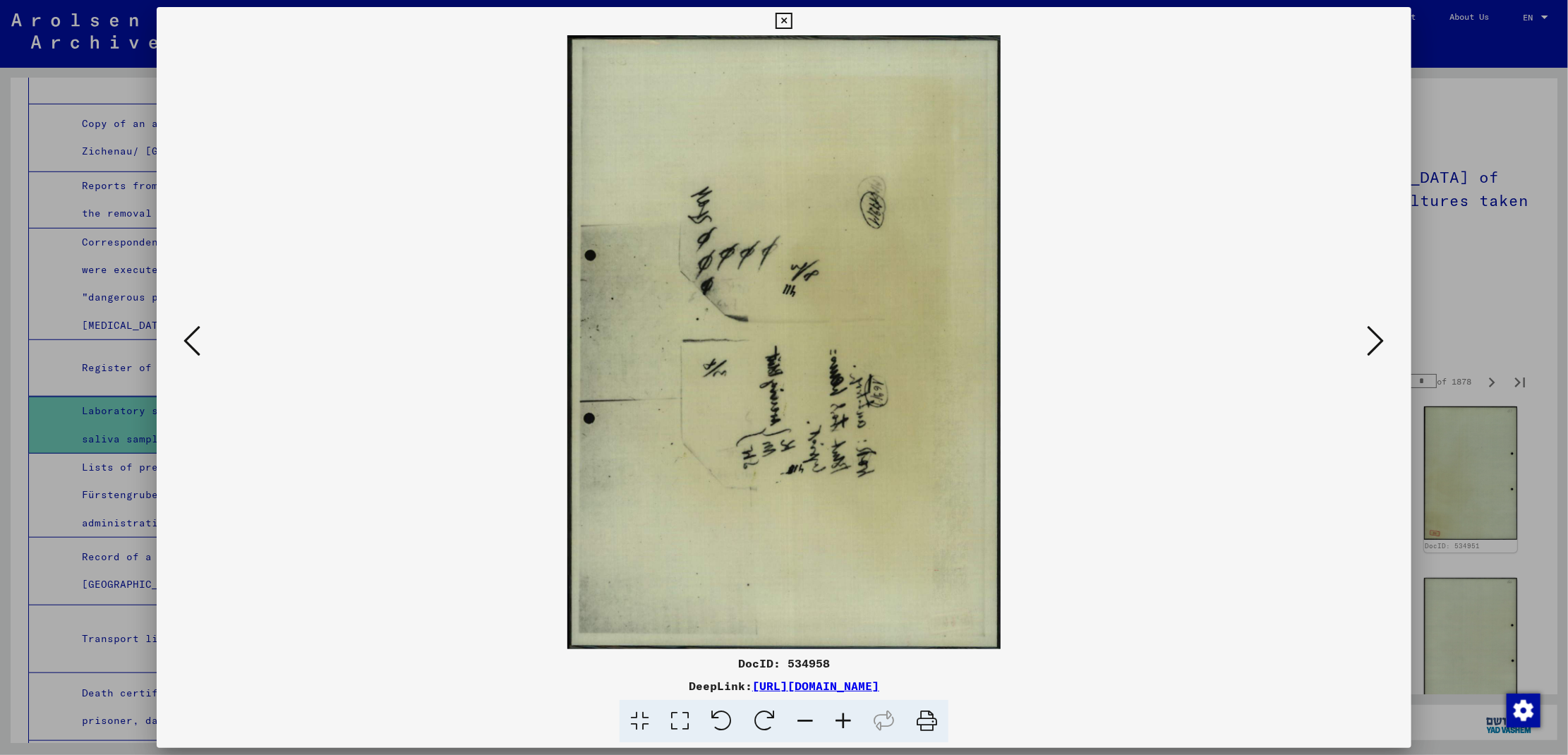
click at [1377, 343] on icon at bounding box center [1376, 340] width 17 height 34
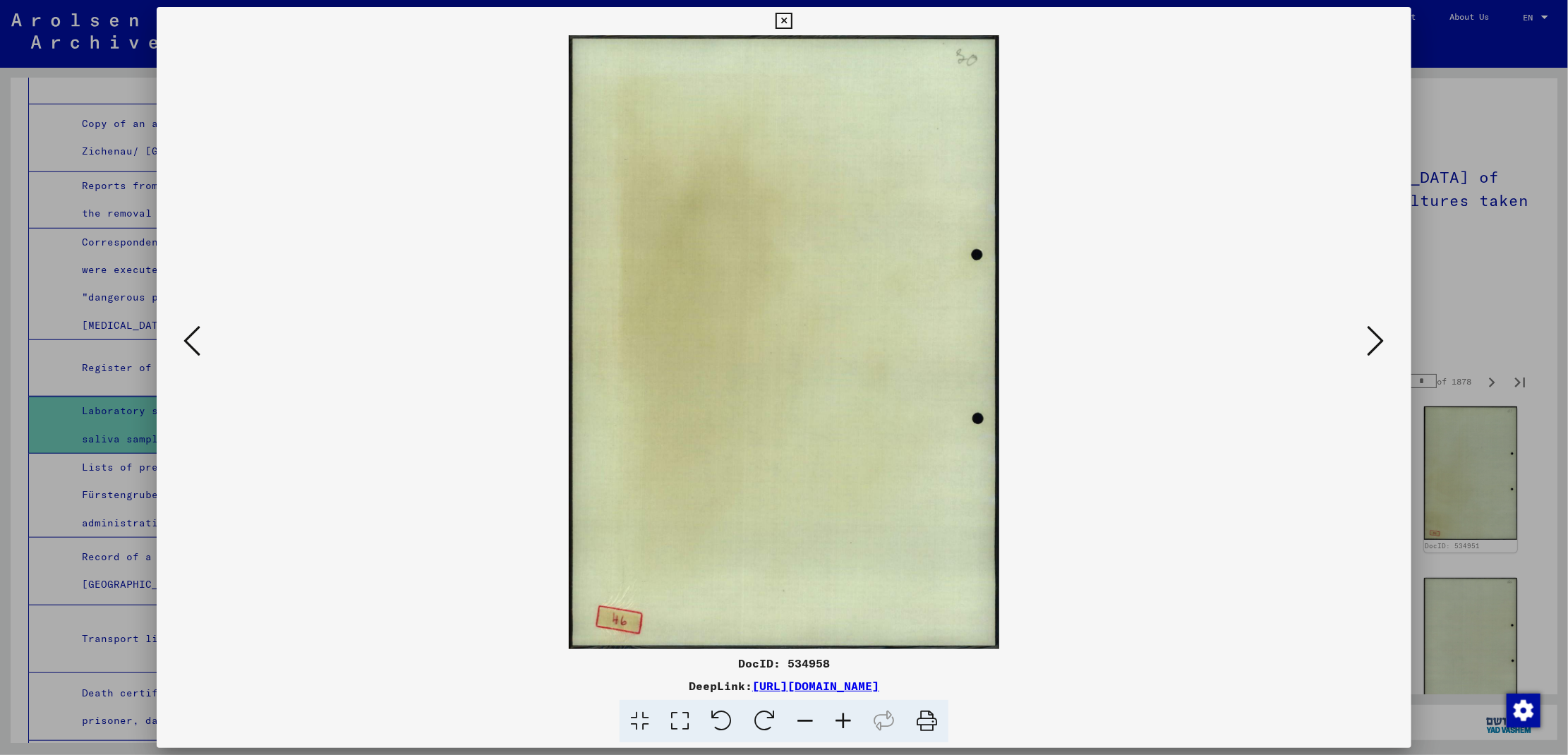
click at [1377, 343] on icon at bounding box center [1376, 340] width 17 height 34
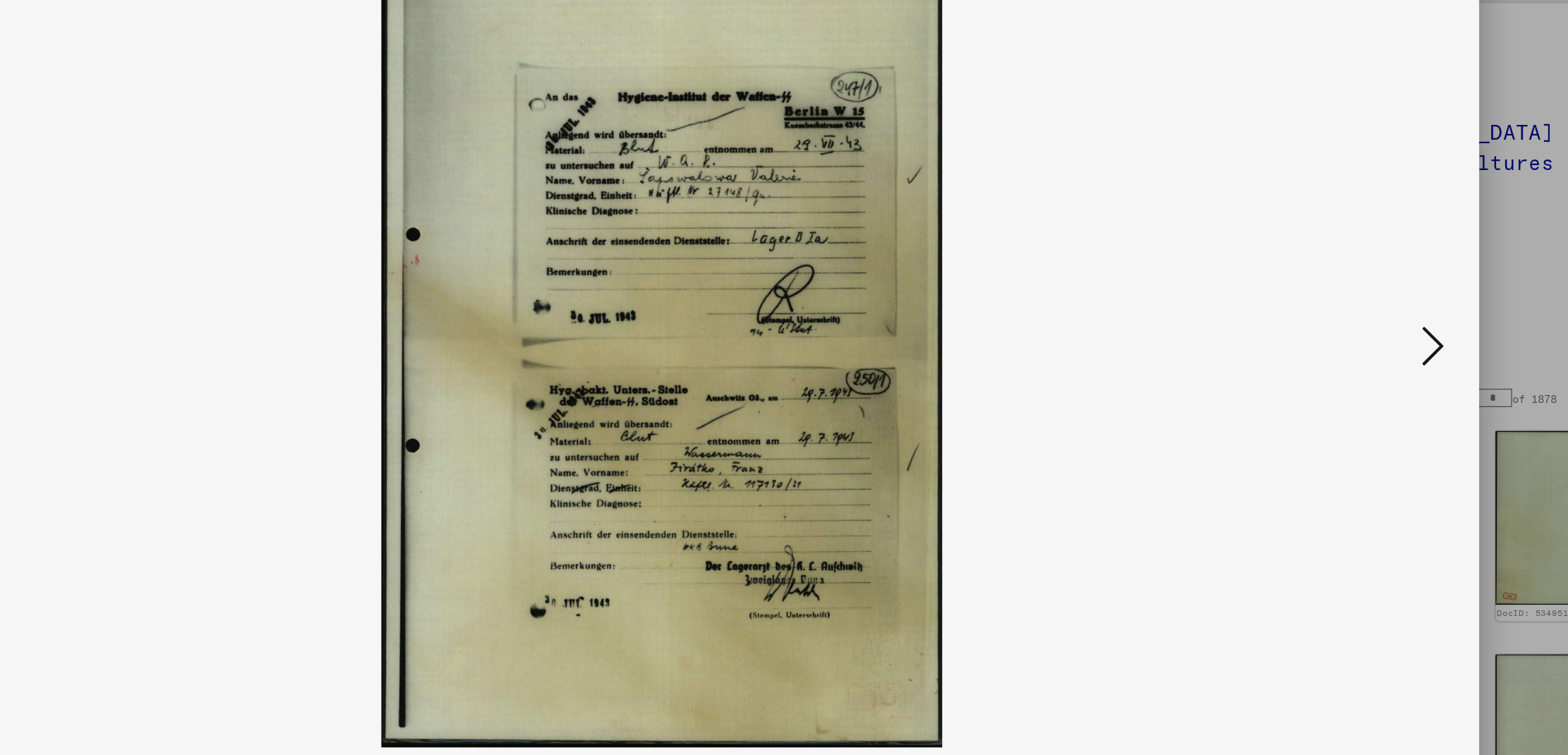
click at [1370, 343] on icon at bounding box center [1376, 340] width 17 height 34
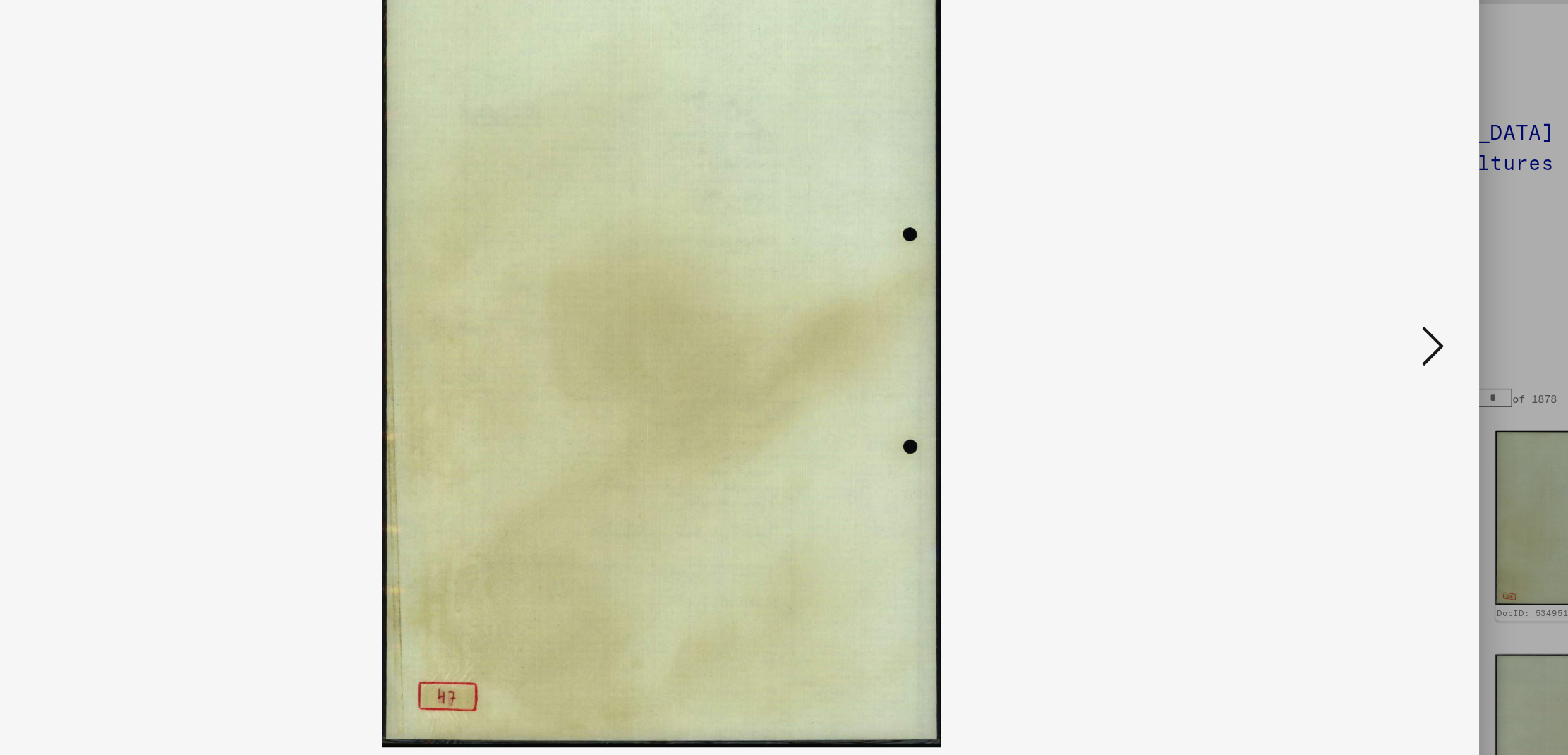
click at [1370, 343] on icon at bounding box center [1376, 340] width 17 height 34
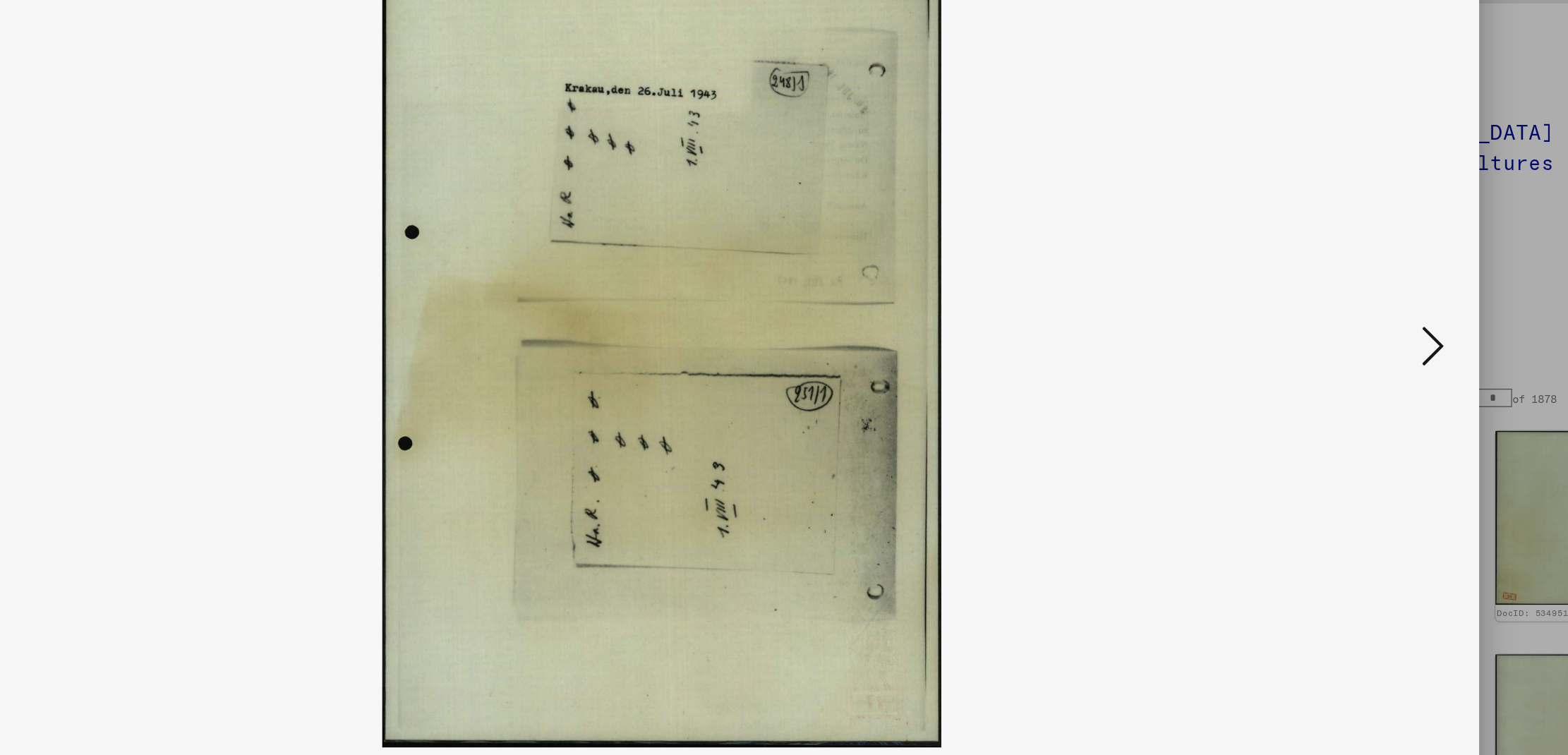
click at [1370, 343] on icon at bounding box center [1376, 340] width 17 height 34
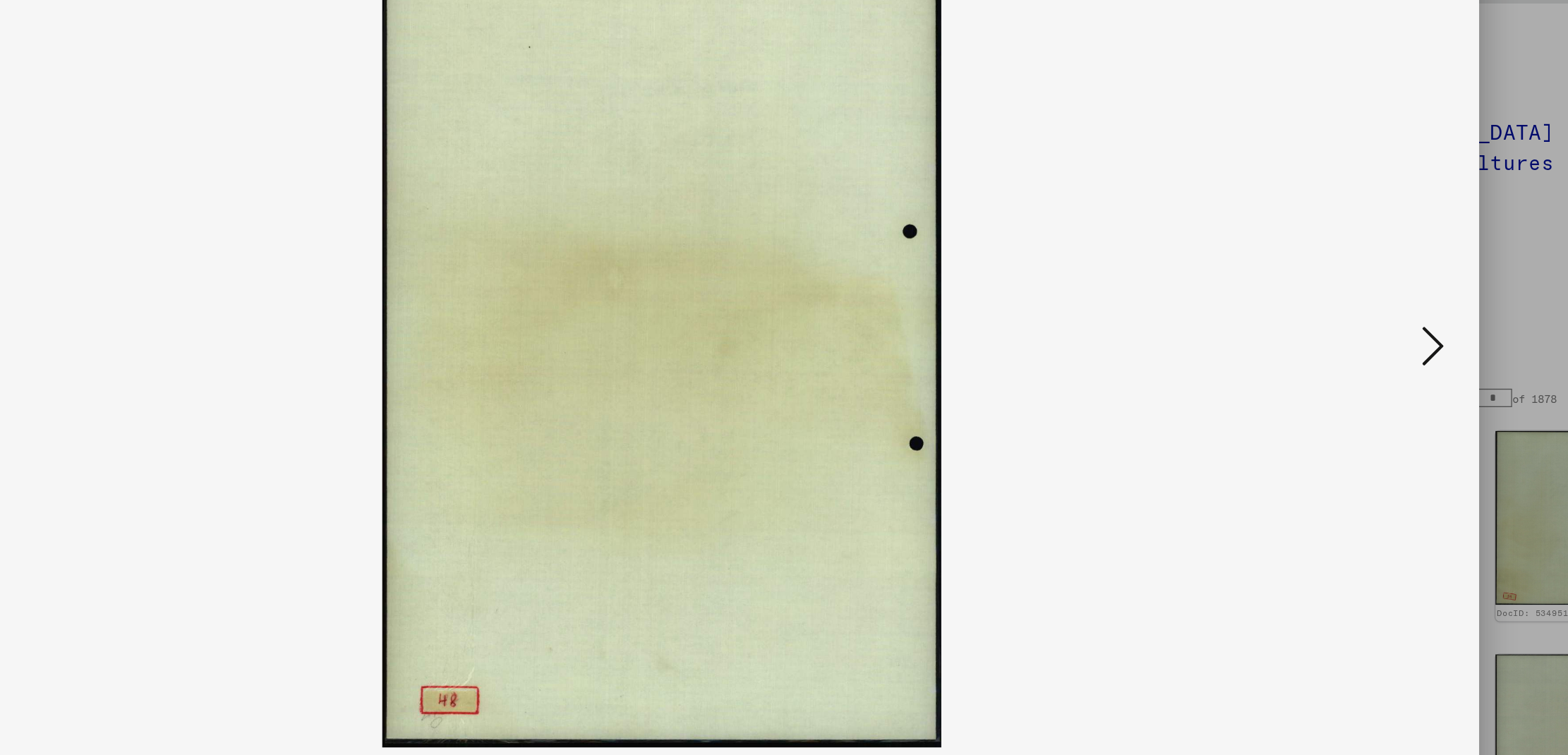
click at [1370, 343] on icon at bounding box center [1376, 340] width 17 height 34
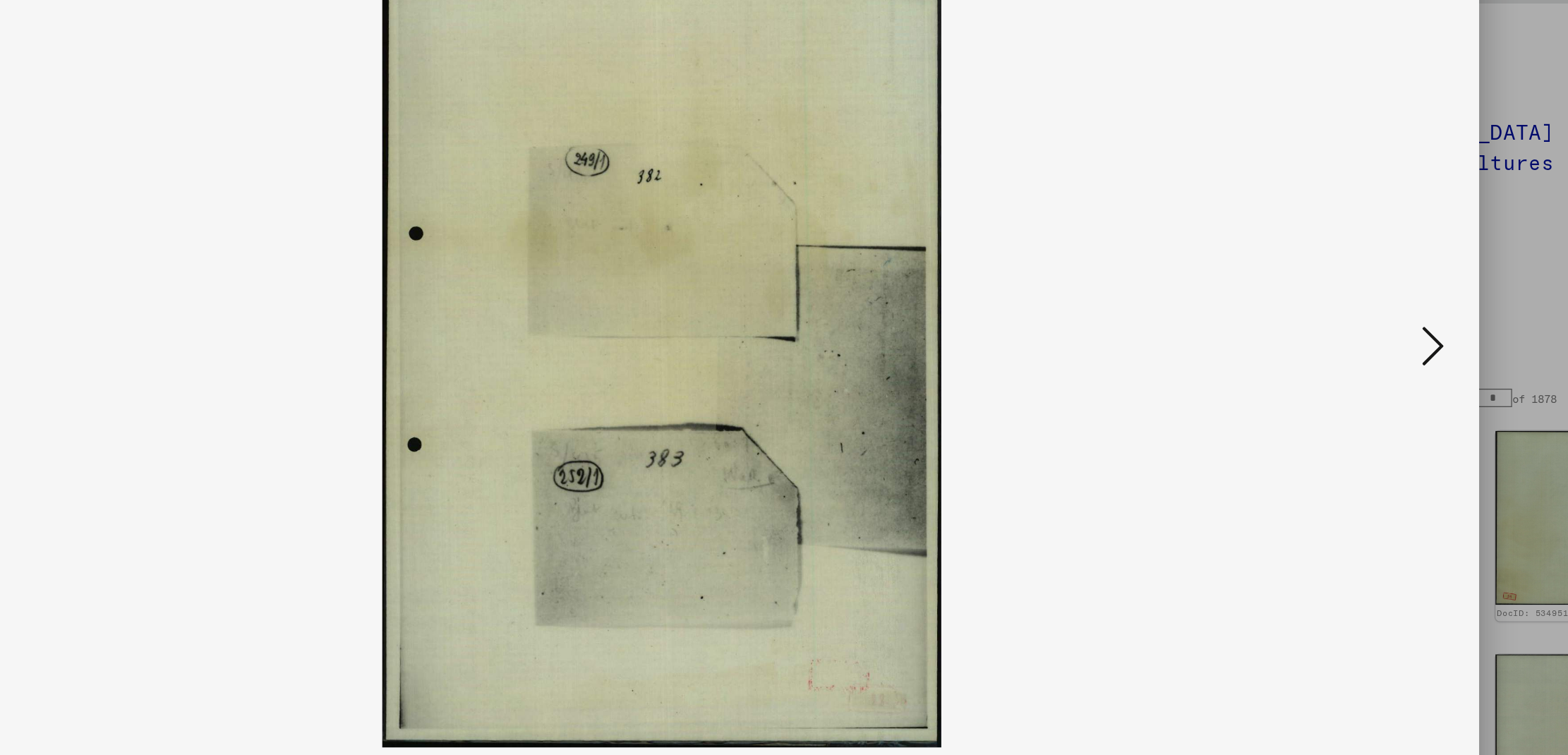
click at [1370, 343] on icon at bounding box center [1376, 340] width 17 height 34
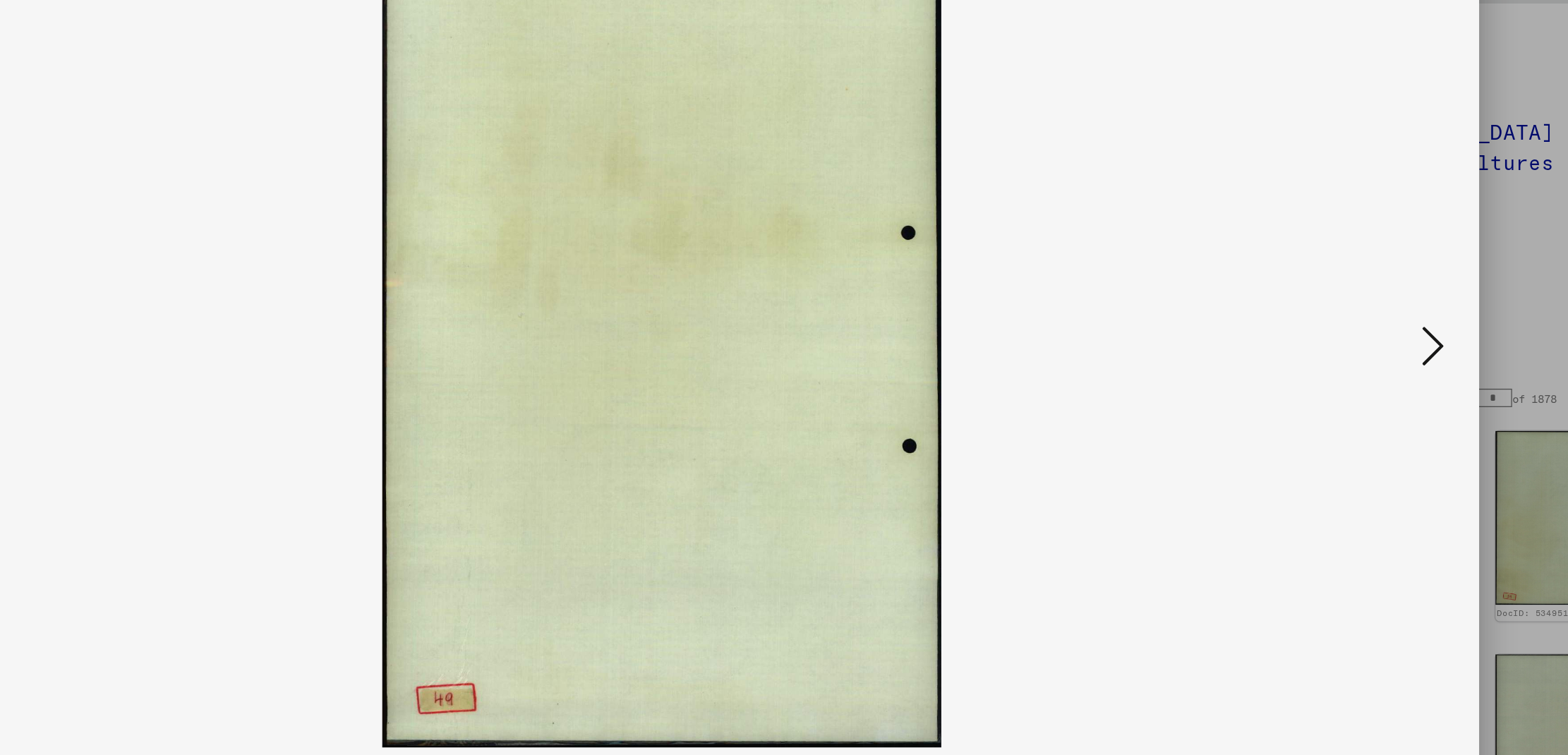
click at [1370, 343] on icon at bounding box center [1376, 340] width 17 height 34
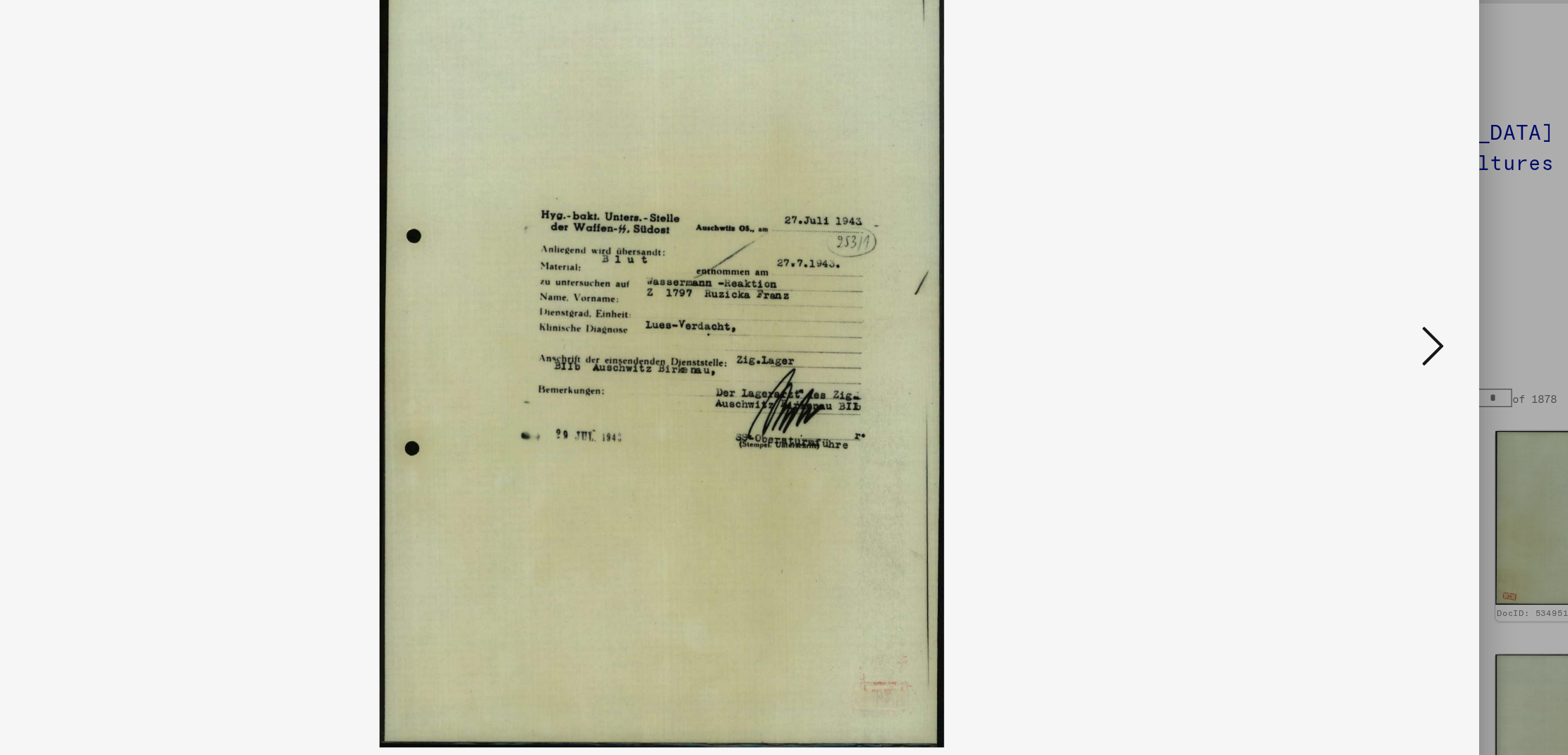
click at [1370, 343] on icon at bounding box center [1376, 340] width 17 height 34
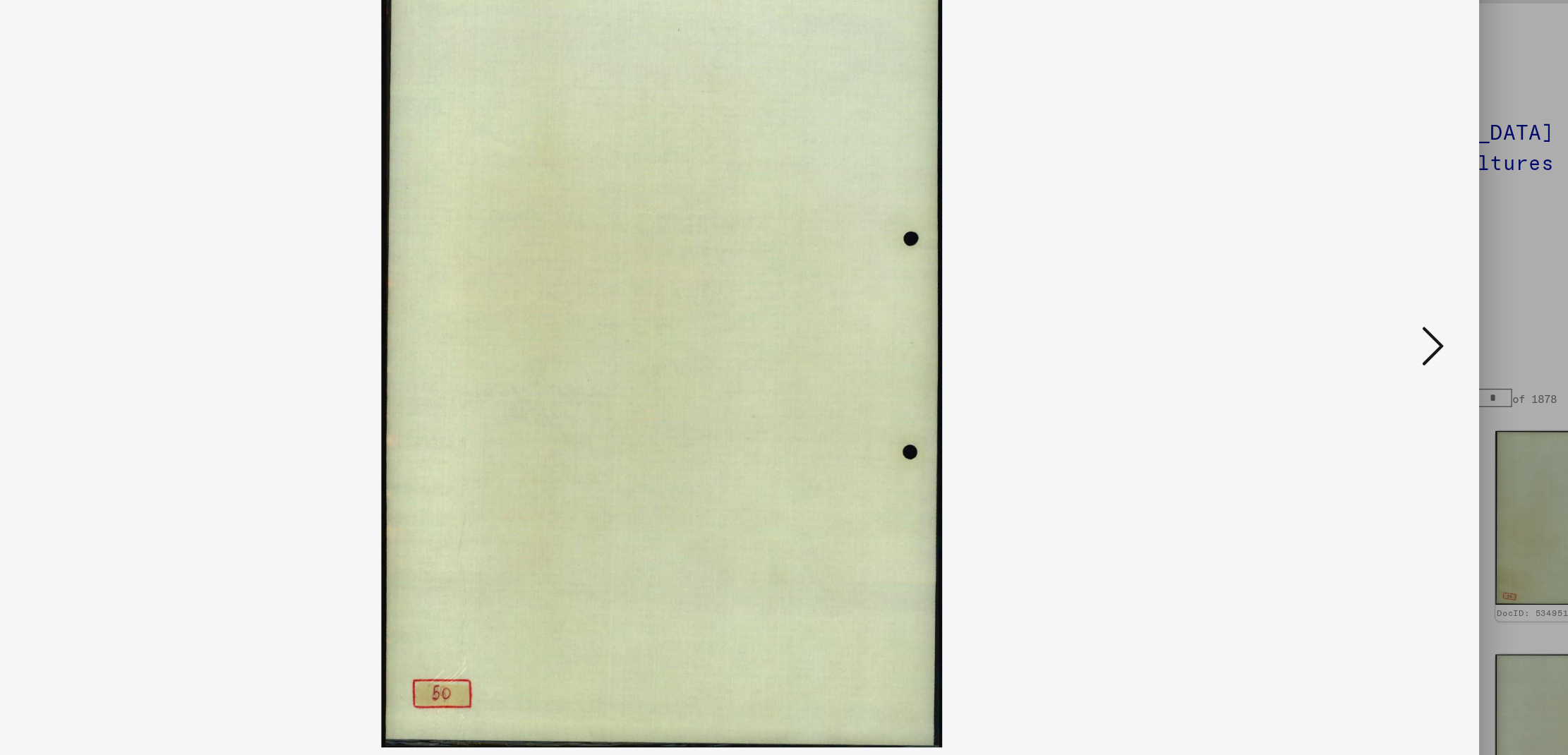
click at [1370, 343] on icon at bounding box center [1376, 340] width 17 height 34
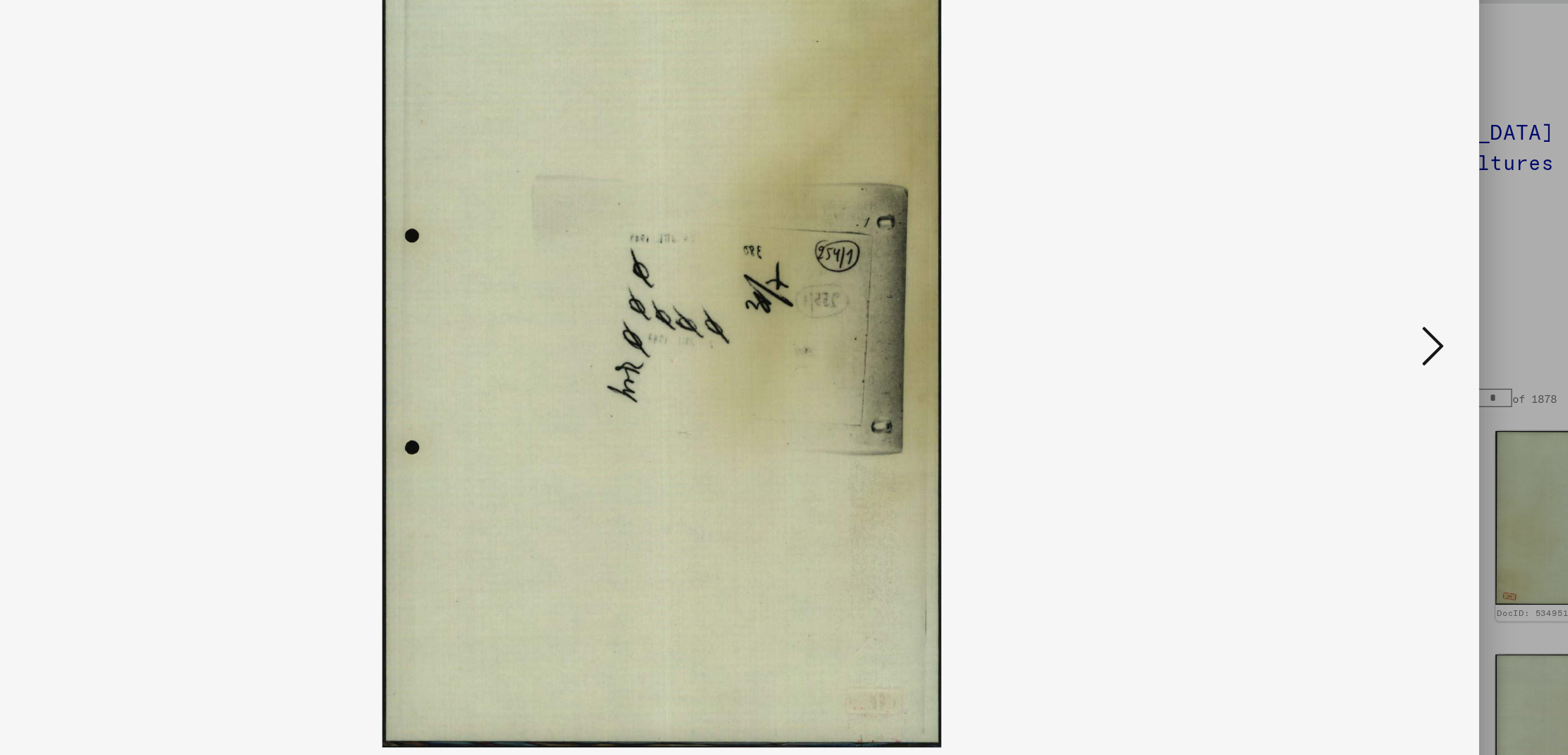
click at [1370, 343] on icon at bounding box center [1376, 340] width 17 height 34
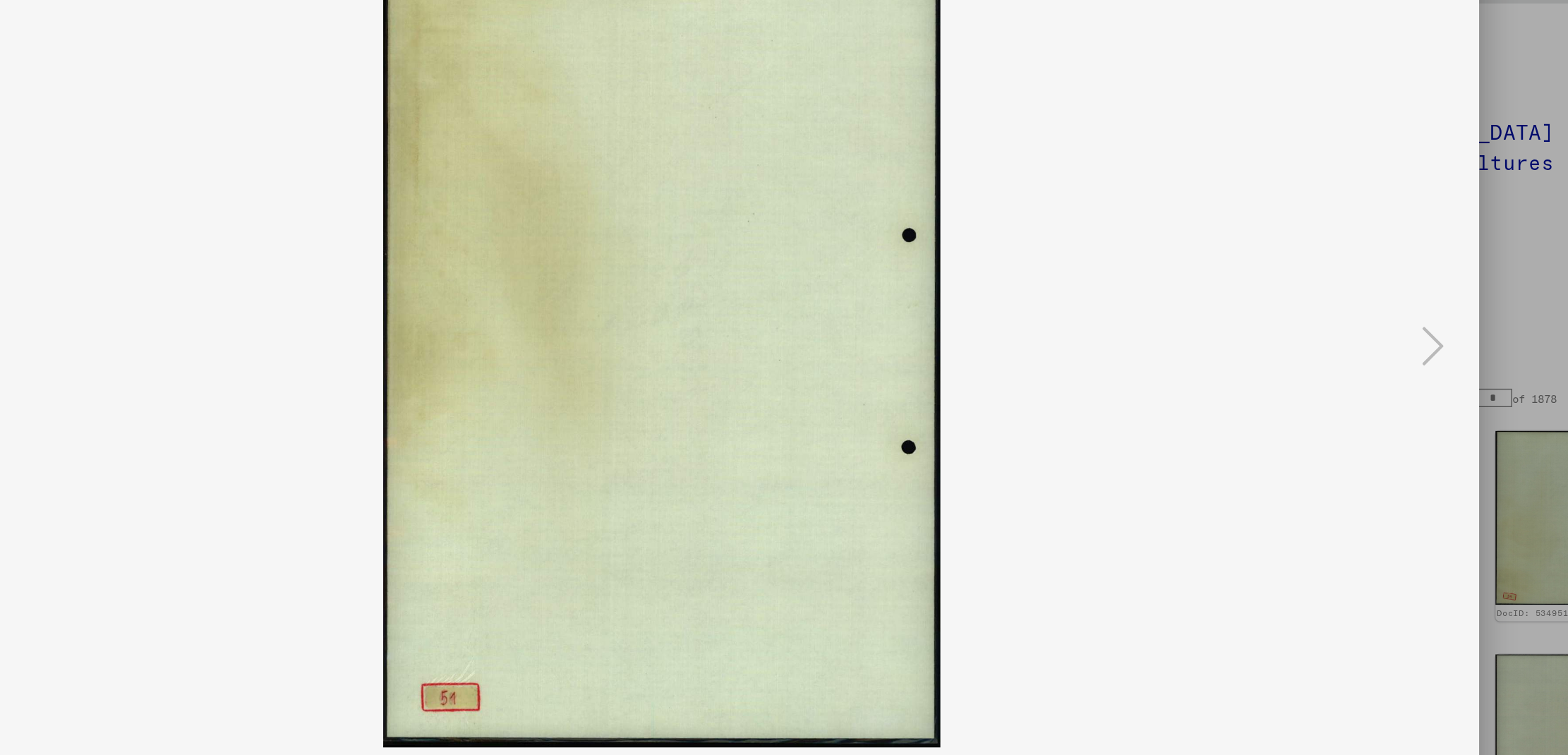
click at [1432, 286] on div at bounding box center [784, 377] width 1568 height 755
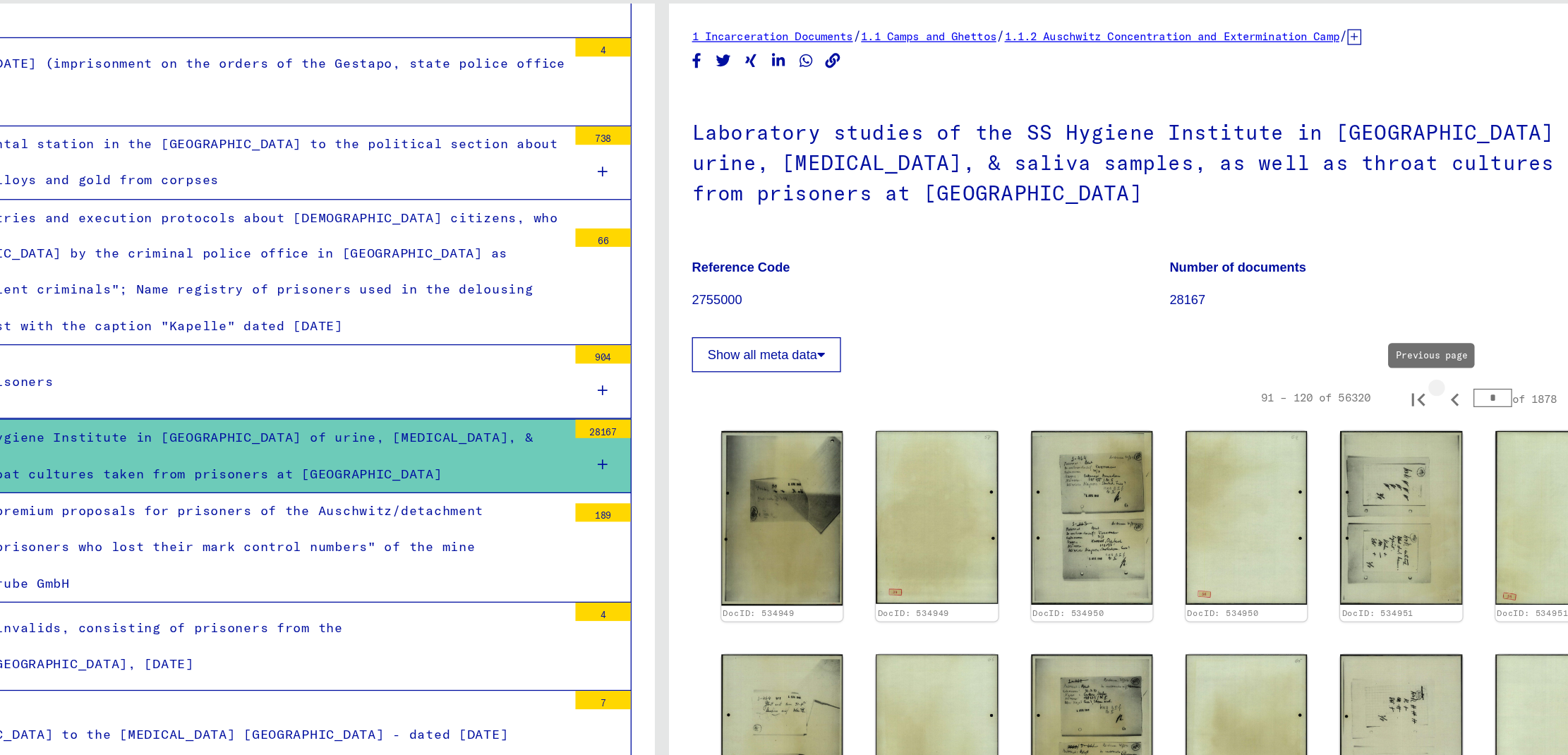
click at [1383, 382] on icon "Previous page" at bounding box center [1392, 382] width 19 height 19
type input "*"
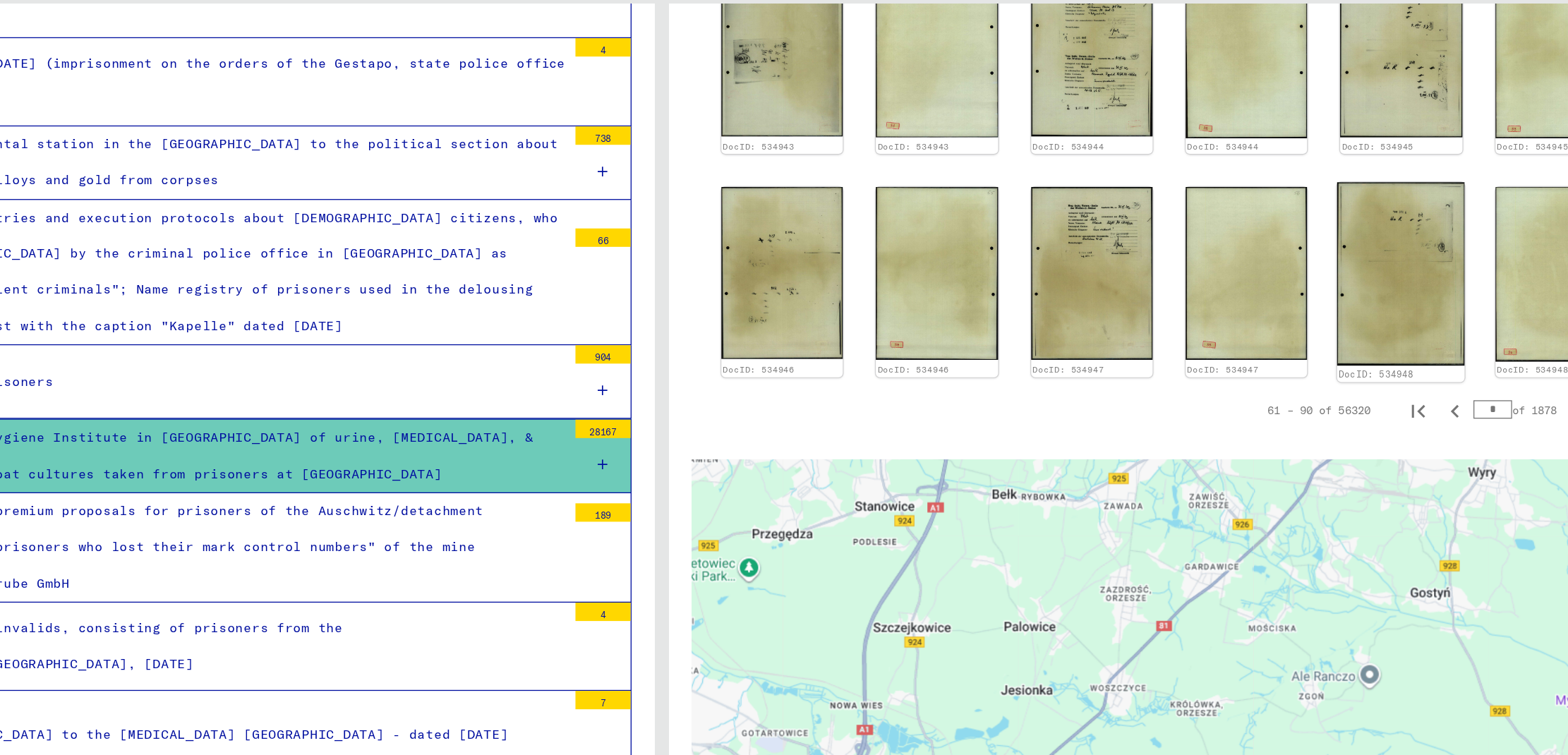
scroll to position [877, 0]
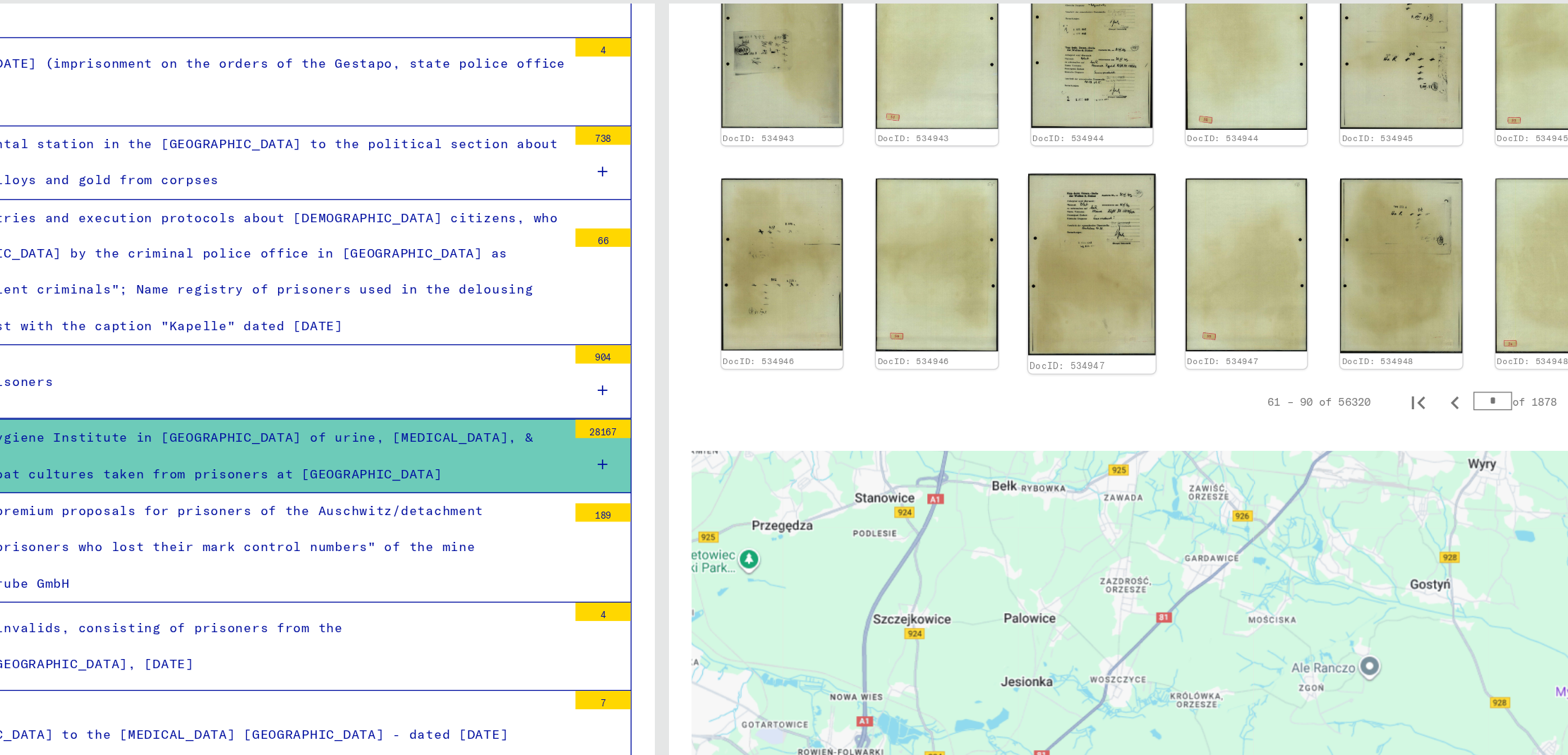
click at [1091, 233] on img at bounding box center [1114, 279] width 98 height 140
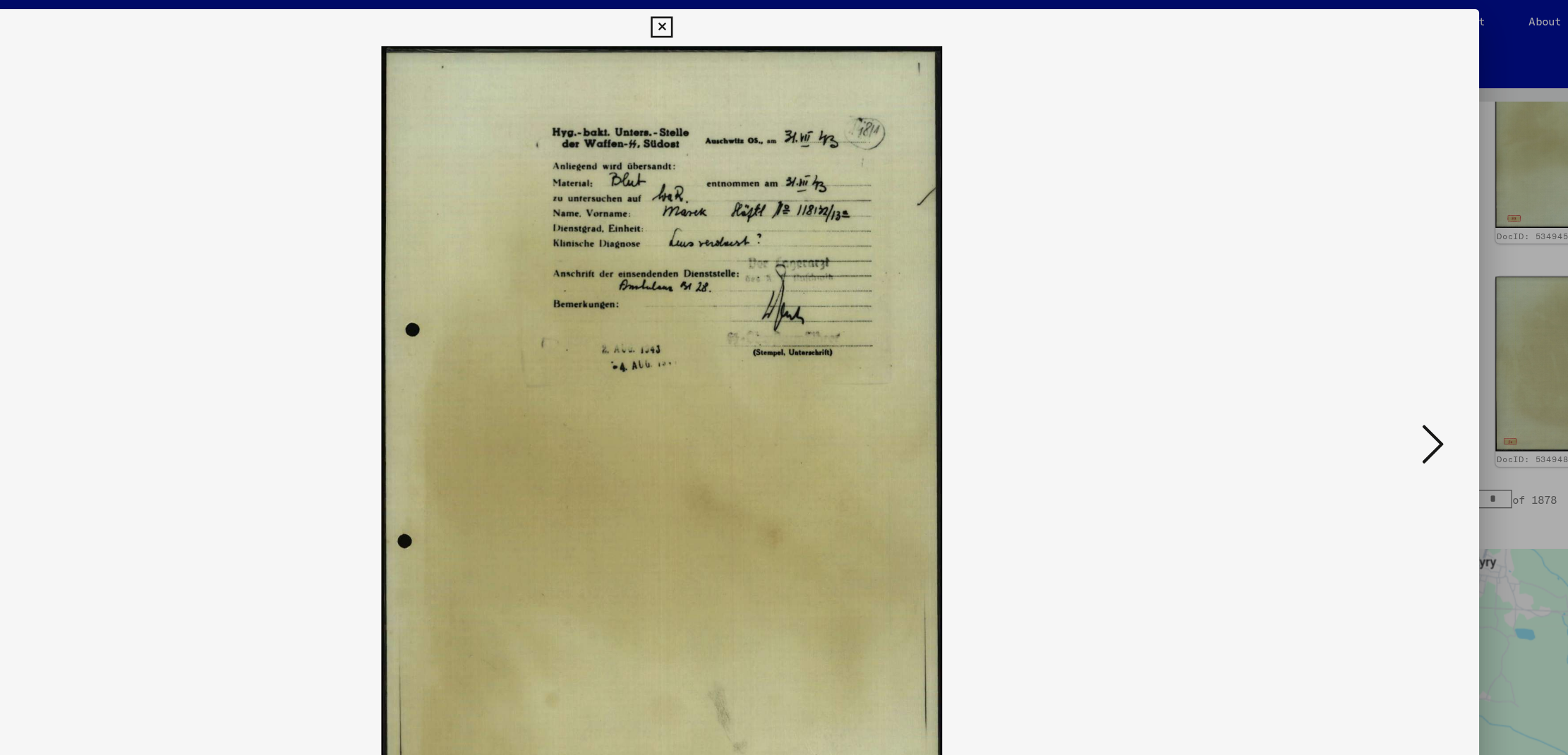
click at [1372, 338] on icon at bounding box center [1376, 340] width 17 height 34
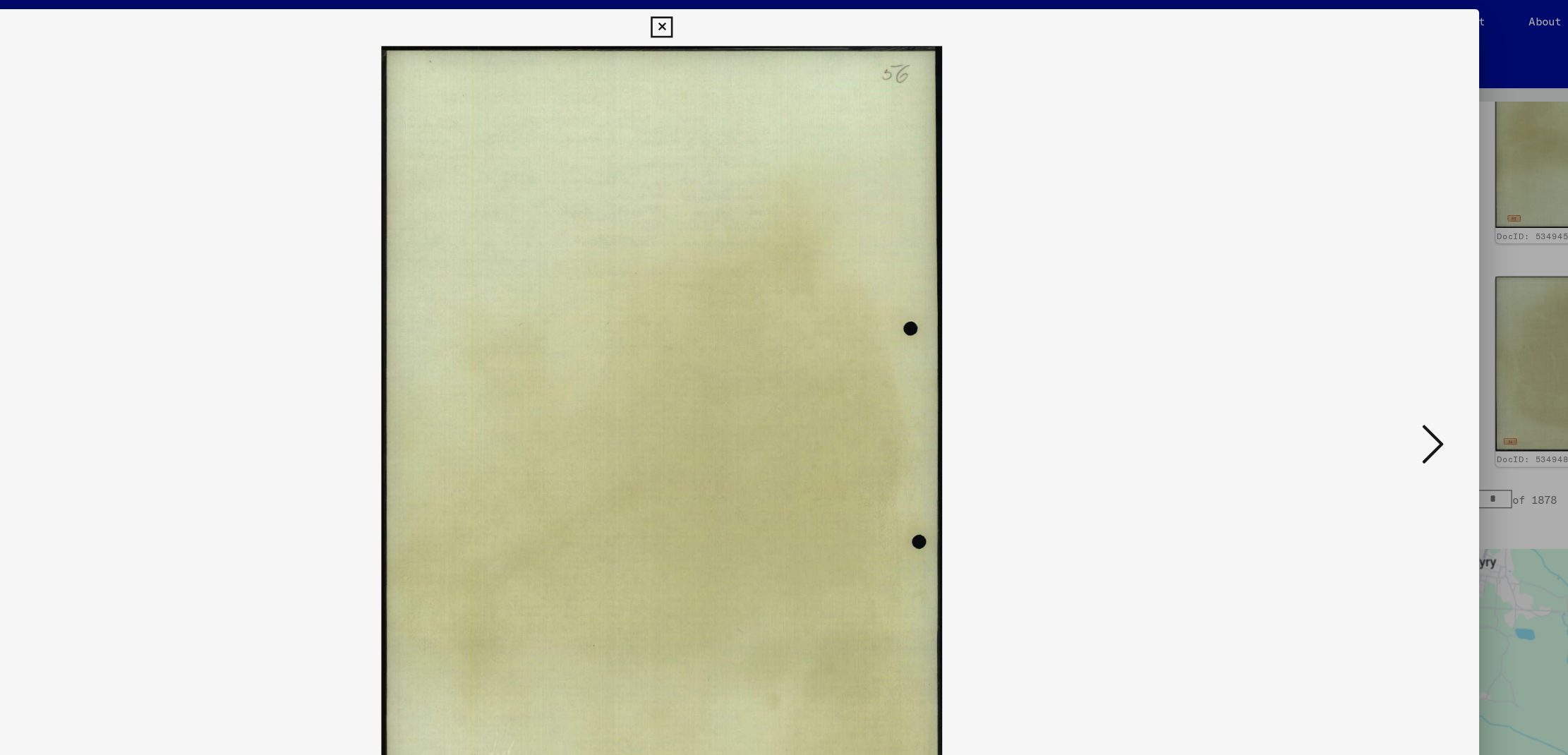
click at [1372, 338] on icon at bounding box center [1376, 340] width 17 height 34
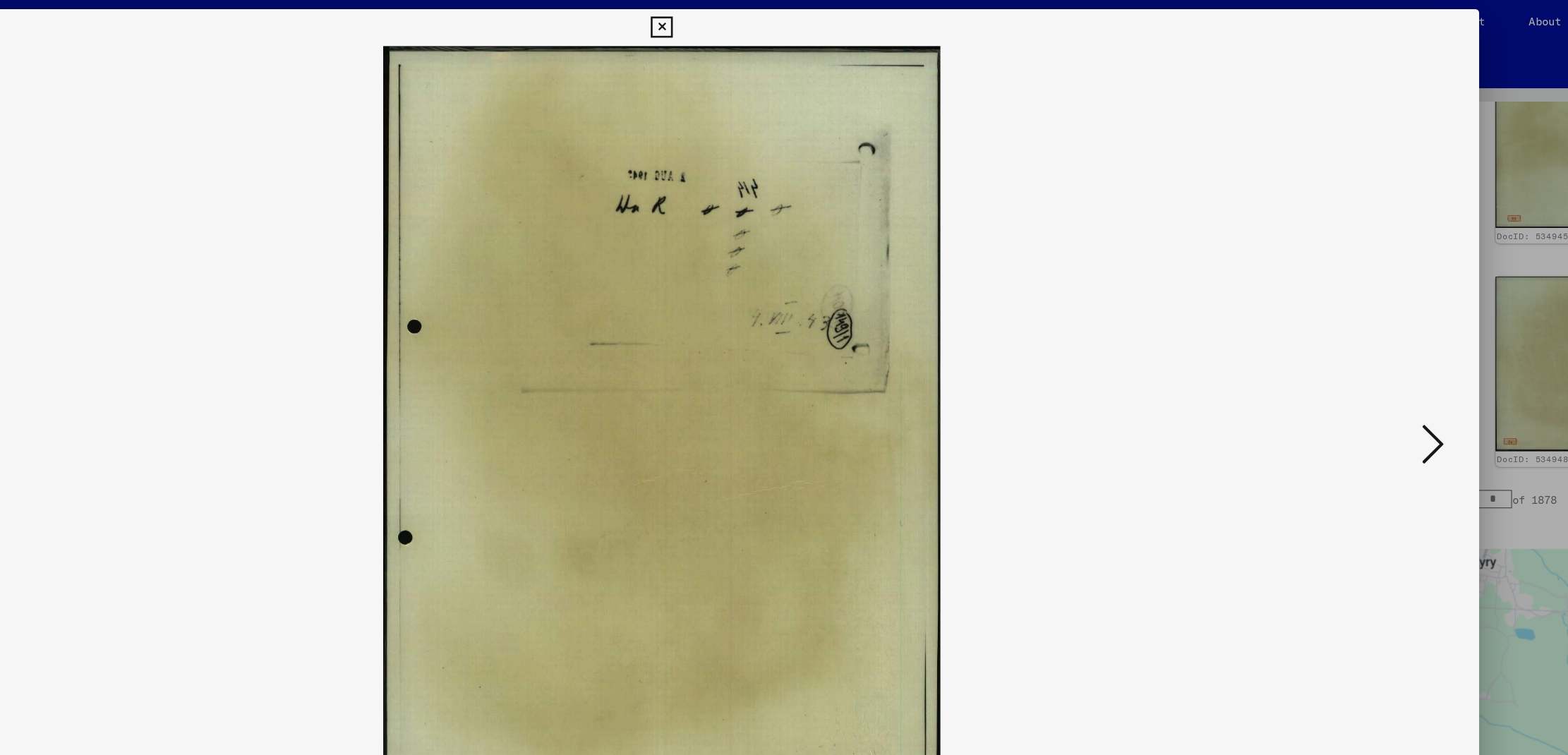
click at [1372, 338] on icon at bounding box center [1376, 340] width 17 height 34
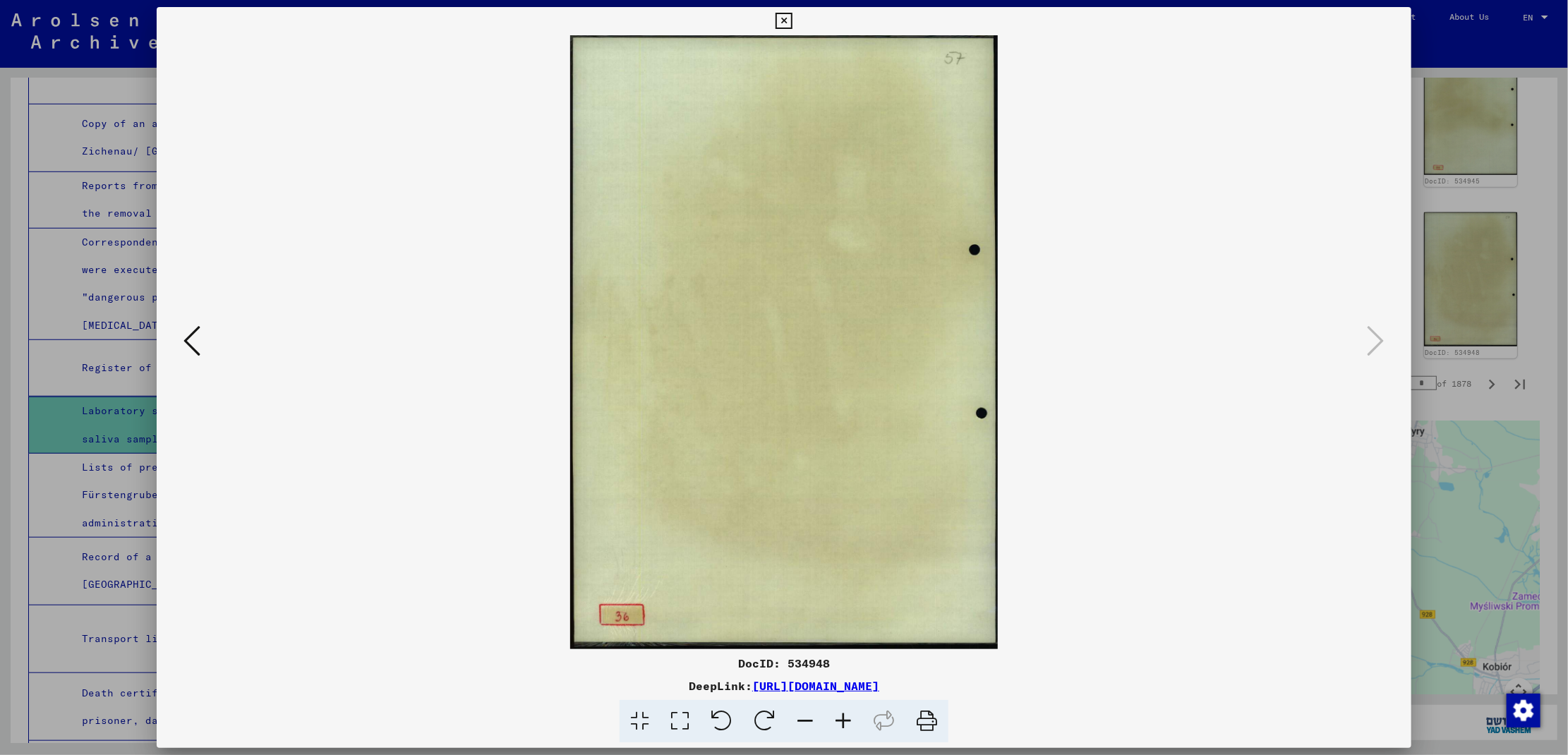
click at [184, 331] on icon at bounding box center [192, 340] width 17 height 34
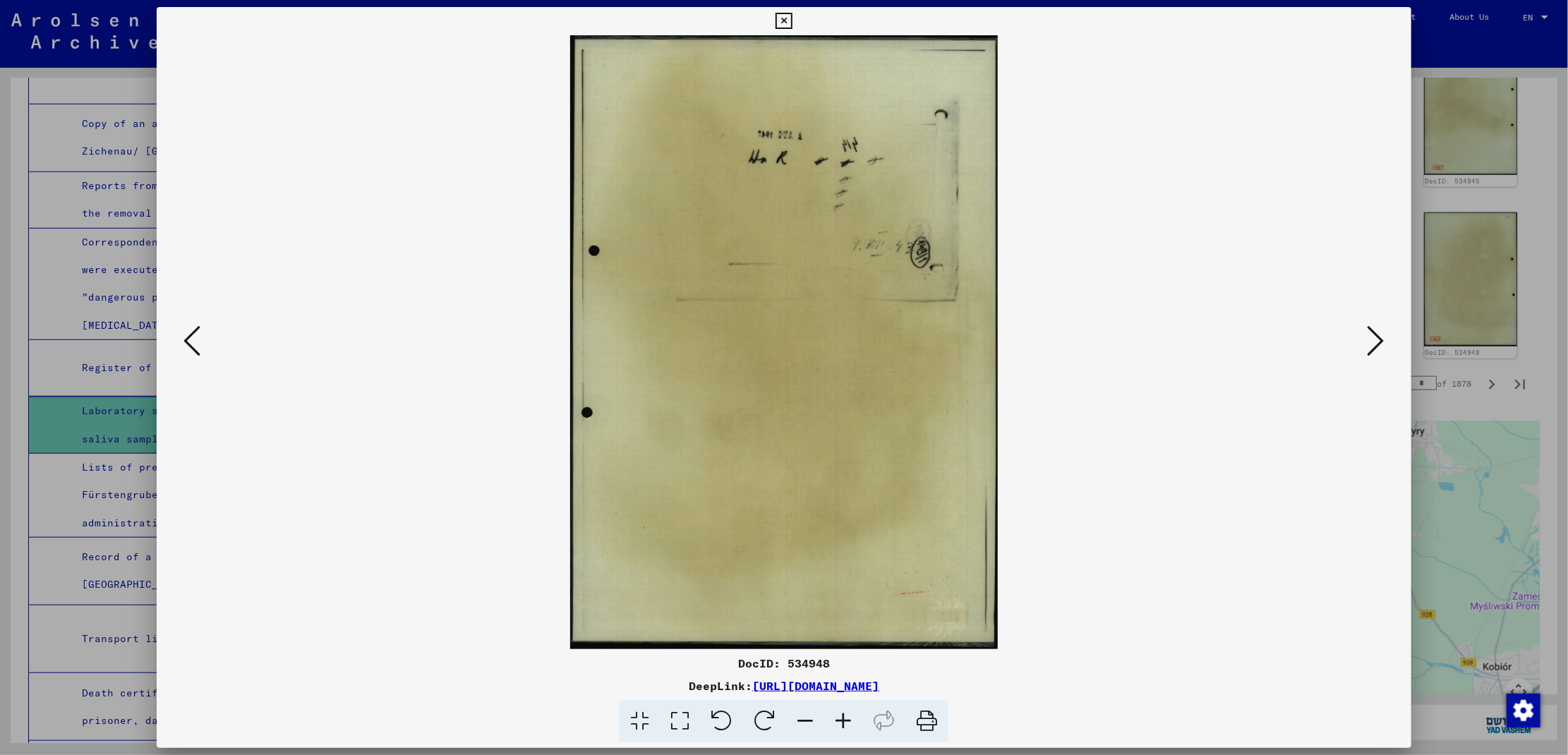
click at [184, 331] on icon at bounding box center [192, 340] width 17 height 34
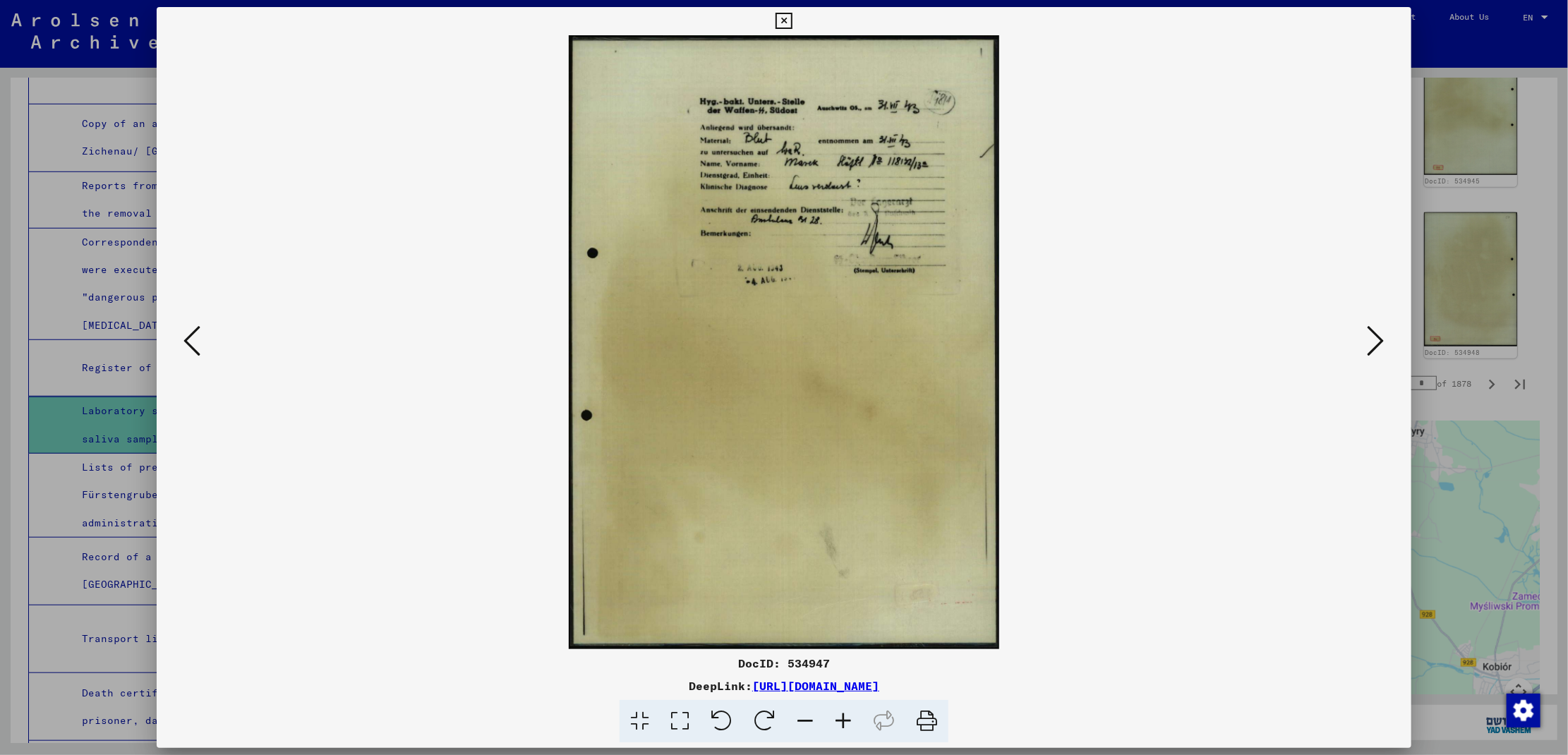
click at [184, 331] on icon at bounding box center [192, 340] width 17 height 34
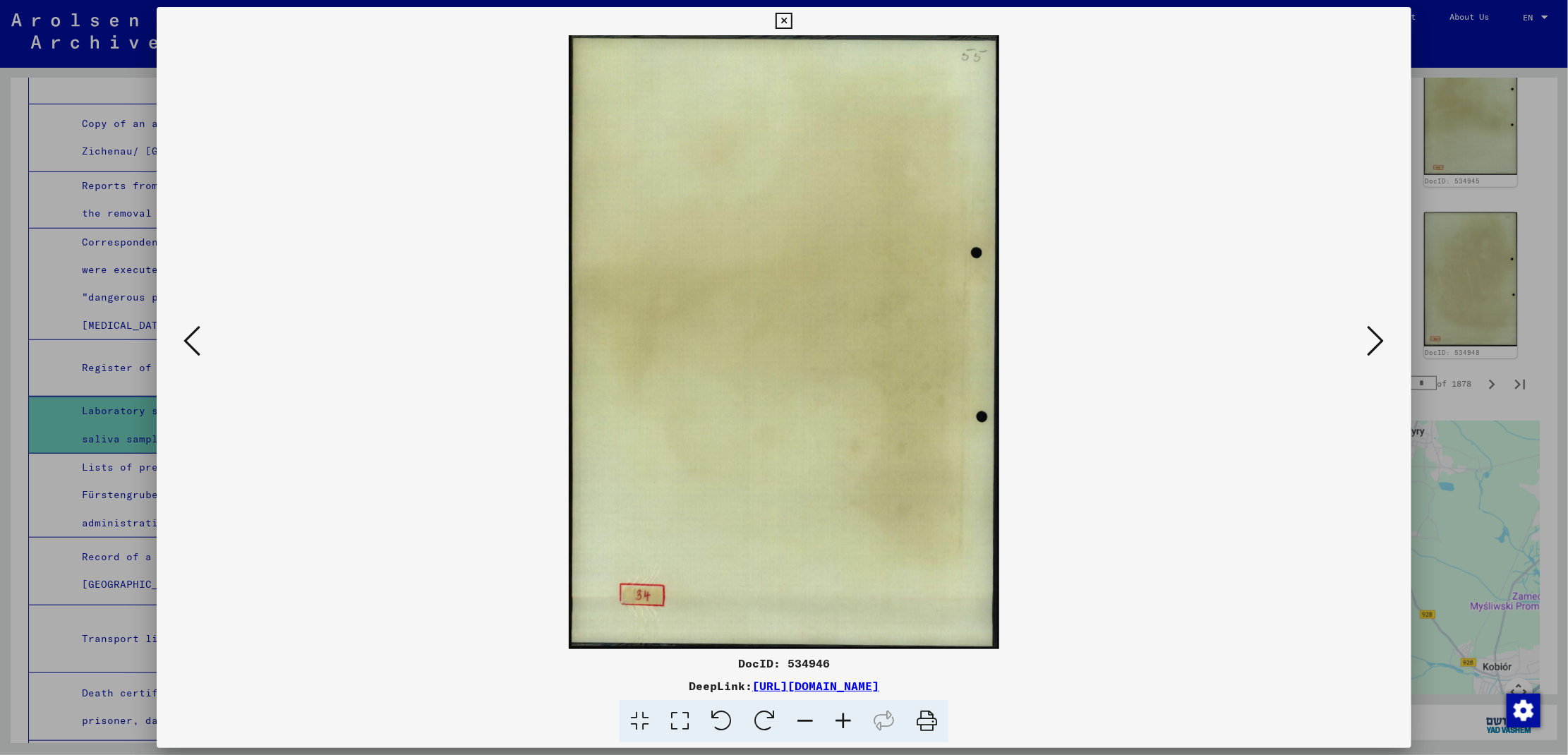
click at [184, 331] on icon at bounding box center [192, 340] width 17 height 34
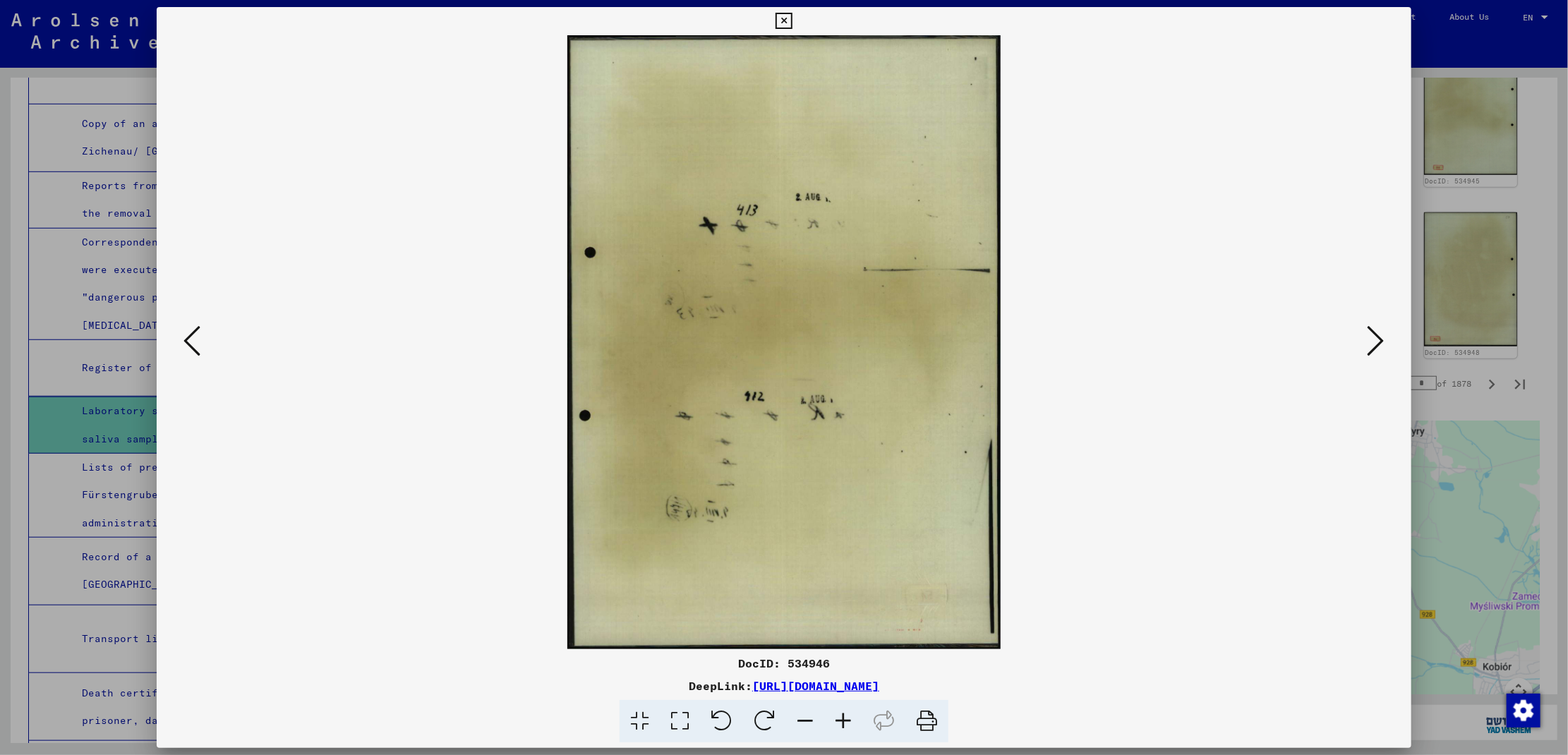
click at [184, 331] on icon at bounding box center [192, 340] width 17 height 34
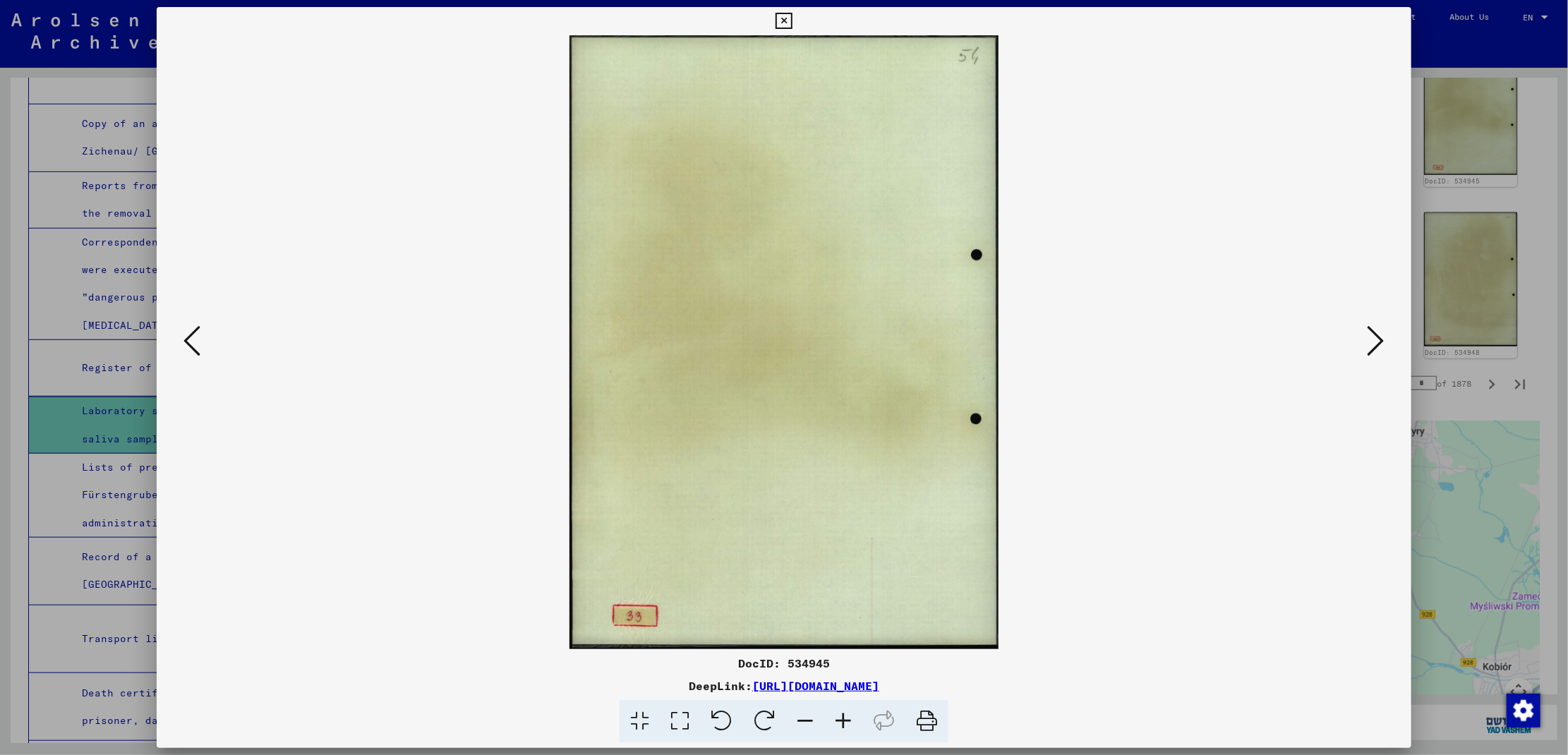
click at [184, 331] on icon at bounding box center [192, 340] width 17 height 34
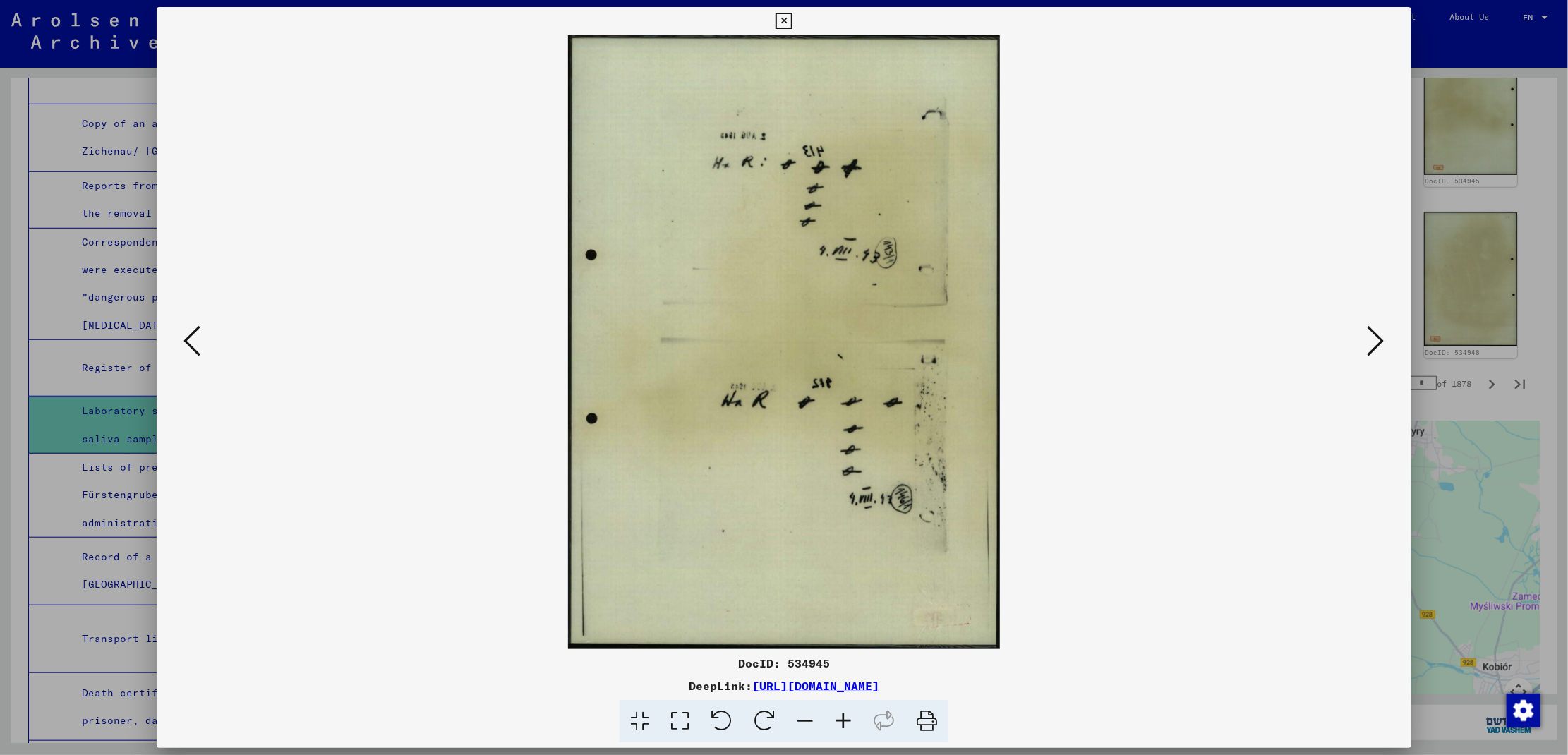
click at [184, 331] on icon at bounding box center [192, 340] width 17 height 34
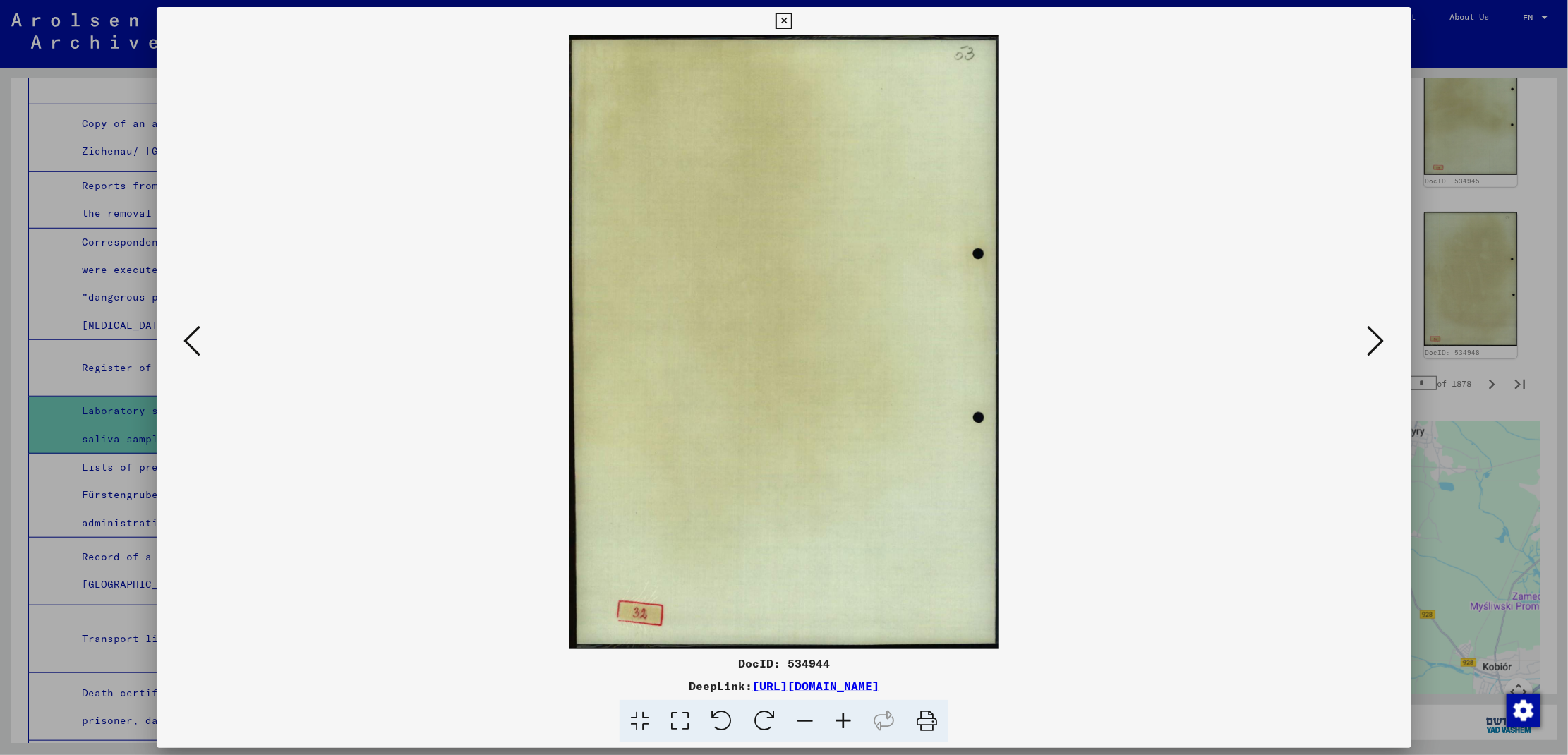
click at [184, 331] on icon at bounding box center [192, 340] width 17 height 34
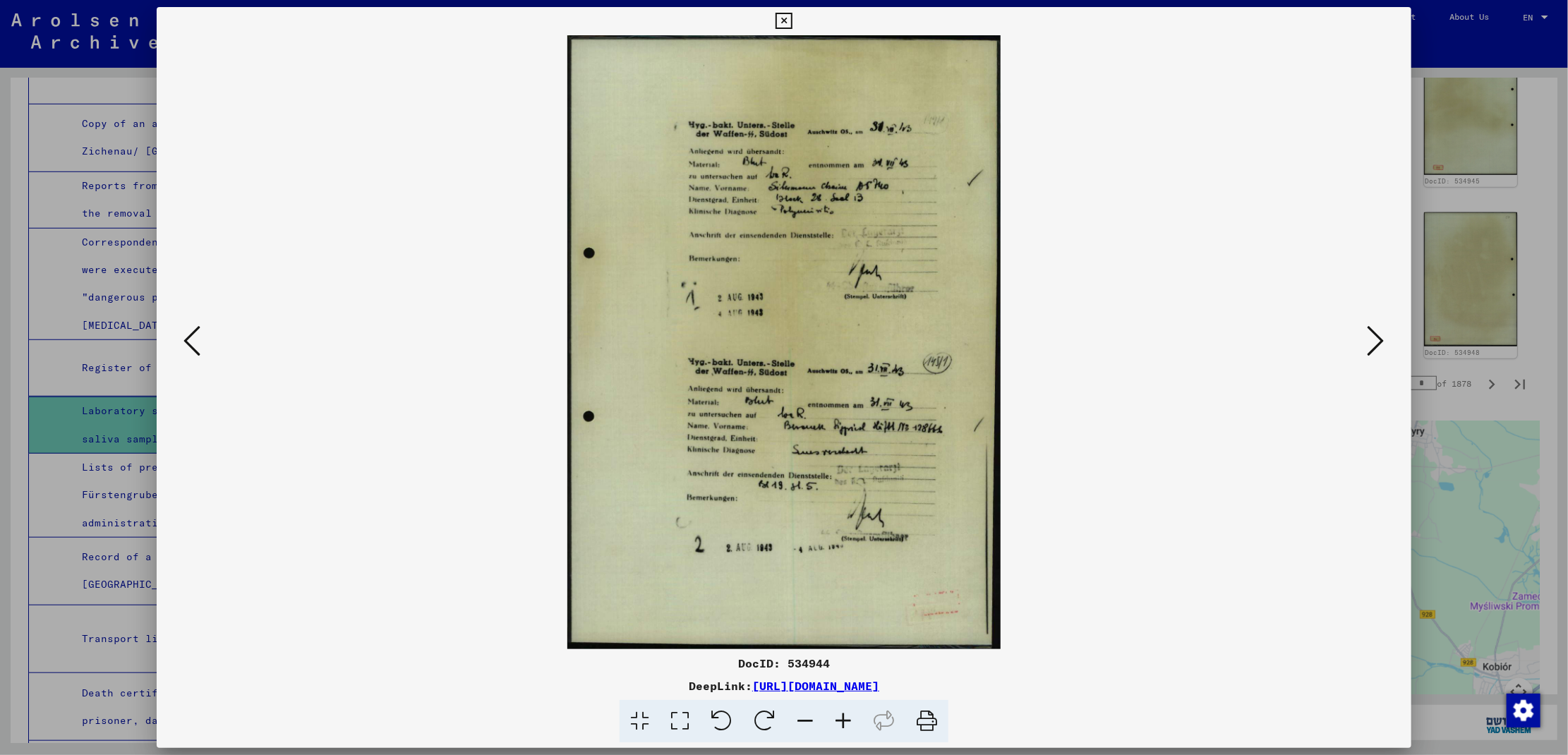
click at [184, 331] on icon at bounding box center [192, 340] width 17 height 34
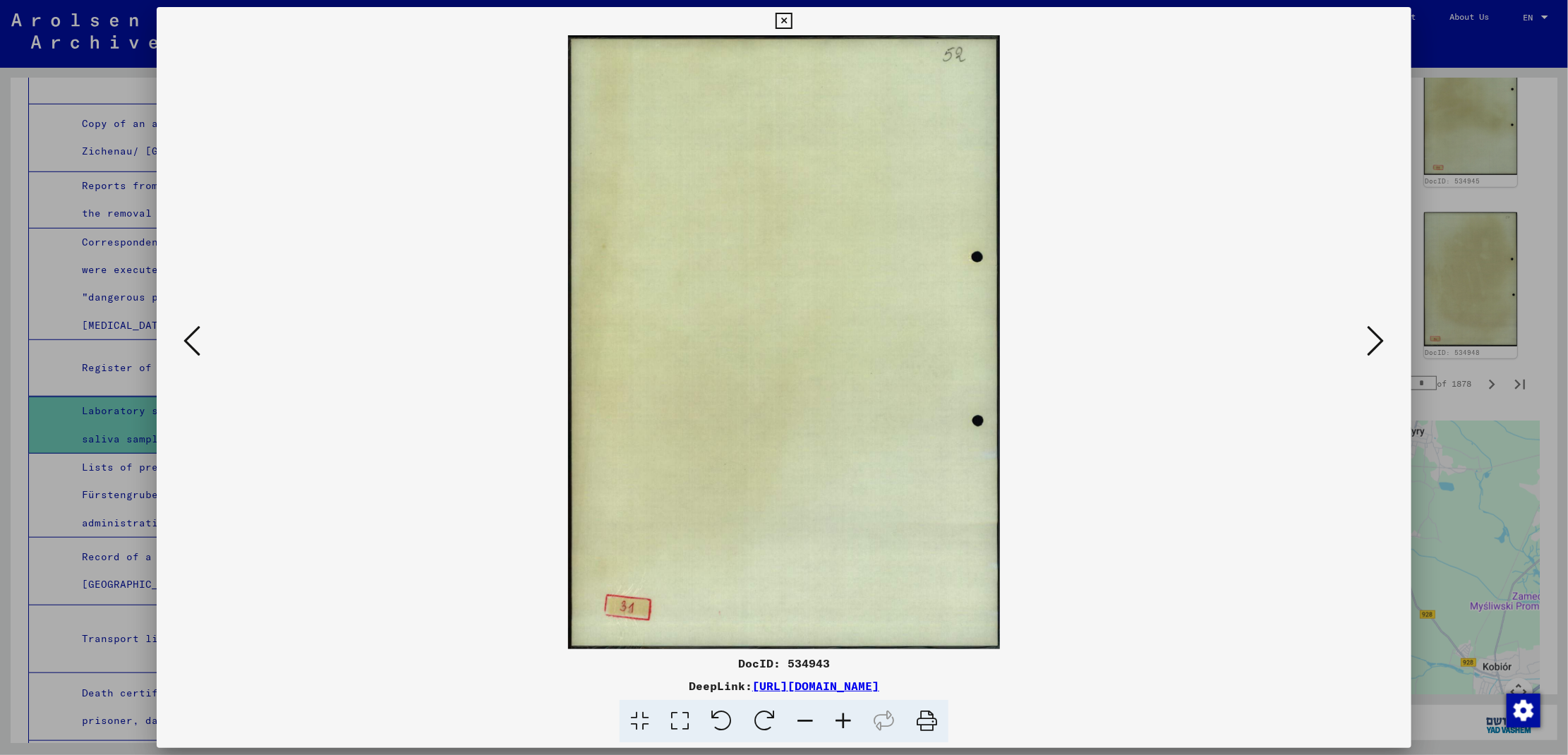
click at [1379, 351] on icon at bounding box center [1376, 340] width 17 height 34
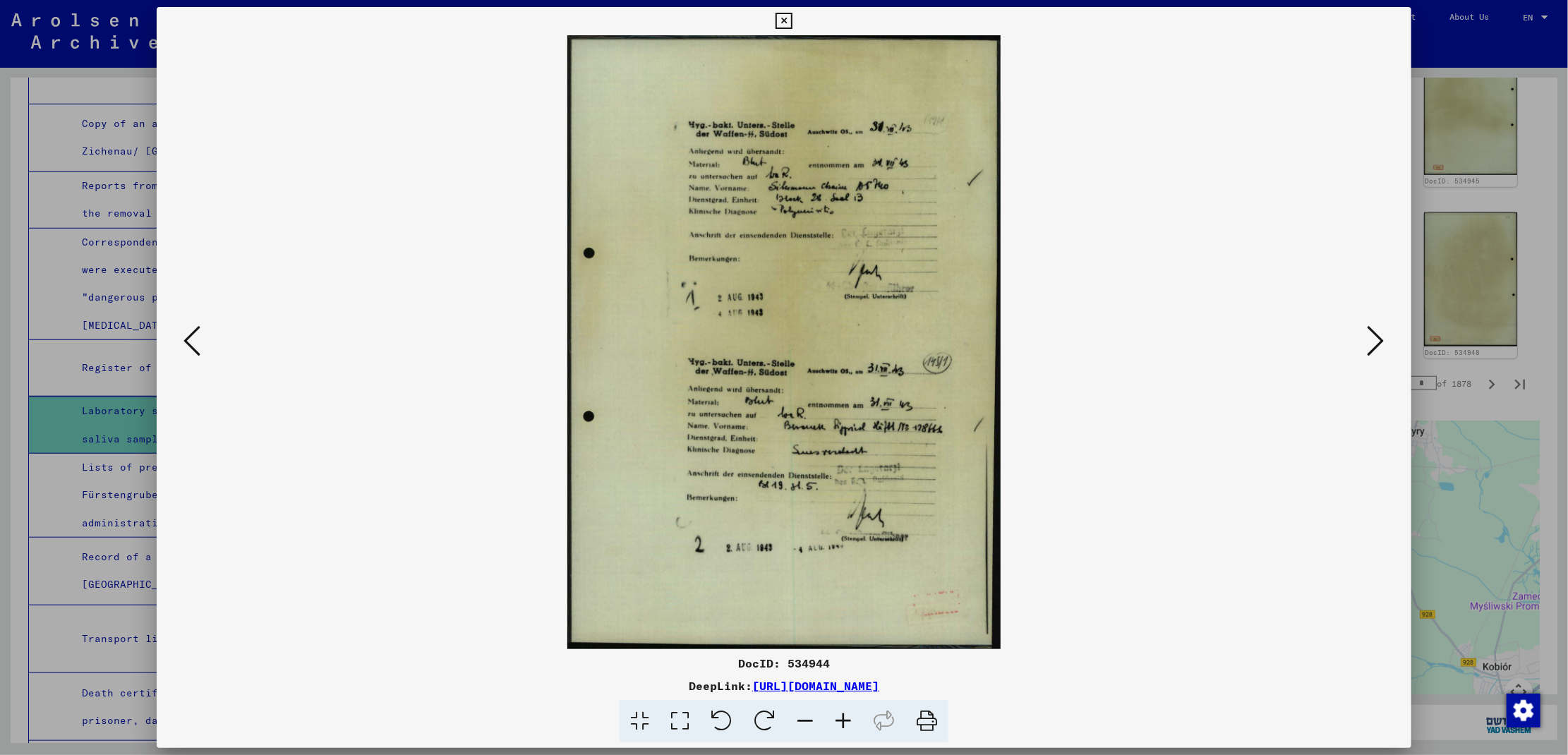
click at [1371, 343] on icon at bounding box center [1376, 340] width 17 height 34
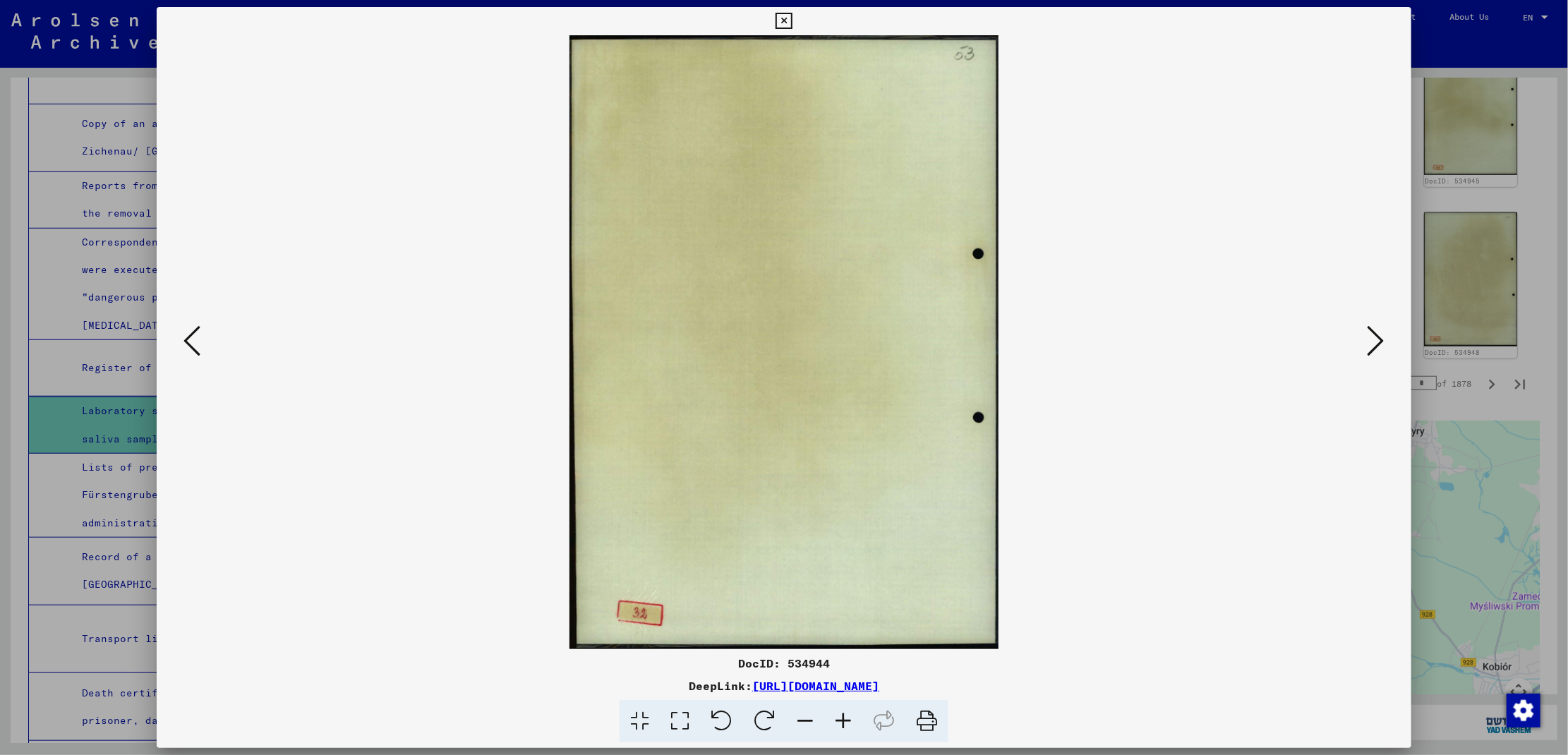
click at [1371, 343] on icon at bounding box center [1376, 340] width 17 height 34
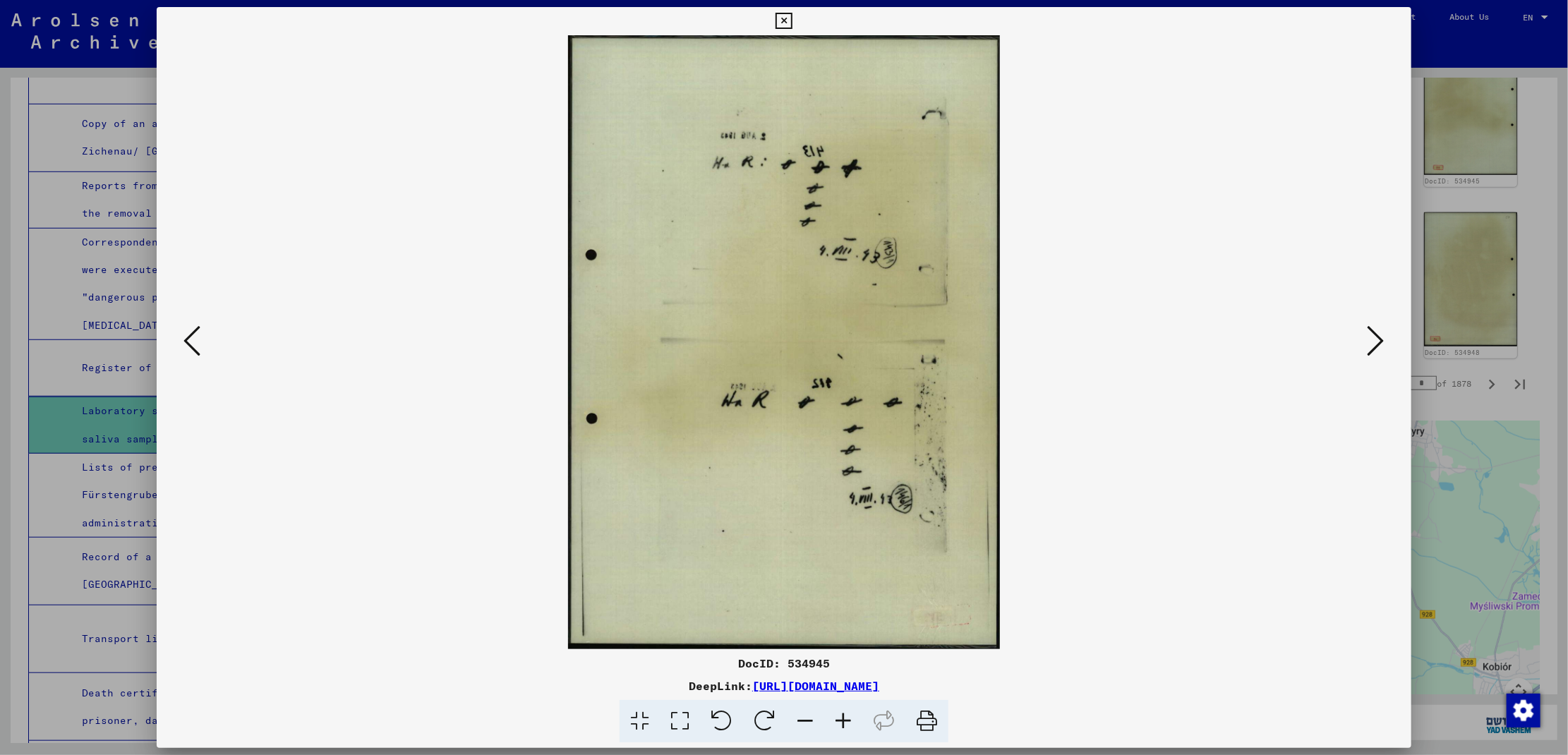
click at [1371, 343] on icon at bounding box center [1376, 340] width 17 height 34
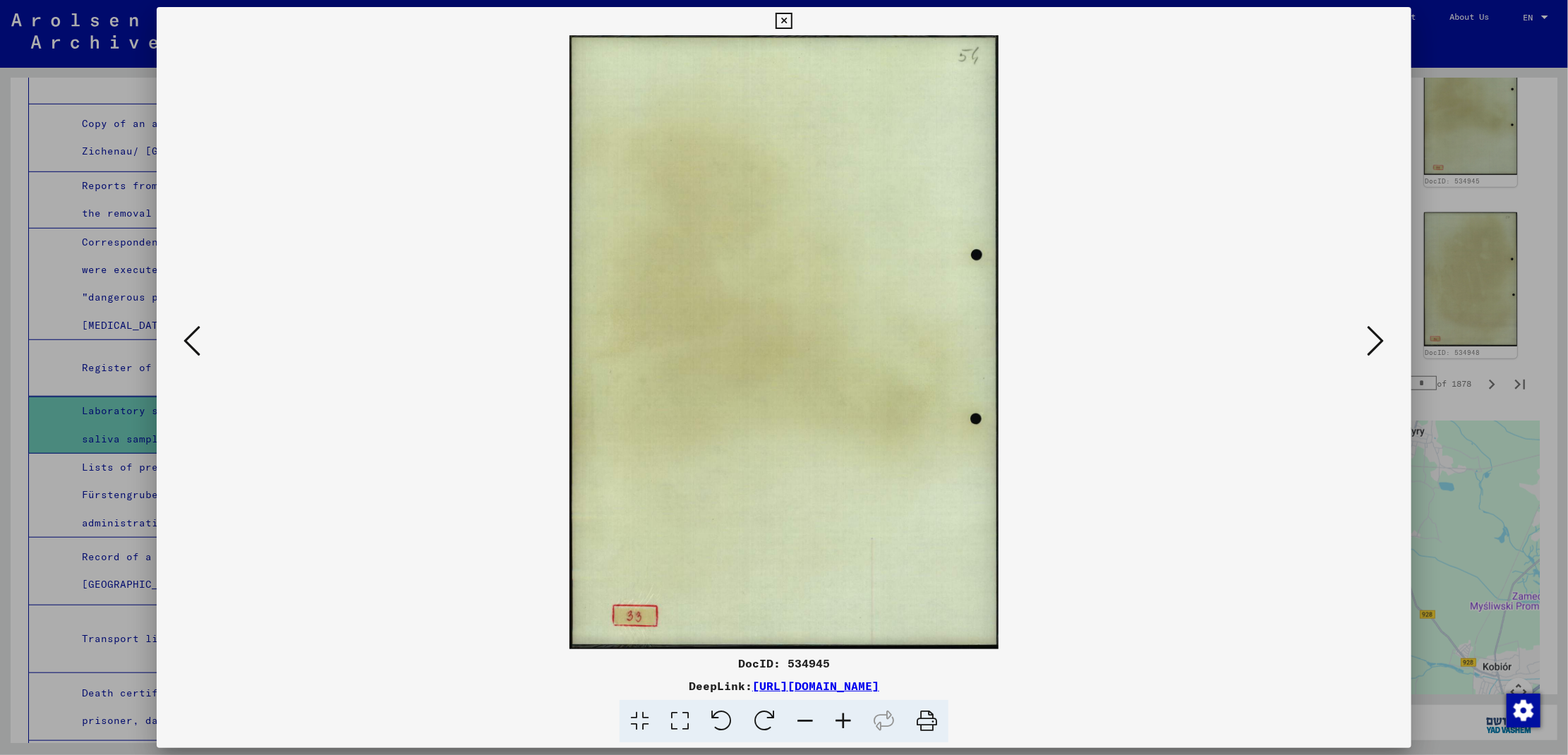
click at [1371, 343] on icon at bounding box center [1376, 340] width 17 height 34
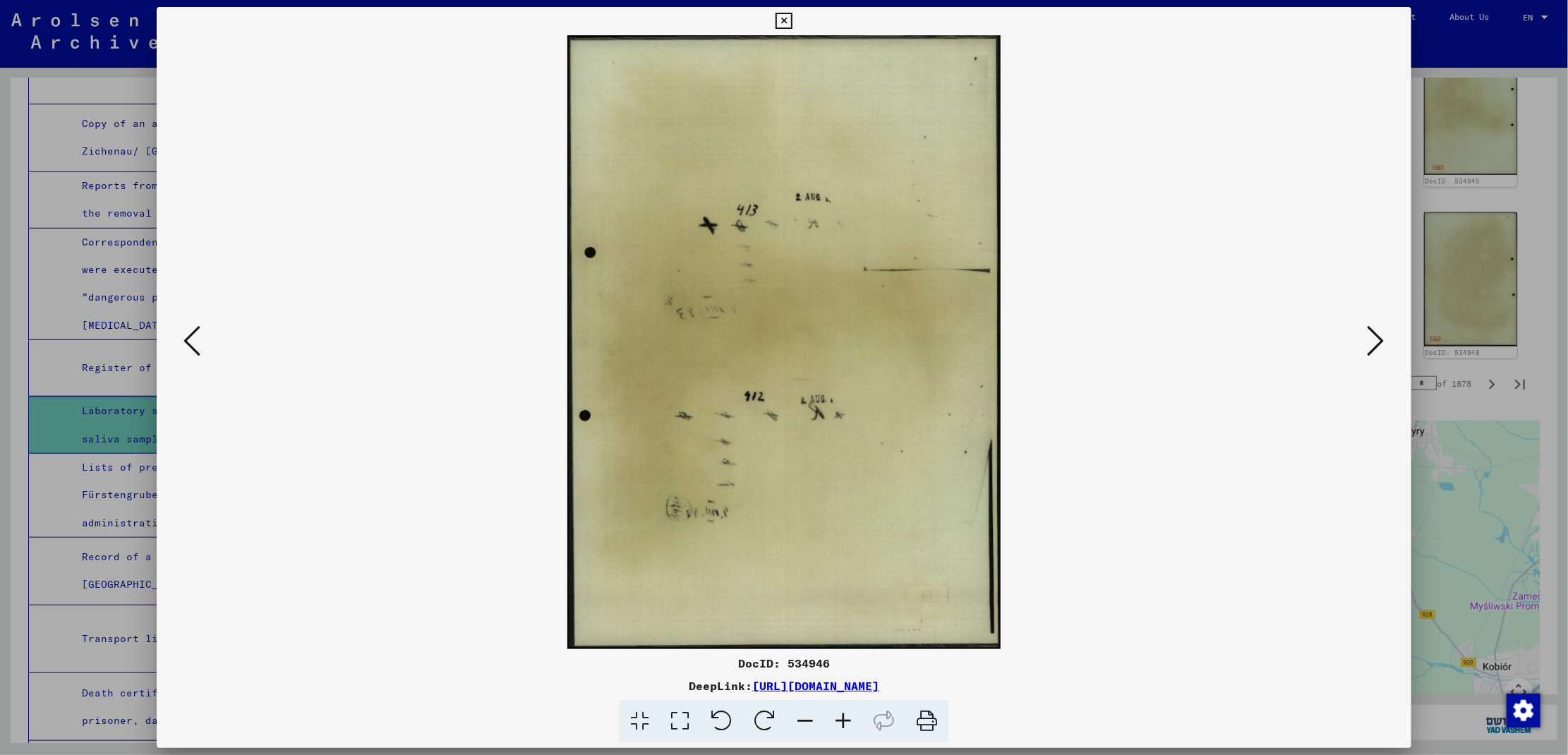
click at [1371, 343] on icon at bounding box center [1376, 340] width 17 height 34
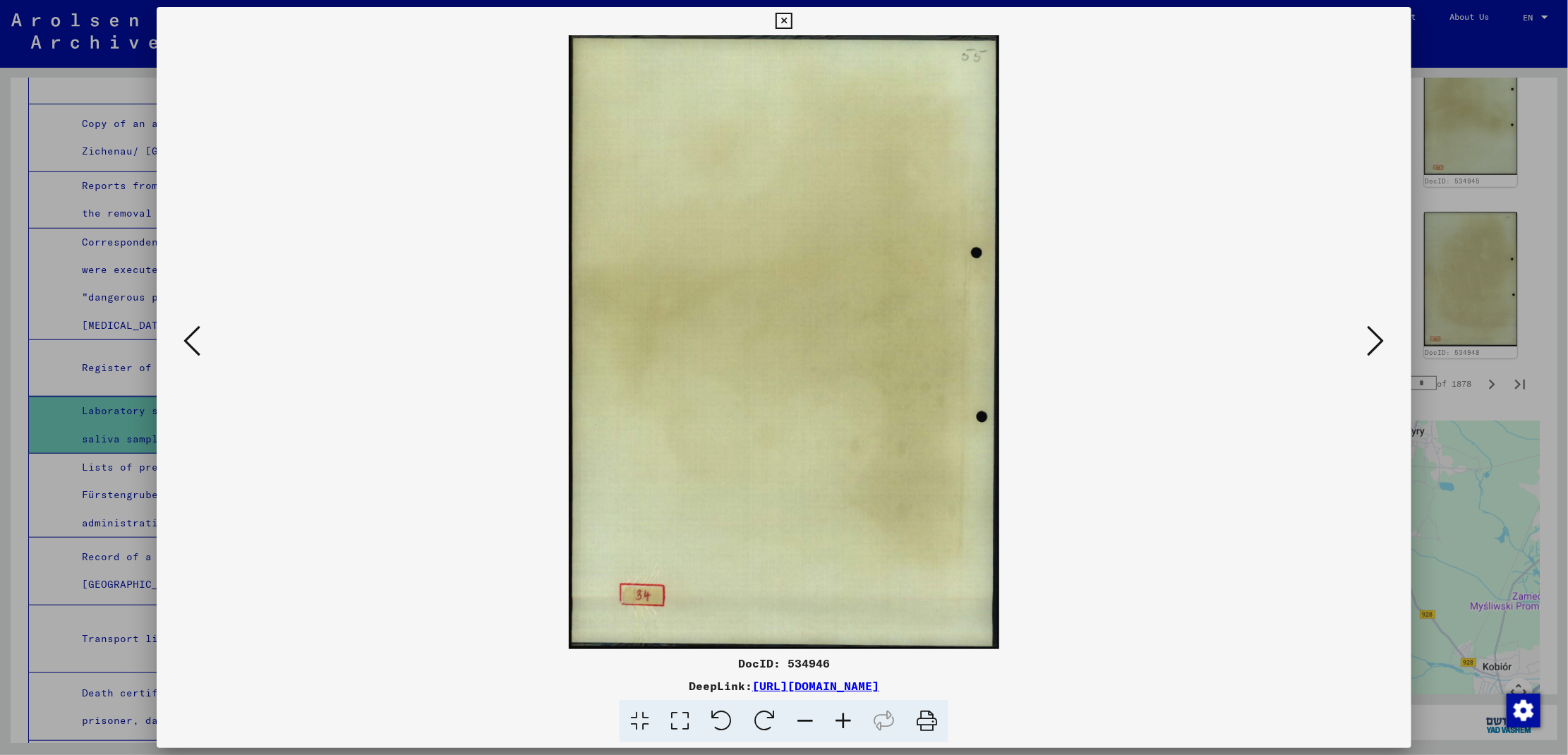
click at [879, 687] on link "[URL][DOMAIN_NAME]" at bounding box center [816, 686] width 127 height 14
